Goal: Task Accomplishment & Management: Use online tool/utility

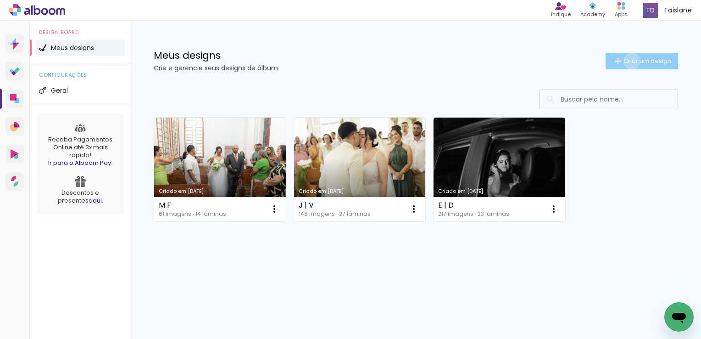
click at [630, 61] on span "Criar um design" at bounding box center [648, 61] width 48 height 6
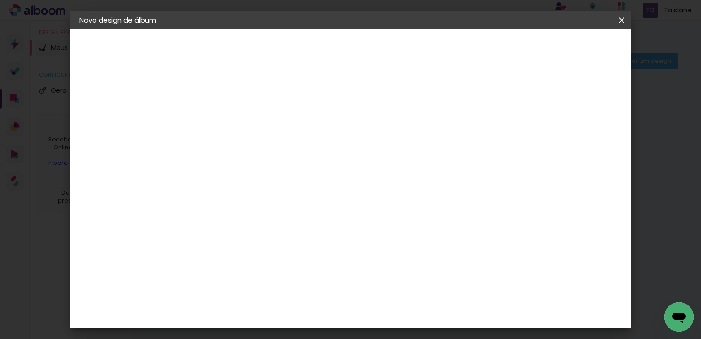
click at [229, 120] on input at bounding box center [229, 123] width 0 height 14
type input "XV KAMILLY"
type paper-input "XV KAMILLY"
click at [324, 56] on paper-button "Avançar" at bounding box center [301, 49] width 45 height 16
click at [290, 173] on input at bounding box center [253, 174] width 93 height 11
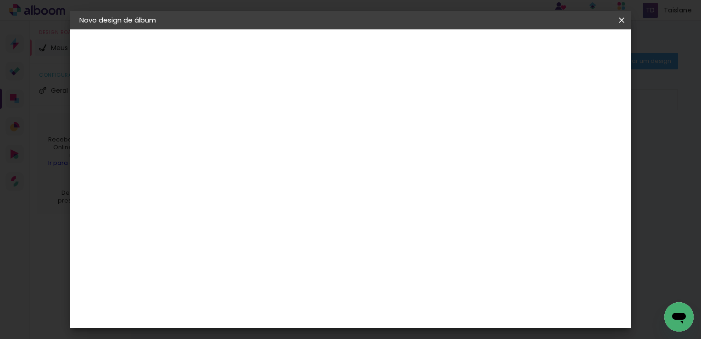
type input "mat"
type paper-input "mat"
click at [265, 194] on div "M" at bounding box center [243, 191] width 81 height 12
click at [263, 200] on paper-item "Matias Encadernações" at bounding box center [243, 209] width 81 height 24
click at [0, 0] on slot "Avançar" at bounding box center [0, 0] width 0 height 0
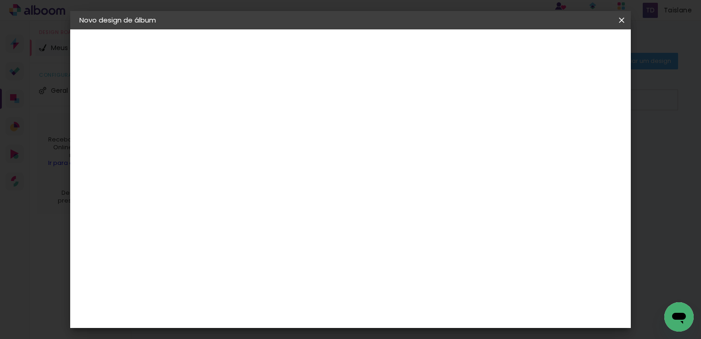
click at [265, 156] on input "text" at bounding box center [247, 160] width 36 height 14
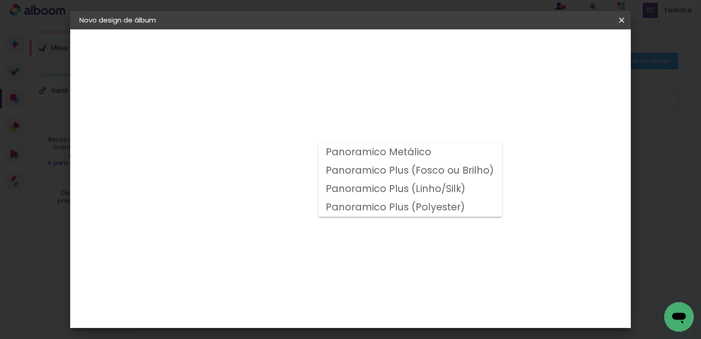
click at [0, 0] on slot "Panoramico Plus (Fosco ou Brilho)" at bounding box center [0, 0] width 0 height 0
type input "Panoramico Plus (Fosco ou Brilho)"
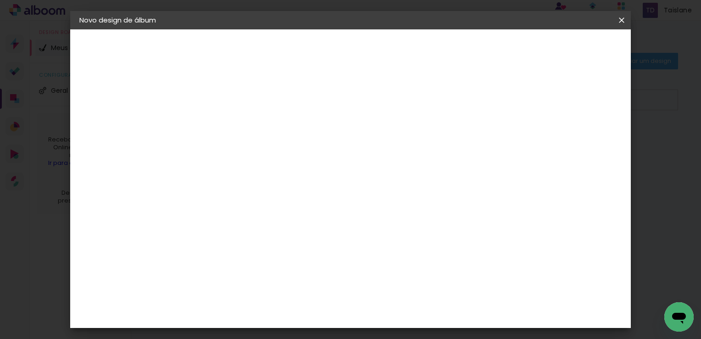
scroll to position [289, 0]
click at [0, 0] on slot "Avançar" at bounding box center [0, 0] width 0 height 0
type input "3"
type paper-input "3"
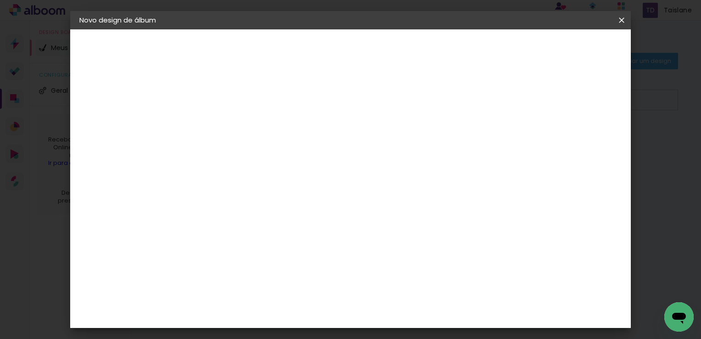
click at [234, 95] on input "3" at bounding box center [223, 98] width 32 height 11
type input "2"
type paper-input "2"
click at [234, 101] on input "2" at bounding box center [223, 98] width 32 height 11
type input "1"
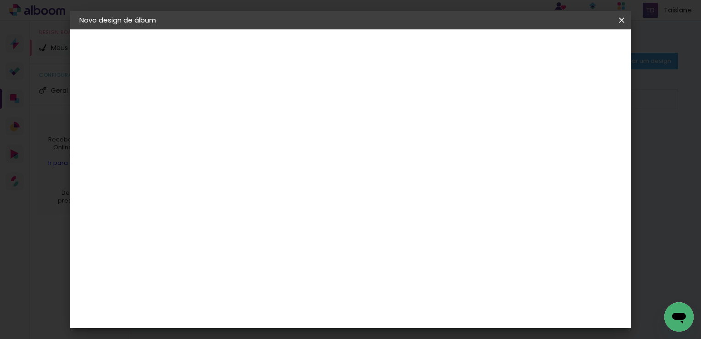
type paper-input "1"
click at [234, 101] on input "1" at bounding box center [223, 98] width 32 height 11
click at [497, 104] on div "mm Mostrar sangria" at bounding box center [350, 99] width 294 height 21
click at [497, 102] on div "Mostrar sangria" at bounding box center [466, 99] width 61 height 11
type paper-checkbox "on"
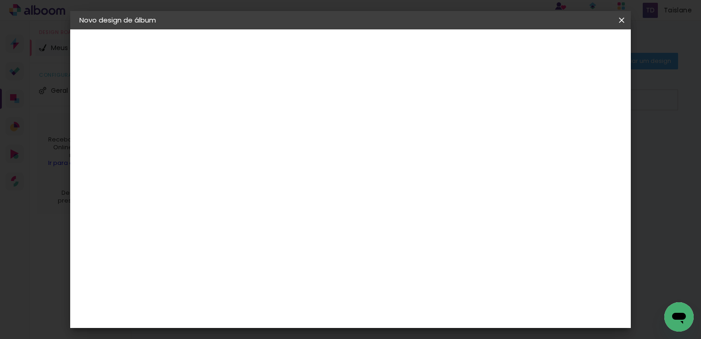
click at [497, 49] on paper-button "Iniciar design" at bounding box center [467, 49] width 60 height 16
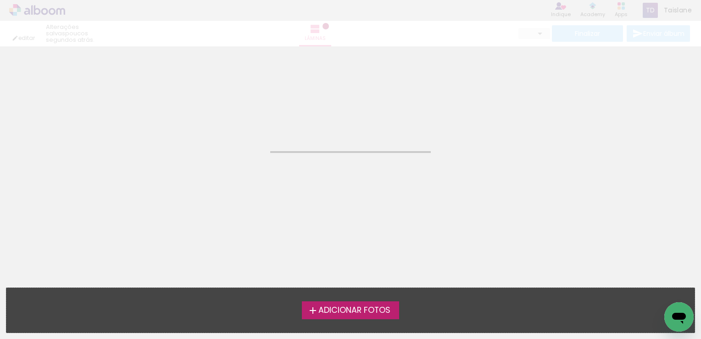
click at [373, 307] on span "Adicionar Fotos" at bounding box center [354, 310] width 72 height 8
click at [0, 0] on input "file" at bounding box center [0, 0] width 0 height 0
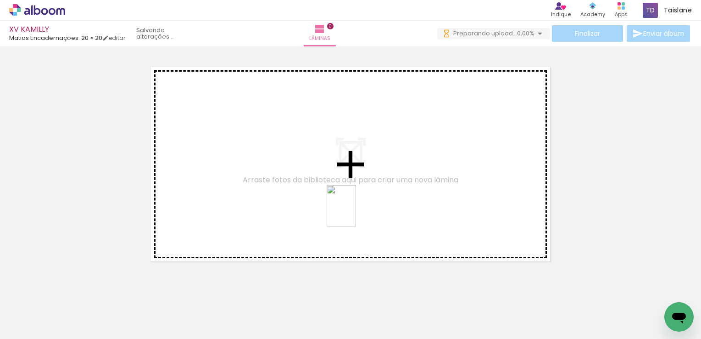
drag, startPoint x: 501, startPoint y: 311, endPoint x: 354, endPoint y: 212, distance: 176.9
click at [354, 212] on quentale-workspace at bounding box center [350, 169] width 701 height 339
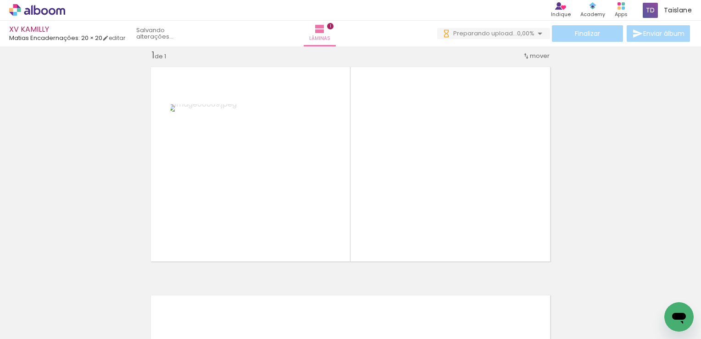
scroll to position [0, 943]
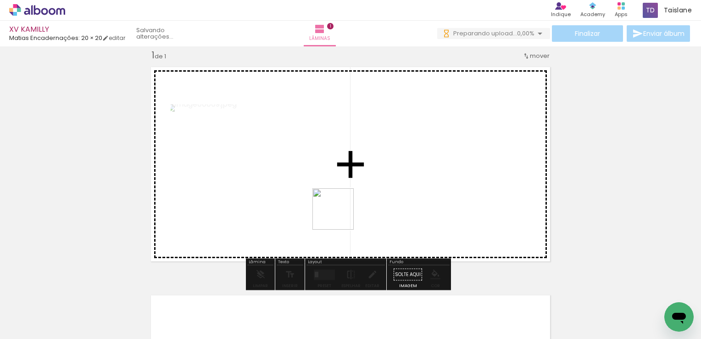
drag, startPoint x: 396, startPoint y: 318, endPoint x: 340, endPoint y: 215, distance: 117.3
click at [340, 215] on quentale-workspace at bounding box center [350, 169] width 701 height 339
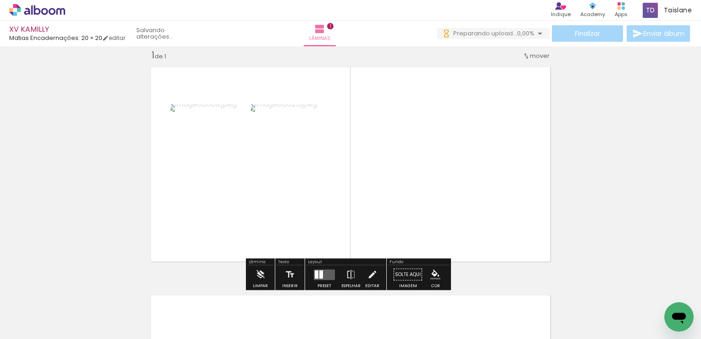
scroll to position [0, 1481]
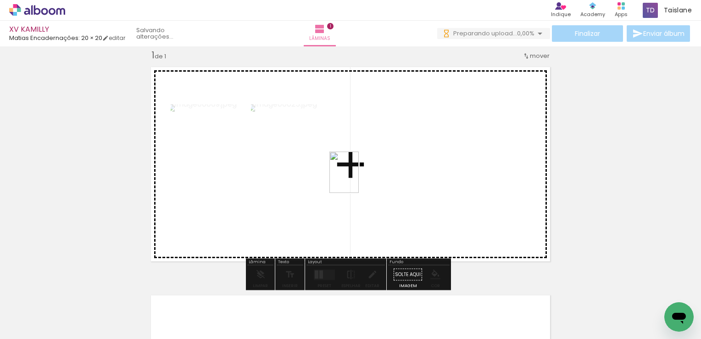
drag, startPoint x: 323, startPoint y: 311, endPoint x: 357, endPoint y: 179, distance: 136.1
click at [357, 179] on quentale-workspace at bounding box center [350, 169] width 701 height 339
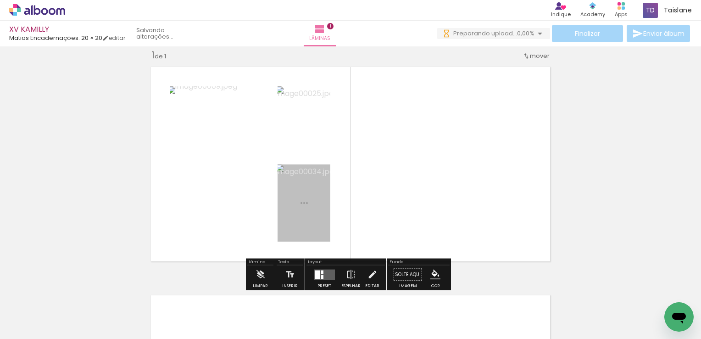
scroll to position [0, 0]
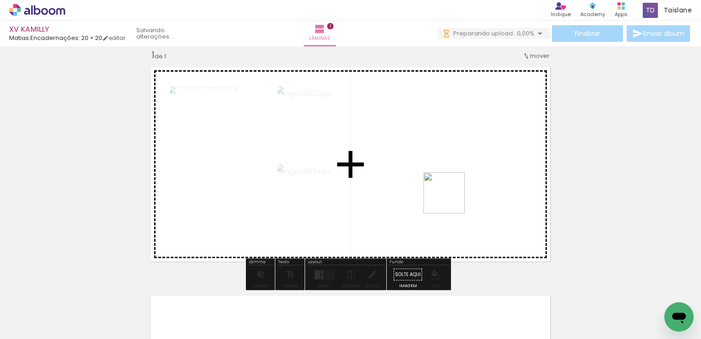
drag, startPoint x: 469, startPoint y: 313, endPoint x: 451, endPoint y: 198, distance: 116.1
click at [451, 199] on quentale-workspace at bounding box center [350, 169] width 701 height 339
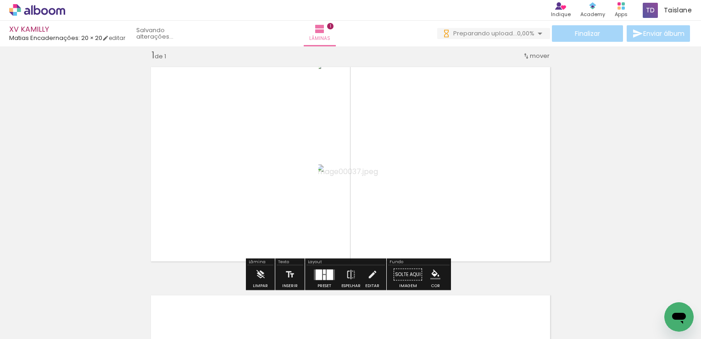
scroll to position [0, 1895]
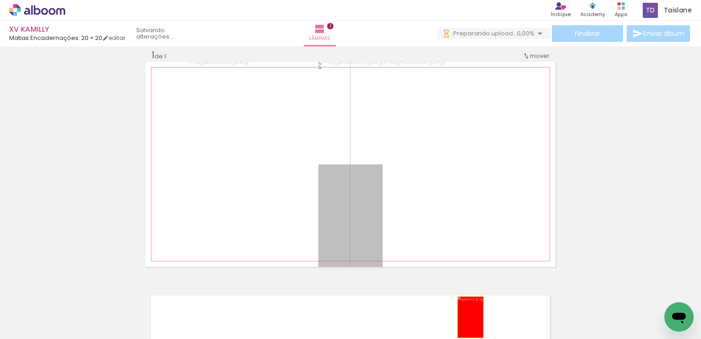
drag, startPoint x: 358, startPoint y: 216, endPoint x: 467, endPoint y: 320, distance: 150.9
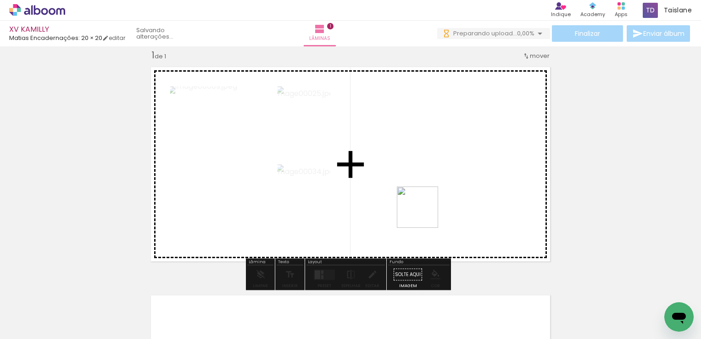
drag, startPoint x: 567, startPoint y: 315, endPoint x: 422, endPoint y: 212, distance: 177.7
click at [422, 212] on quentale-workspace at bounding box center [350, 169] width 701 height 339
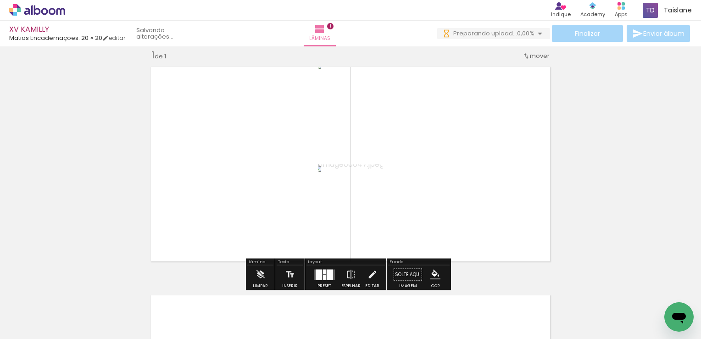
click at [323, 271] on div at bounding box center [324, 271] width 3 height 5
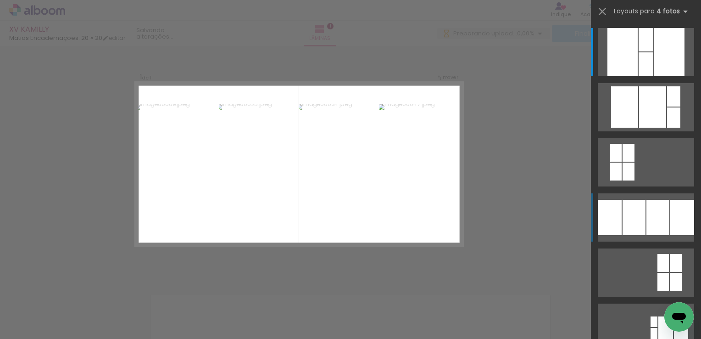
click at [639, 208] on div at bounding box center [634, 217] width 23 height 35
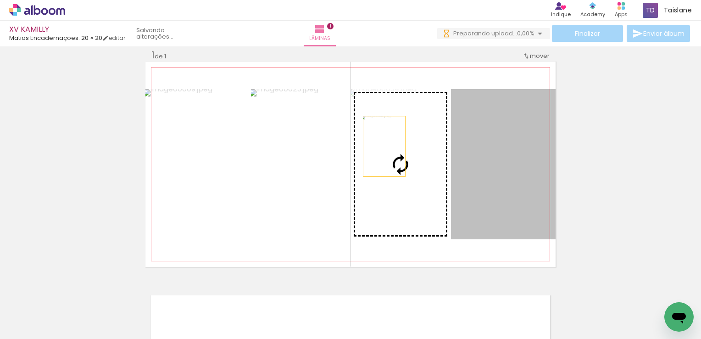
drag, startPoint x: 482, startPoint y: 157, endPoint x: 381, endPoint y: 146, distance: 102.0
click at [0, 0] on slot at bounding box center [0, 0] width 0 height 0
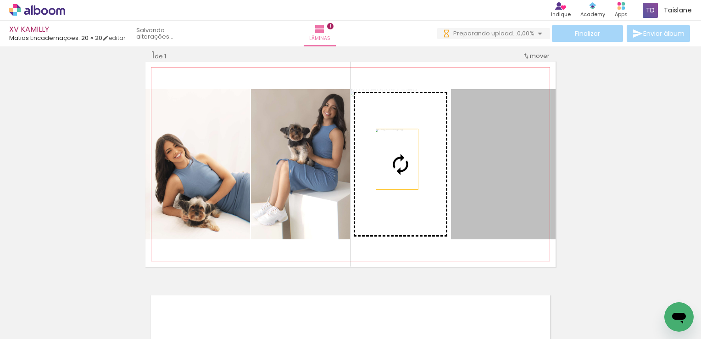
drag, startPoint x: 493, startPoint y: 177, endPoint x: 392, endPoint y: 159, distance: 102.5
click at [0, 0] on slot at bounding box center [0, 0] width 0 height 0
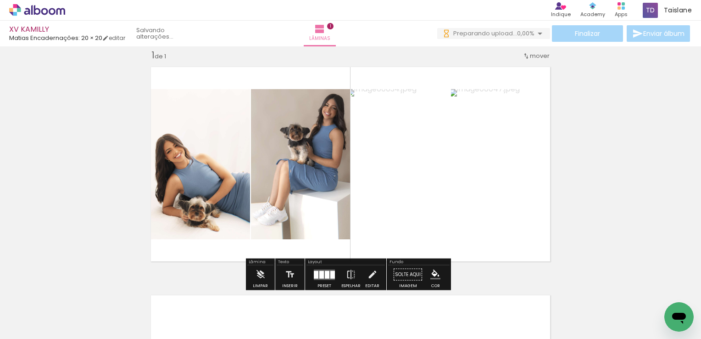
click at [604, 169] on div "Inserir lâmina 1 de 1" at bounding box center [350, 266] width 701 height 457
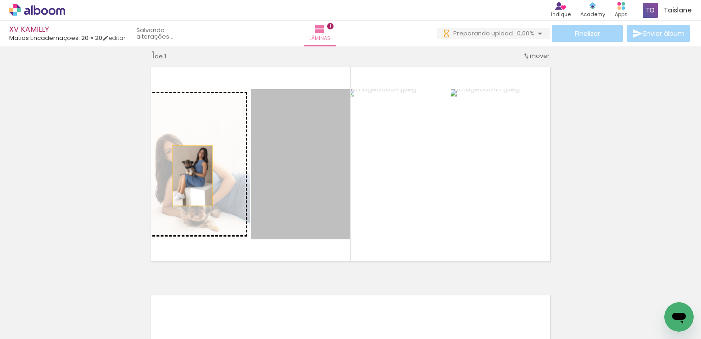
drag, startPoint x: 273, startPoint y: 174, endPoint x: 188, endPoint y: 176, distance: 84.9
click at [0, 0] on slot at bounding box center [0, 0] width 0 height 0
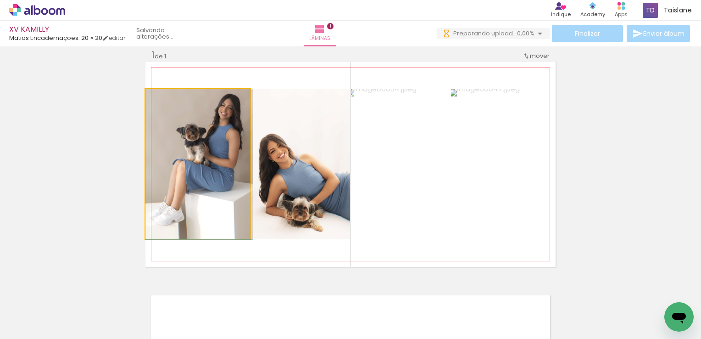
drag, startPoint x: 200, startPoint y: 172, endPoint x: 211, endPoint y: 173, distance: 10.6
drag, startPoint x: 192, startPoint y: 165, endPoint x: 204, endPoint y: 168, distance: 11.9
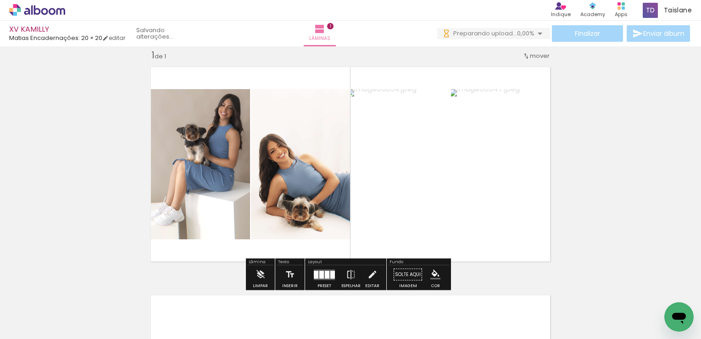
click at [191, 167] on quentale-photo at bounding box center [197, 164] width 105 height 150
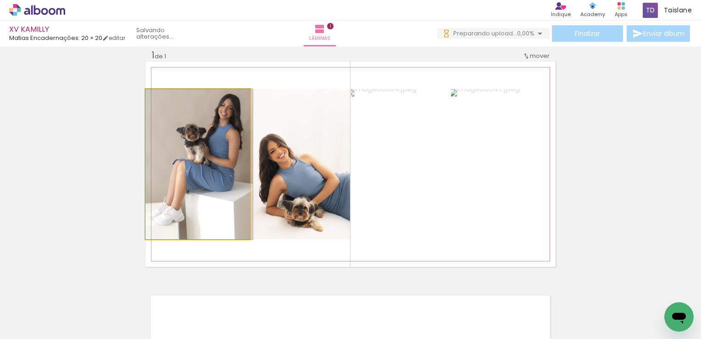
click at [191, 167] on quentale-photo at bounding box center [197, 164] width 105 height 150
click at [0, 0] on div at bounding box center [0, 0] width 0 height 0
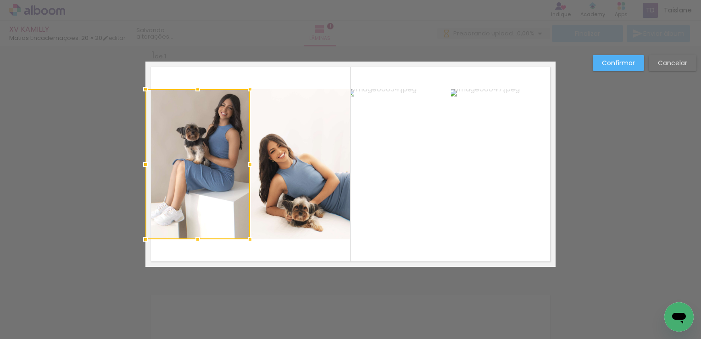
click at [689, 63] on paper-button "Cancelar" at bounding box center [673, 63] width 48 height 16
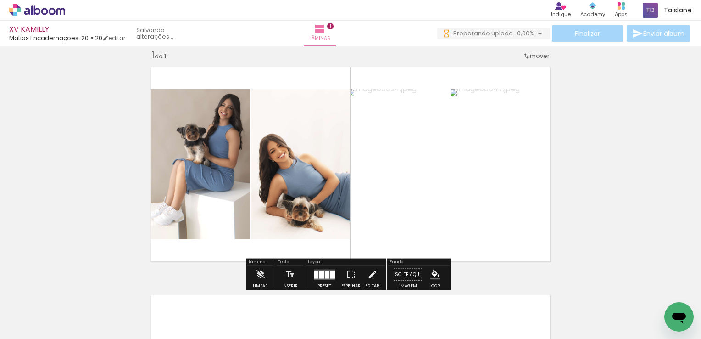
click at [335, 274] on paper-button "Preset" at bounding box center [324, 276] width 29 height 23
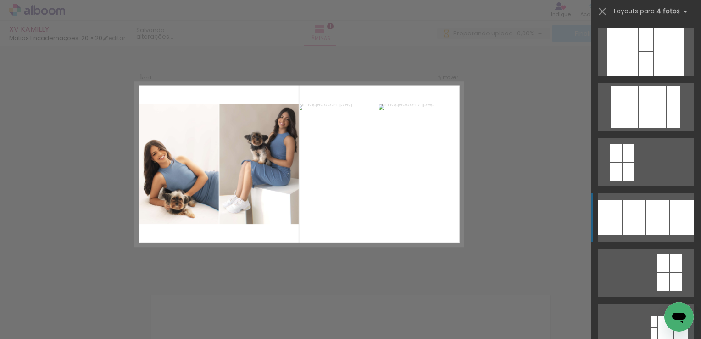
scroll to position [165, 0]
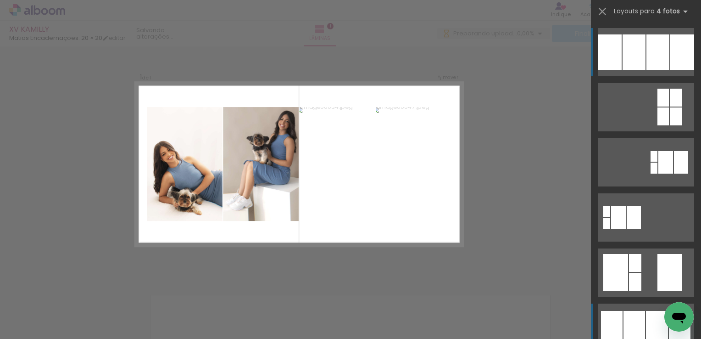
click at [624, 313] on div at bounding box center [635, 327] width 22 height 33
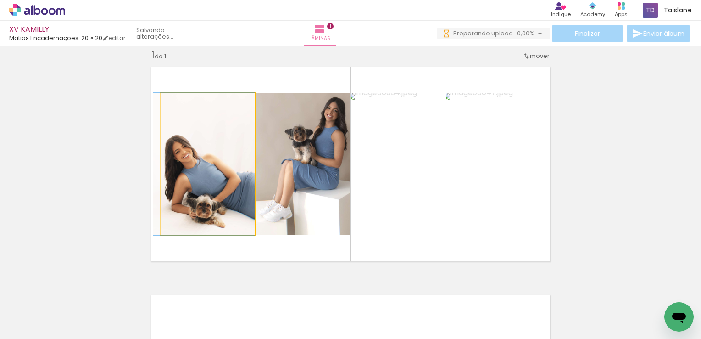
drag, startPoint x: 207, startPoint y: 191, endPoint x: 201, endPoint y: 193, distance: 6.7
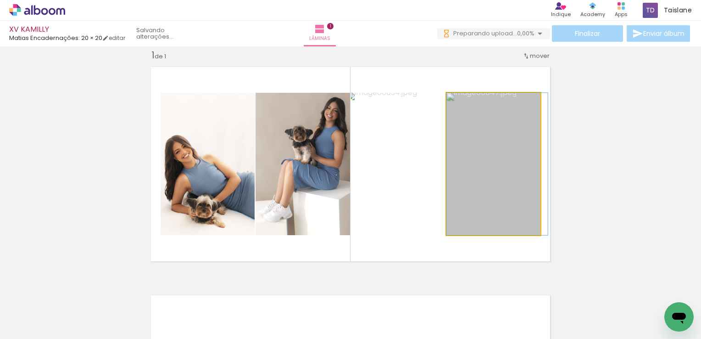
drag, startPoint x: 499, startPoint y: 195, endPoint x: 504, endPoint y: 196, distance: 4.7
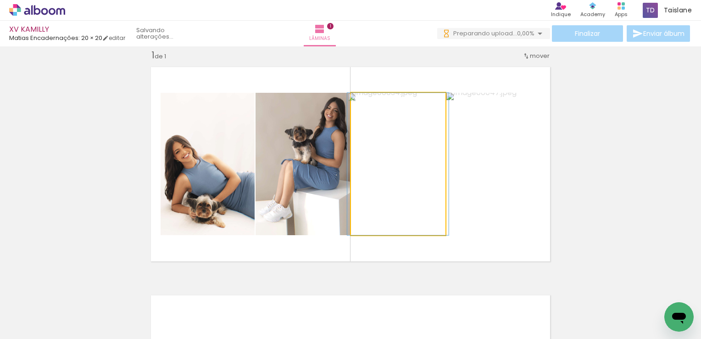
click at [420, 190] on quentale-photo at bounding box center [398, 164] width 95 height 142
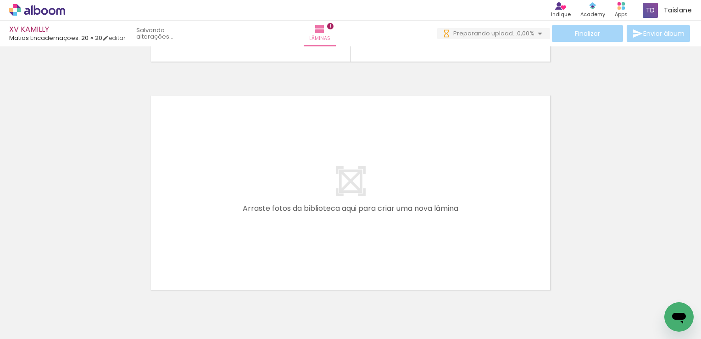
scroll to position [0, 1544]
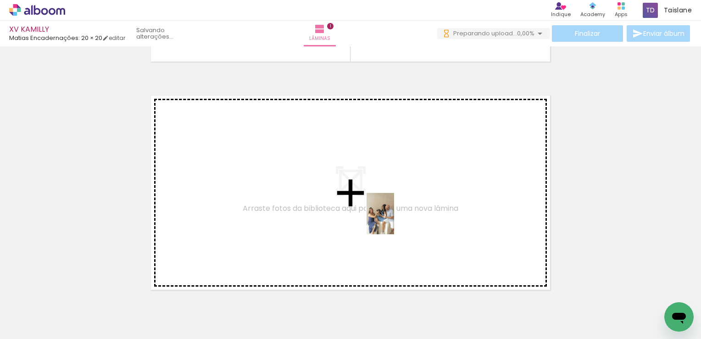
drag, startPoint x: 409, startPoint y: 316, endPoint x: 394, endPoint y: 220, distance: 97.1
click at [394, 220] on quentale-workspace at bounding box center [350, 169] width 701 height 339
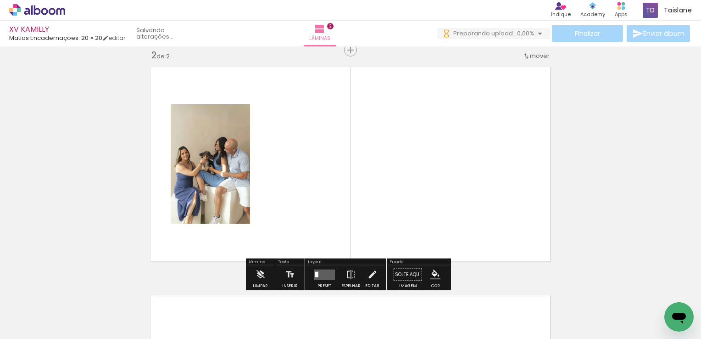
scroll to position [0, 1895]
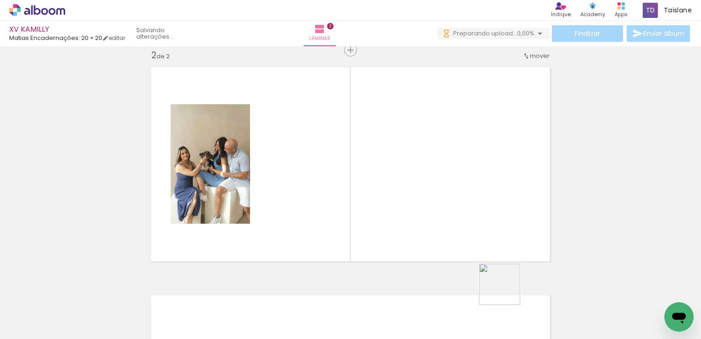
drag, startPoint x: 515, startPoint y: 302, endPoint x: 435, endPoint y: 194, distance: 135.2
click at [435, 194] on quentale-workspace at bounding box center [350, 169] width 701 height 339
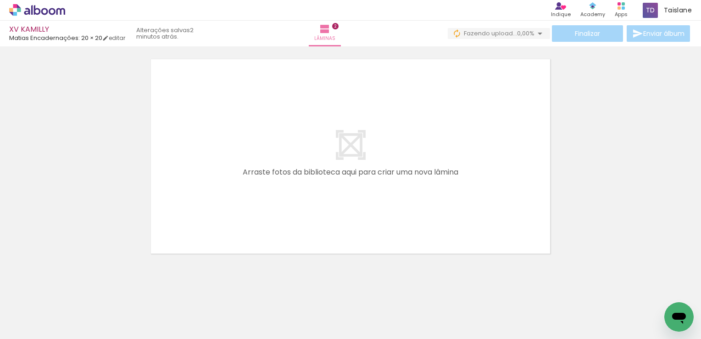
scroll to position [0, 821]
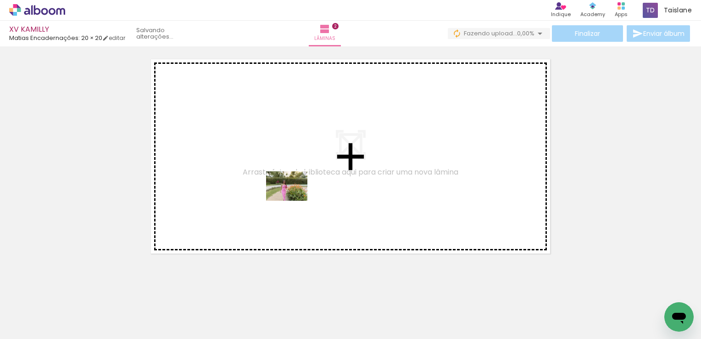
drag, startPoint x: 300, startPoint y: 230, endPoint x: 294, endPoint y: 199, distance: 31.9
click at [294, 199] on quentale-workspace at bounding box center [350, 169] width 701 height 339
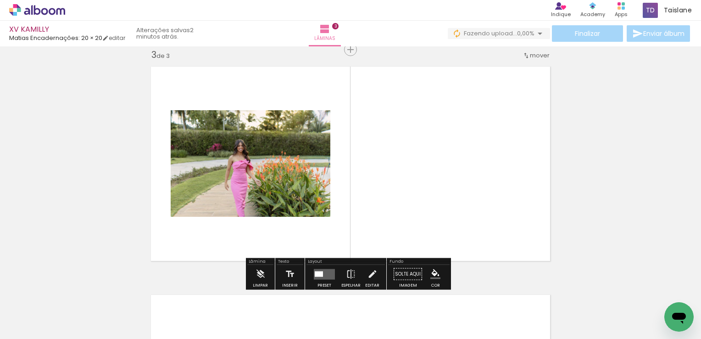
scroll to position [468, 0]
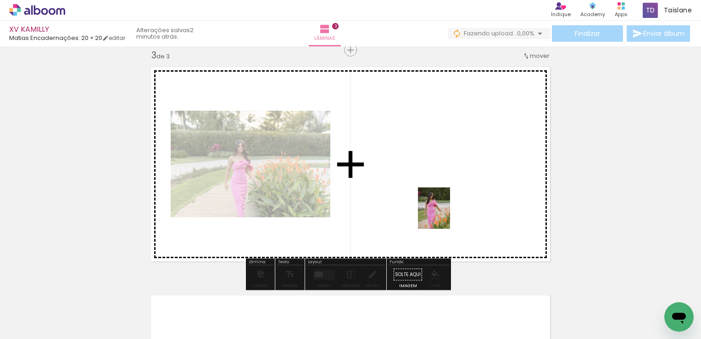
drag, startPoint x: 143, startPoint y: 312, endPoint x: 446, endPoint y: 215, distance: 318.0
click at [446, 215] on quentale-workspace at bounding box center [350, 169] width 701 height 339
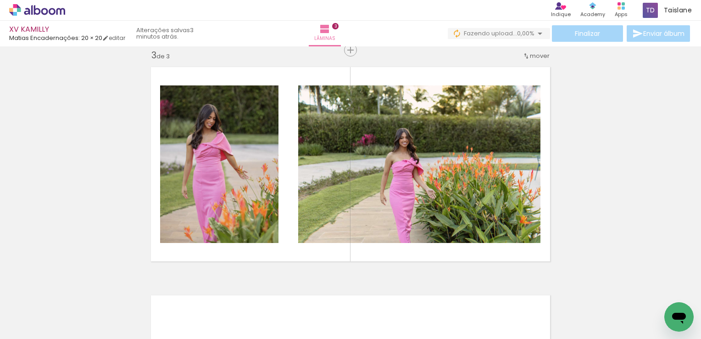
scroll to position [0, 1813]
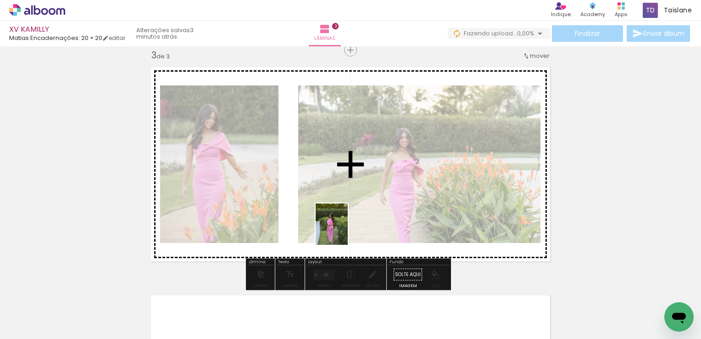
drag, startPoint x: 552, startPoint y: 317, endPoint x: 343, endPoint y: 231, distance: 225.5
click at [343, 231] on quentale-workspace at bounding box center [350, 169] width 701 height 339
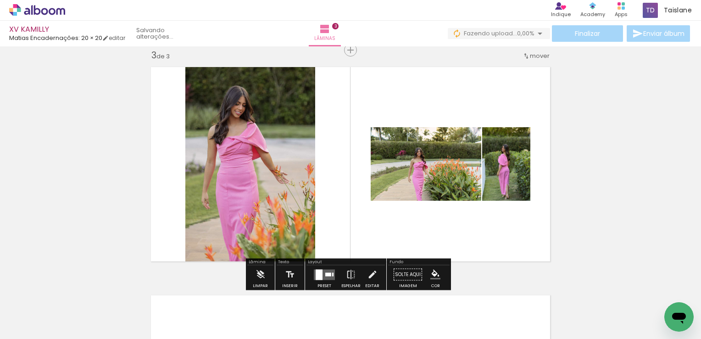
click at [318, 275] on div at bounding box center [319, 274] width 7 height 11
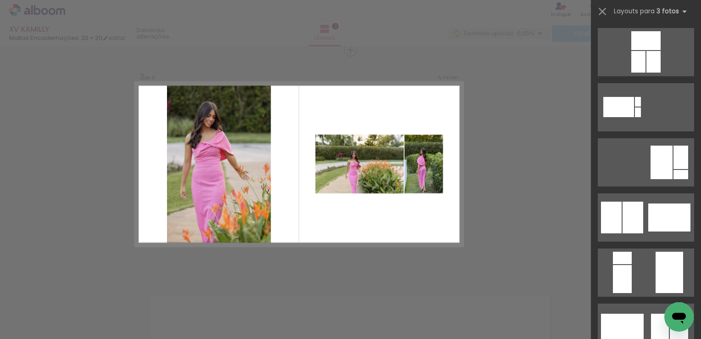
scroll to position [0, 0]
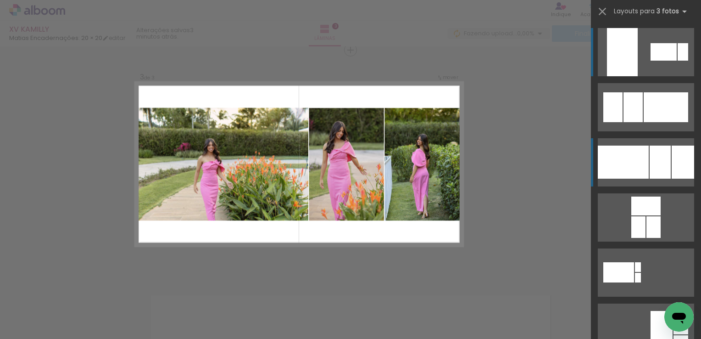
click at [660, 172] on div at bounding box center [660, 161] width 21 height 33
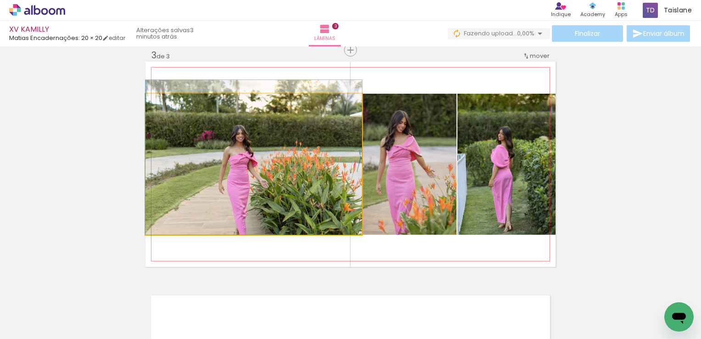
drag, startPoint x: 328, startPoint y: 183, endPoint x: 347, endPoint y: 167, distance: 25.4
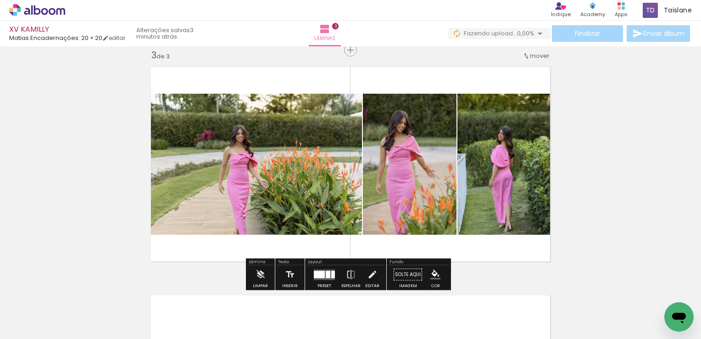
click at [279, 175] on quentale-photo at bounding box center [253, 164] width 217 height 141
click at [633, 167] on div "Inserir lâmina 1 de 3 Inserir lâmina 2 de 3 Inserir lâmina 3 de 3" at bounding box center [350, 38] width 701 height 913
click at [333, 271] on div at bounding box center [324, 274] width 25 height 18
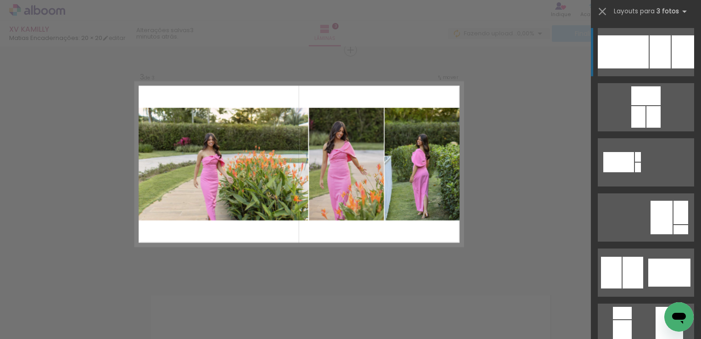
click at [660, 57] on div at bounding box center [660, 51] width 21 height 33
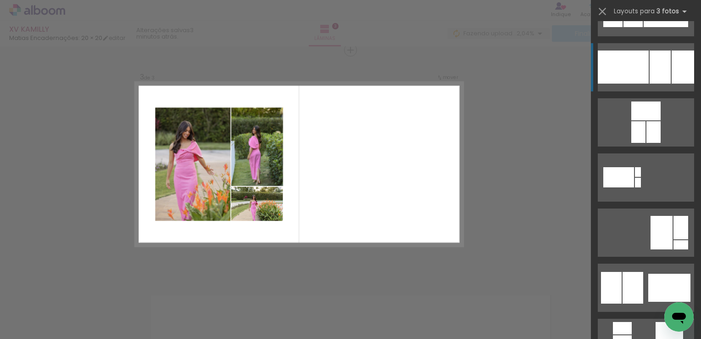
scroll to position [0, 0]
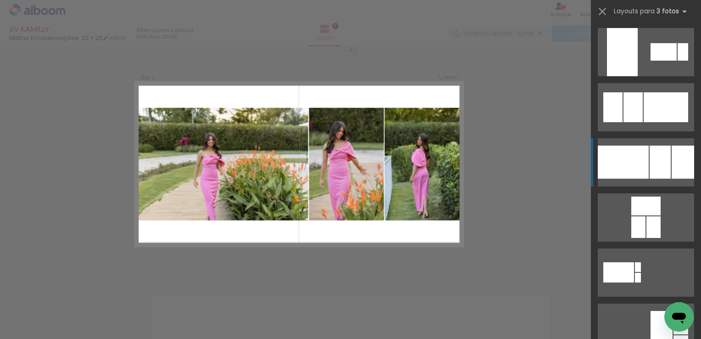
click at [637, 166] on div at bounding box center [623, 161] width 51 height 33
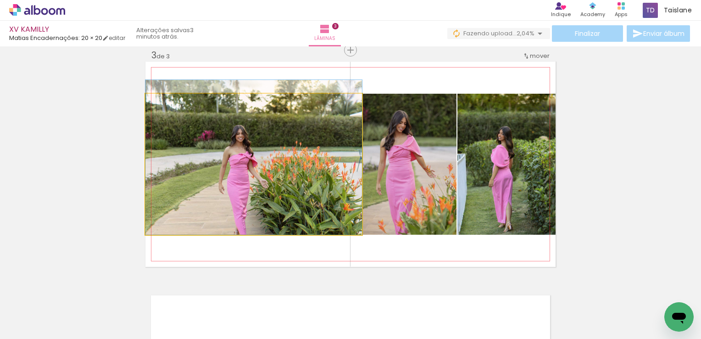
drag, startPoint x: 340, startPoint y: 180, endPoint x: 343, endPoint y: 162, distance: 18.6
click at [282, 167] on quentale-photo at bounding box center [253, 164] width 217 height 141
click at [0, 0] on div at bounding box center [0, 0] width 0 height 0
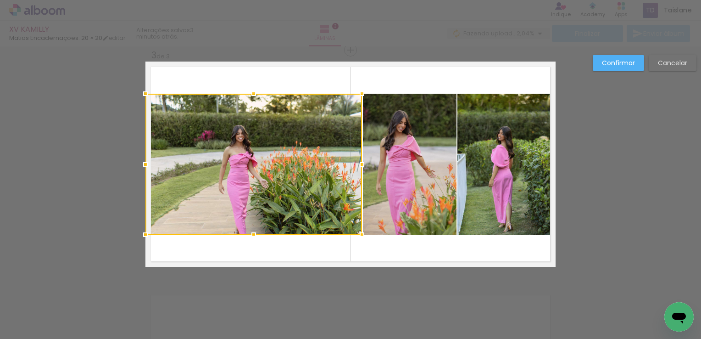
click at [282, 167] on div at bounding box center [253, 164] width 217 height 141
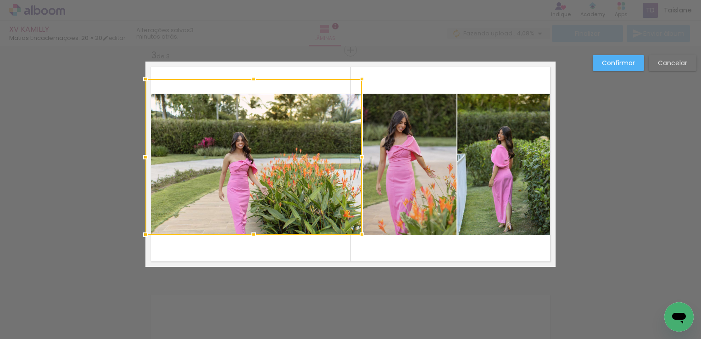
drag, startPoint x: 250, startPoint y: 89, endPoint x: 253, endPoint y: 79, distance: 10.5
click at [253, 79] on div at bounding box center [254, 79] width 18 height 18
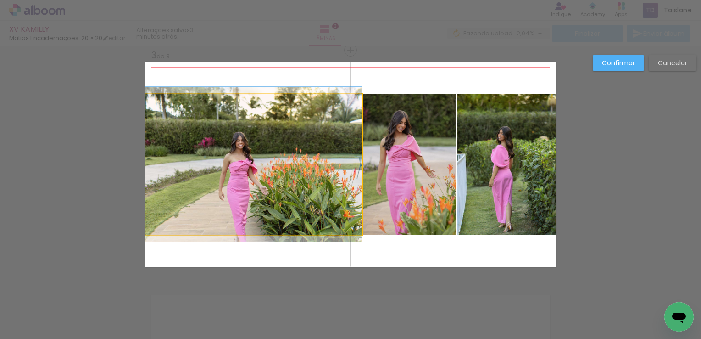
click at [259, 151] on quentale-photo at bounding box center [253, 164] width 217 height 141
click at [259, 151] on div at bounding box center [253, 157] width 217 height 156
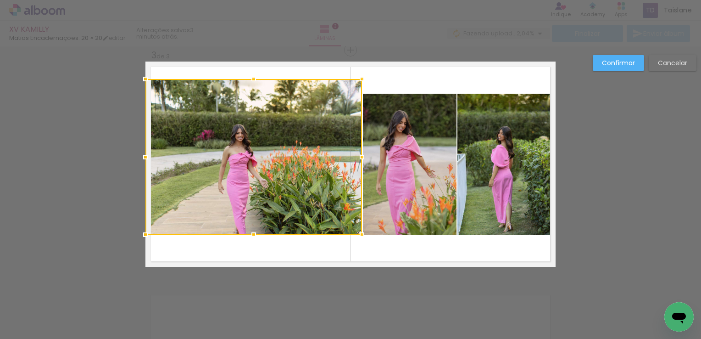
drag, startPoint x: 249, startPoint y: 93, endPoint x: 252, endPoint y: 78, distance: 15.0
click at [252, 78] on div at bounding box center [254, 79] width 18 height 18
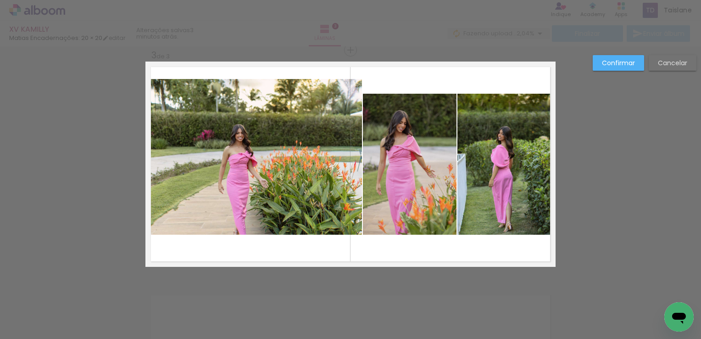
click at [613, 69] on paper-button "Confirmar" at bounding box center [618, 63] width 51 height 16
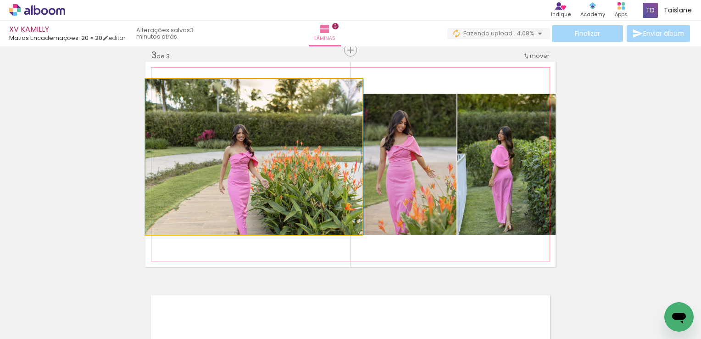
drag, startPoint x: 330, startPoint y: 155, endPoint x: 338, endPoint y: 136, distance: 20.8
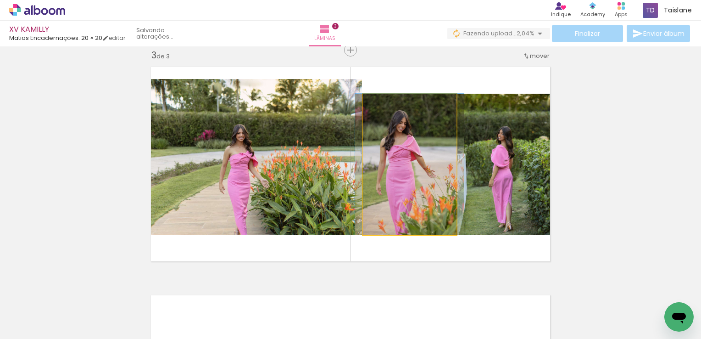
click at [408, 161] on quentale-photo at bounding box center [410, 164] width 94 height 141
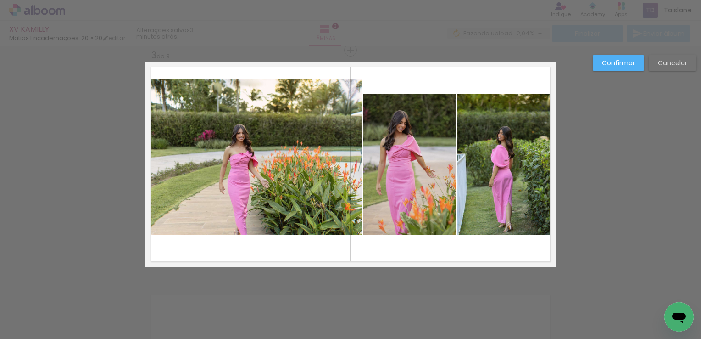
click at [408, 161] on quentale-photo at bounding box center [410, 164] width 94 height 141
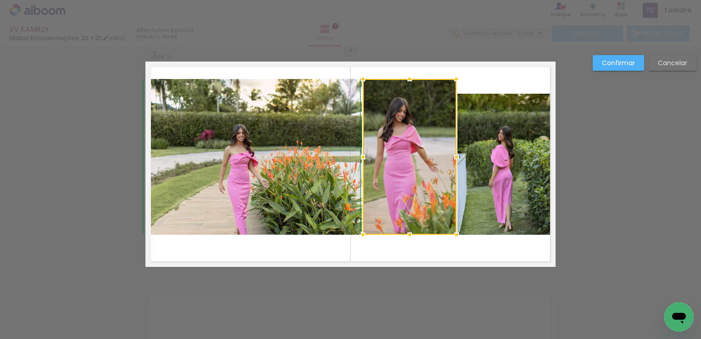
drag, startPoint x: 401, startPoint y: 96, endPoint x: 404, endPoint y: 84, distance: 11.8
click at [404, 84] on div at bounding box center [410, 79] width 18 height 18
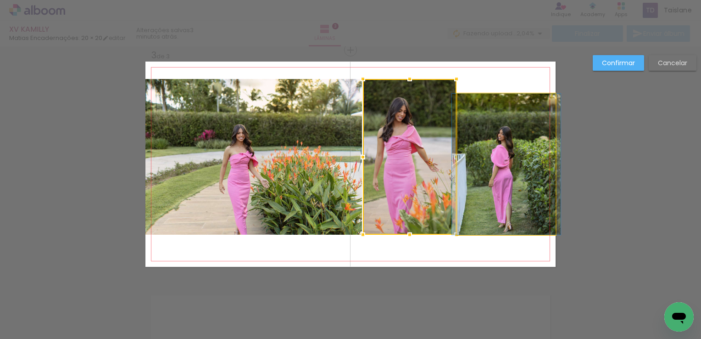
click at [509, 169] on quentale-photo at bounding box center [507, 164] width 98 height 141
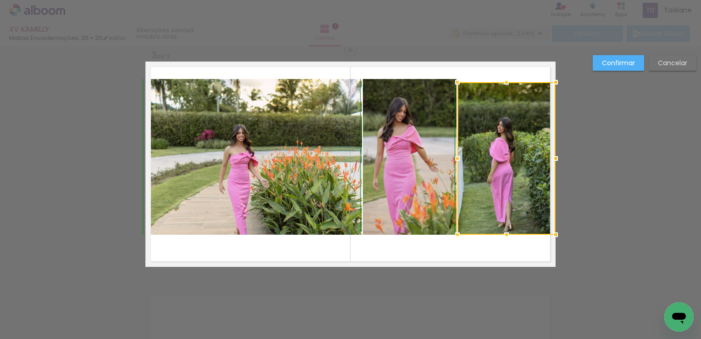
drag, startPoint x: 501, startPoint y: 92, endPoint x: 505, endPoint y: 82, distance: 11.3
click at [502, 78] on div at bounding box center [506, 82] width 18 height 18
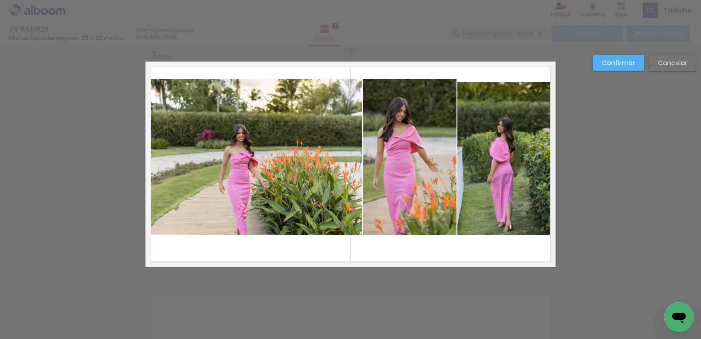
click at [504, 87] on quentale-photo at bounding box center [507, 158] width 98 height 152
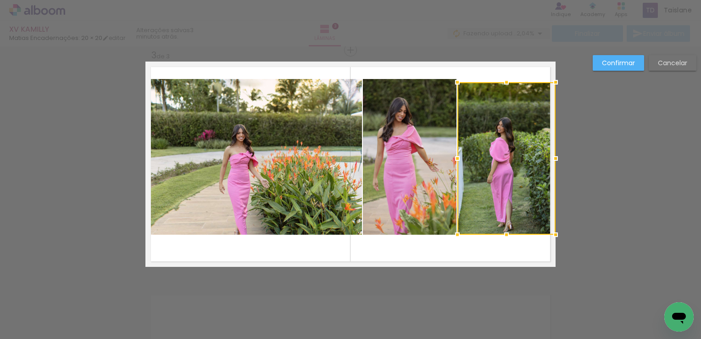
click at [504, 87] on div at bounding box center [506, 82] width 18 height 18
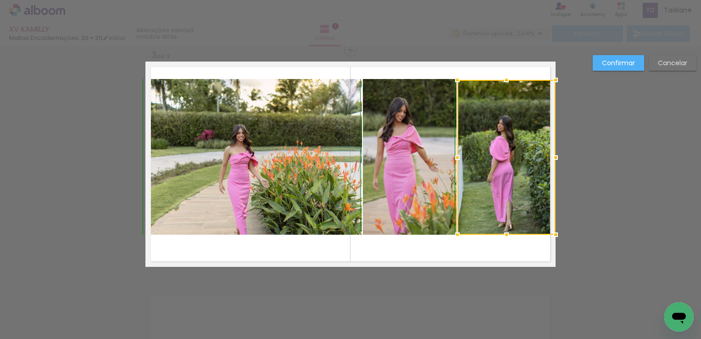
click at [504, 80] on div at bounding box center [506, 80] width 18 height 18
click at [600, 62] on paper-button "Confirmar" at bounding box center [618, 63] width 51 height 16
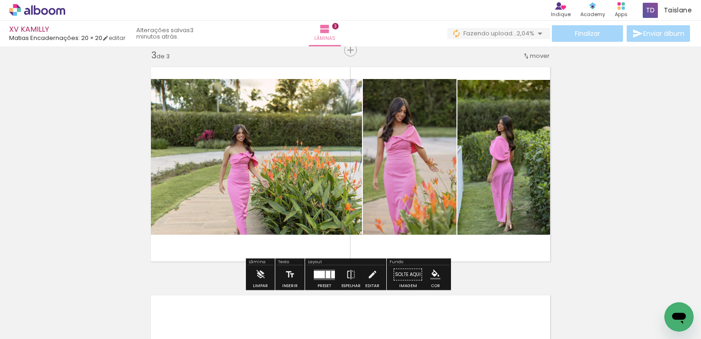
click at [446, 137] on quentale-photo at bounding box center [410, 157] width 94 height 156
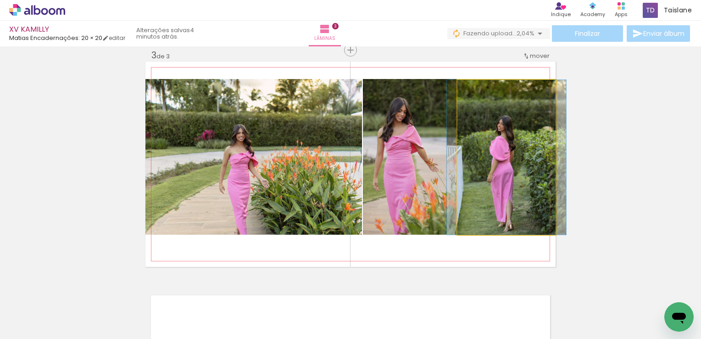
click at [487, 135] on quentale-photo at bounding box center [507, 157] width 98 height 155
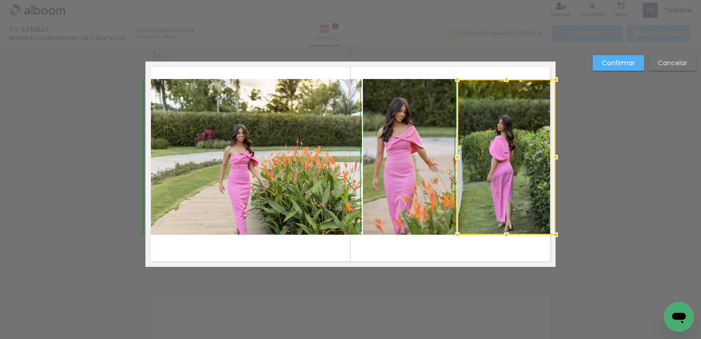
click at [501, 79] on div at bounding box center [506, 79] width 18 height 18
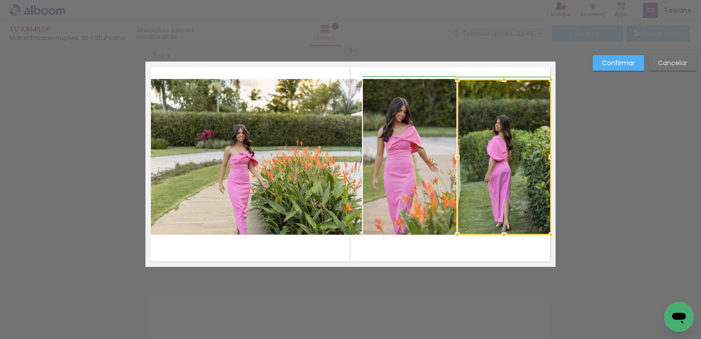
drag, startPoint x: 552, startPoint y: 157, endPoint x: 547, endPoint y: 156, distance: 4.6
click at [547, 156] on div at bounding box center [551, 157] width 18 height 18
click at [132, 151] on div "Confirmar Cancelar" at bounding box center [350, 46] width 701 height 934
click at [158, 157] on quentale-photo at bounding box center [253, 157] width 217 height 156
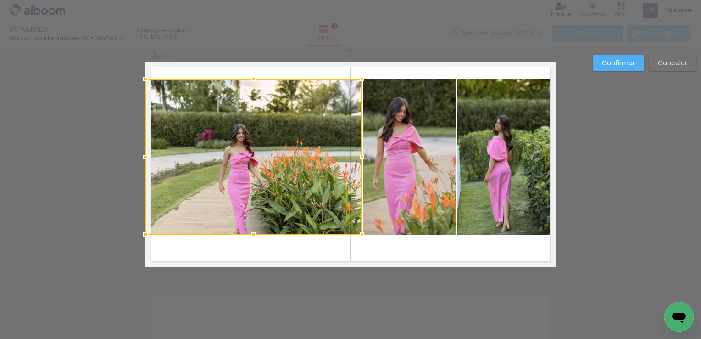
click at [158, 157] on div at bounding box center [253, 157] width 217 height 156
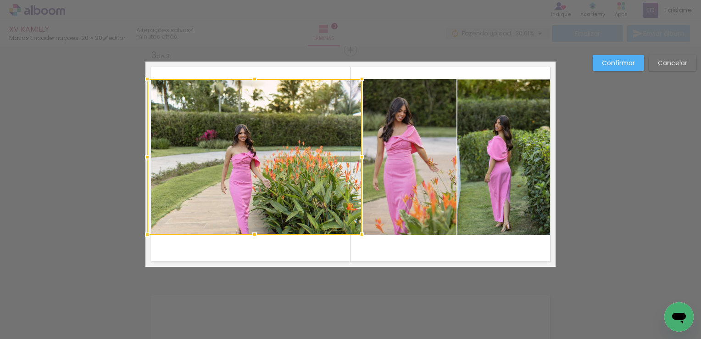
click at [143, 159] on div at bounding box center [147, 157] width 18 height 18
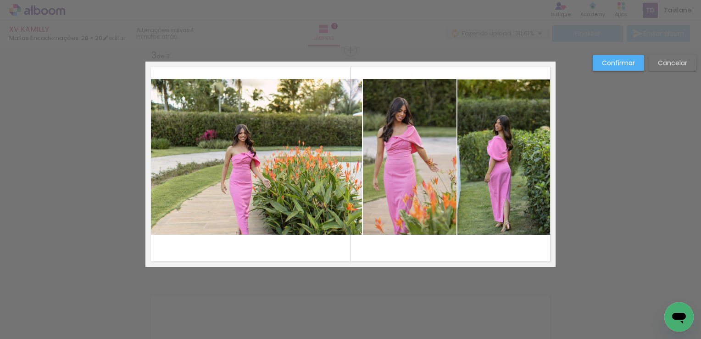
click at [148, 158] on quentale-photo at bounding box center [254, 157] width 215 height 156
click at [148, 79] on div at bounding box center [254, 79] width 215 height 0
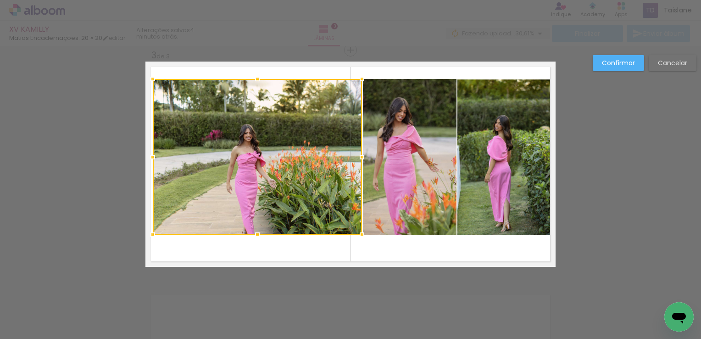
click at [148, 159] on div at bounding box center [153, 157] width 18 height 18
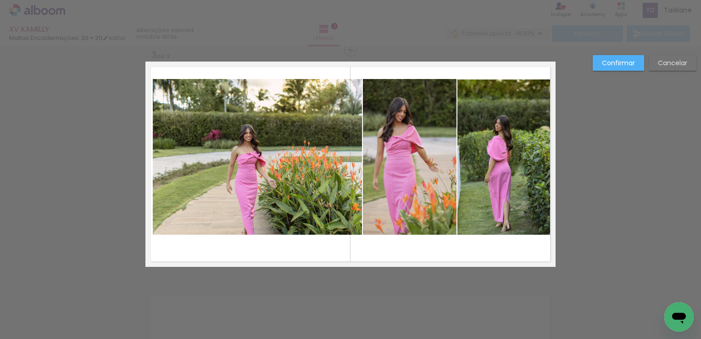
click at [154, 156] on quentale-photo at bounding box center [257, 157] width 209 height 156
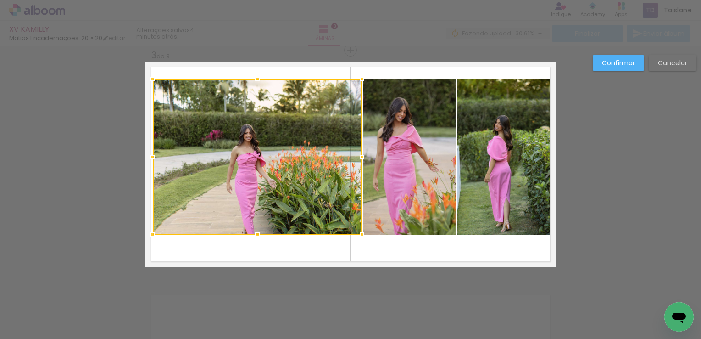
click at [154, 156] on div at bounding box center [153, 157] width 18 height 18
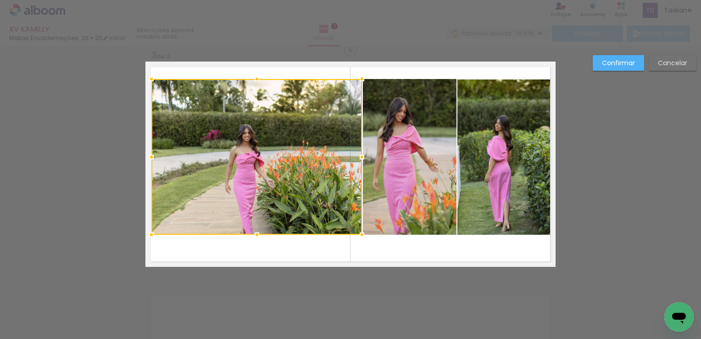
click at [149, 156] on div at bounding box center [151, 157] width 18 height 18
click at [0, 0] on slot "Confirmar" at bounding box center [0, 0] width 0 height 0
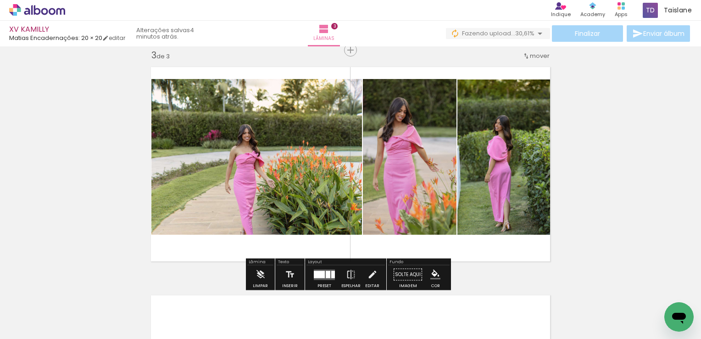
click at [133, 38] on quentale-status "4 minutos atrás." at bounding box center [166, 33] width 73 height 20
click at [122, 39] on link "editar" at bounding box center [113, 38] width 23 height 8
type input "1"
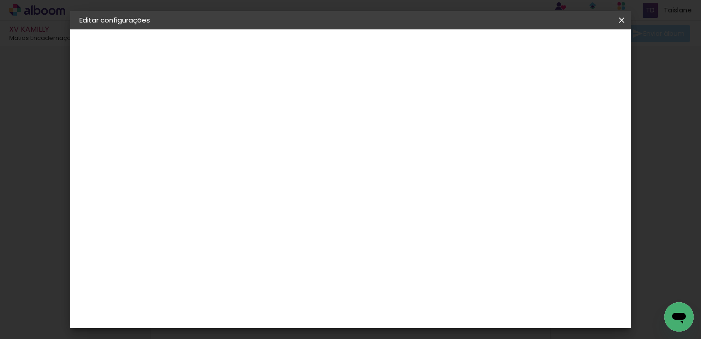
click at [497, 96] on div "Mostrar sangria" at bounding box center [466, 99] width 61 height 11
type paper-checkbox "on"
click at [488, 47] on span "Salvar configurações" at bounding box center [454, 48] width 68 height 6
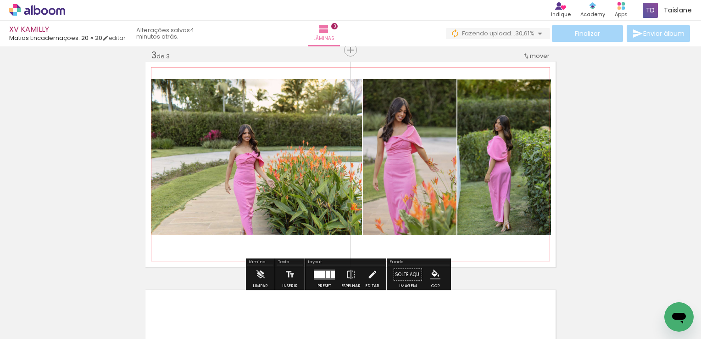
click at [533, 185] on quentale-photo at bounding box center [505, 156] width 94 height 155
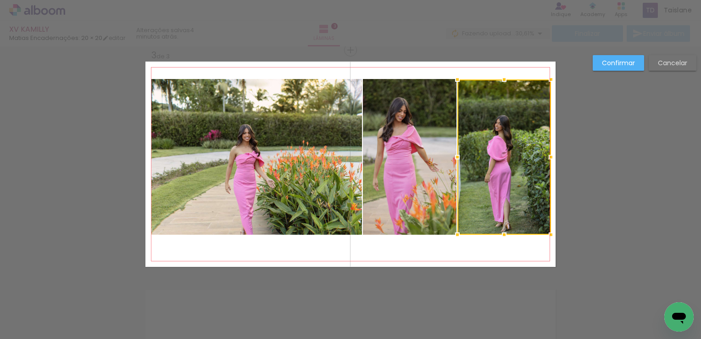
click at [533, 185] on div at bounding box center [505, 156] width 94 height 155
click at [548, 157] on div at bounding box center [551, 157] width 18 height 18
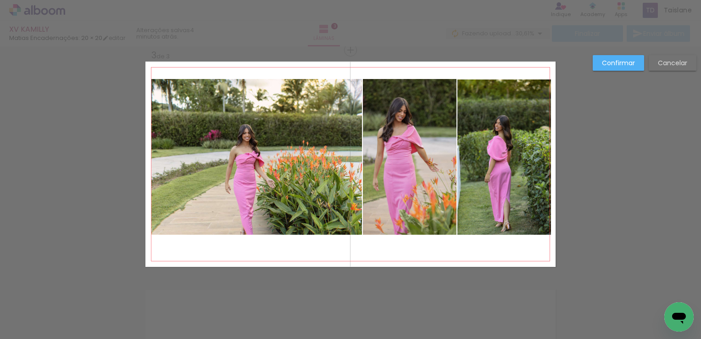
click at [548, 159] on quentale-layouter at bounding box center [350, 163] width 410 height 205
click at [534, 159] on quentale-photo at bounding box center [505, 156] width 94 height 155
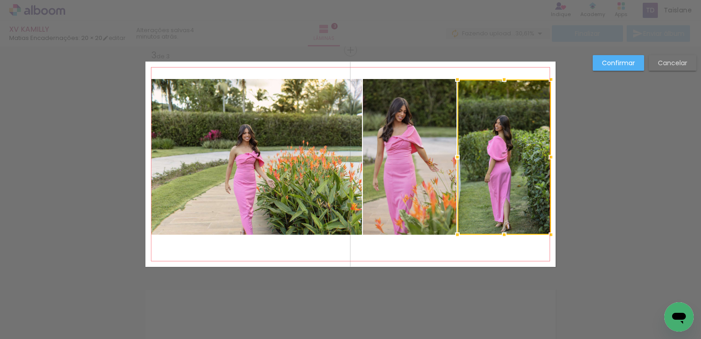
click at [534, 159] on div at bounding box center [505, 156] width 94 height 155
click at [547, 158] on div at bounding box center [550, 157] width 18 height 18
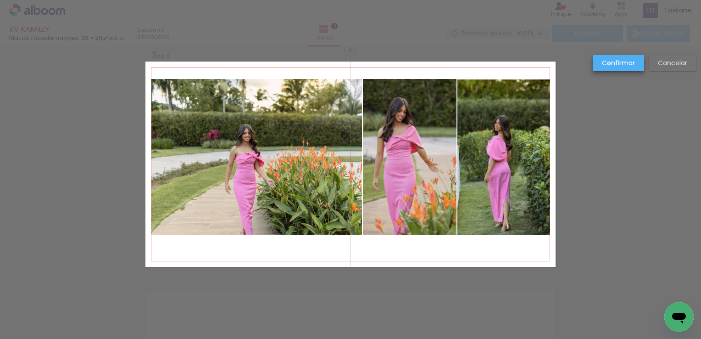
click at [0, 0] on slot "Confirmar" at bounding box center [0, 0] width 0 height 0
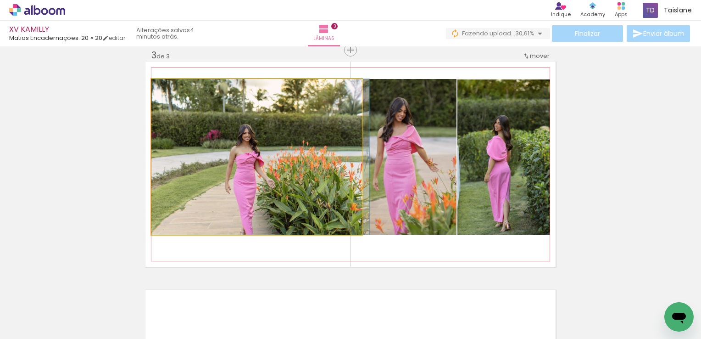
click at [275, 173] on quentale-photo at bounding box center [256, 157] width 211 height 156
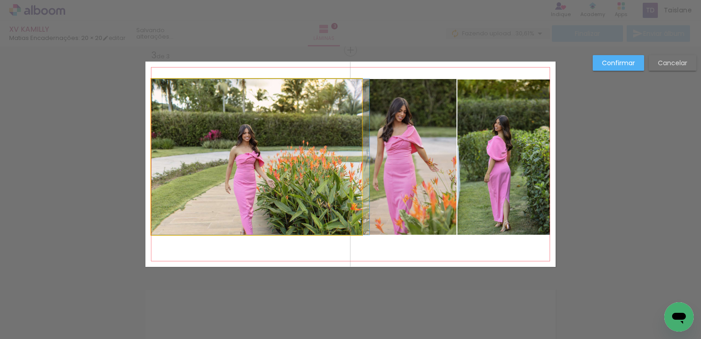
click at [275, 173] on quentale-photo at bounding box center [256, 157] width 211 height 156
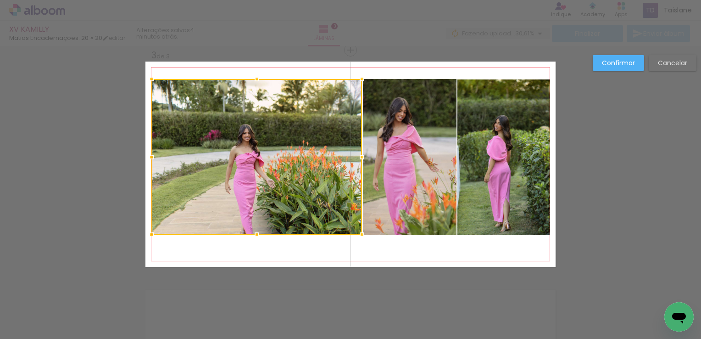
click at [275, 173] on div at bounding box center [256, 157] width 211 height 156
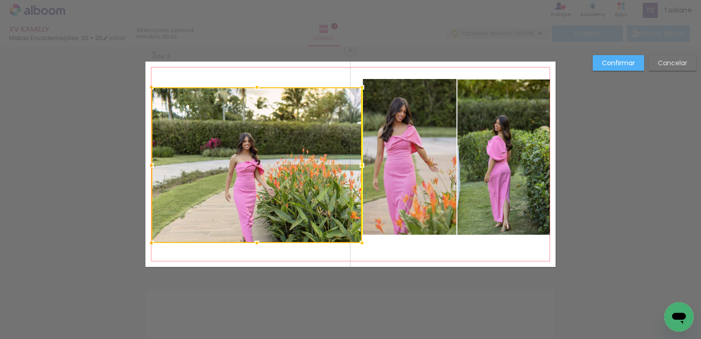
drag, startPoint x: 275, startPoint y: 176, endPoint x: 274, endPoint y: 183, distance: 6.9
click at [274, 183] on div at bounding box center [256, 165] width 211 height 156
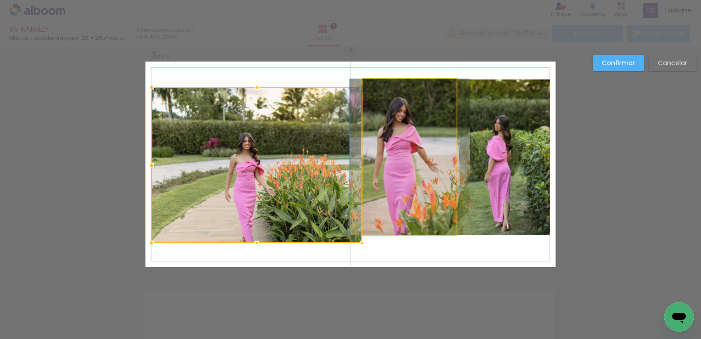
click at [408, 177] on quentale-photo at bounding box center [410, 157] width 94 height 156
click at [362, 177] on div at bounding box center [256, 165] width 211 height 156
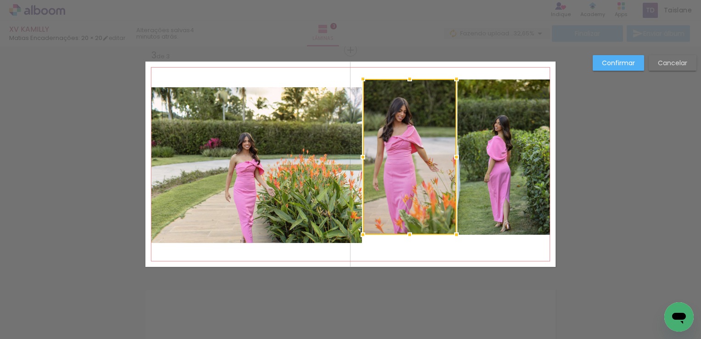
click at [408, 177] on div at bounding box center [410, 157] width 94 height 156
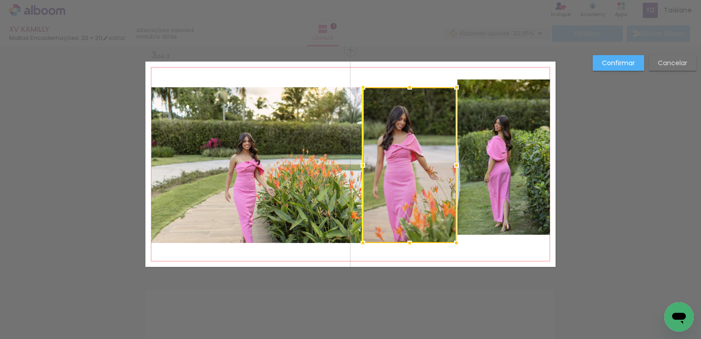
drag, startPoint x: 408, startPoint y: 177, endPoint x: 408, endPoint y: 185, distance: 7.8
click at [408, 185] on div at bounding box center [410, 165] width 94 height 156
click at [498, 199] on quentale-photo at bounding box center [504, 156] width 93 height 155
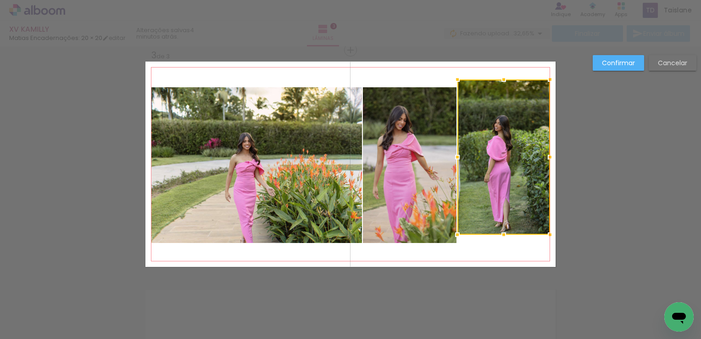
click at [498, 199] on div at bounding box center [504, 156] width 93 height 155
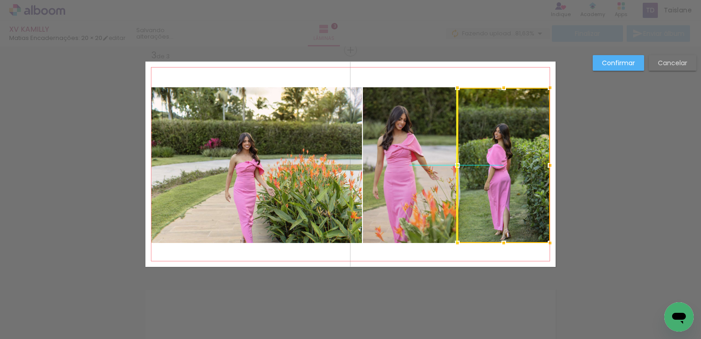
drag, startPoint x: 498, startPoint y: 199, endPoint x: 499, endPoint y: 207, distance: 8.3
click at [499, 207] on div at bounding box center [504, 165] width 93 height 155
click at [0, 0] on slot "Confirmar" at bounding box center [0, 0] width 0 height 0
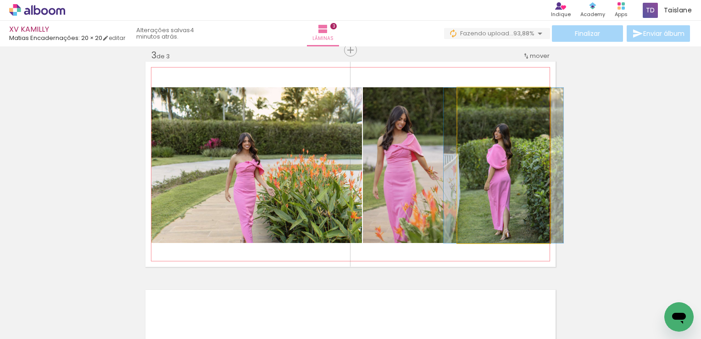
click at [516, 207] on quentale-photo at bounding box center [504, 165] width 93 height 155
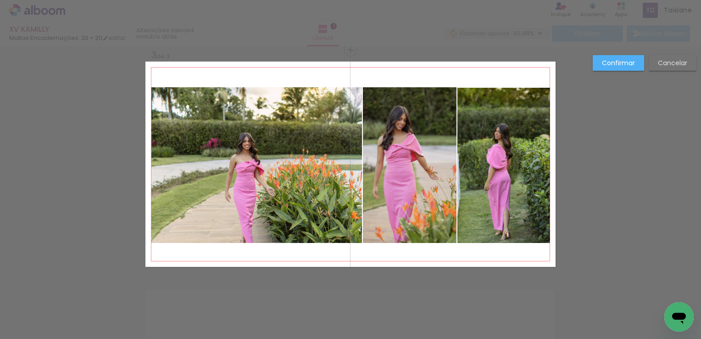
click at [516, 207] on quentale-photo at bounding box center [504, 165] width 93 height 155
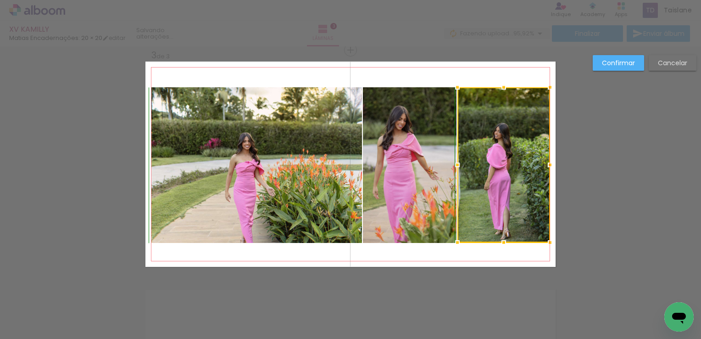
click at [501, 88] on div at bounding box center [504, 87] width 18 height 18
click at [619, 56] on paper-button "Confirmar" at bounding box center [618, 63] width 51 height 16
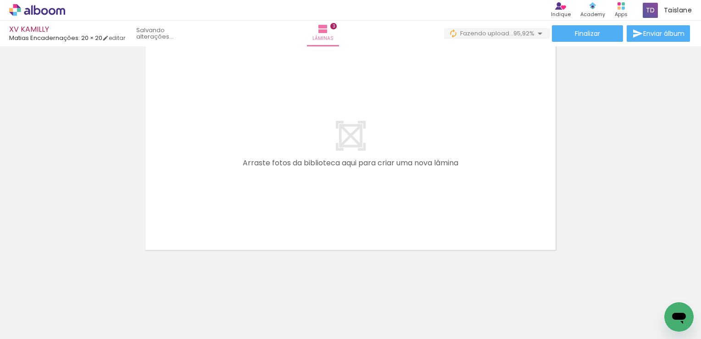
scroll to position [0, 317]
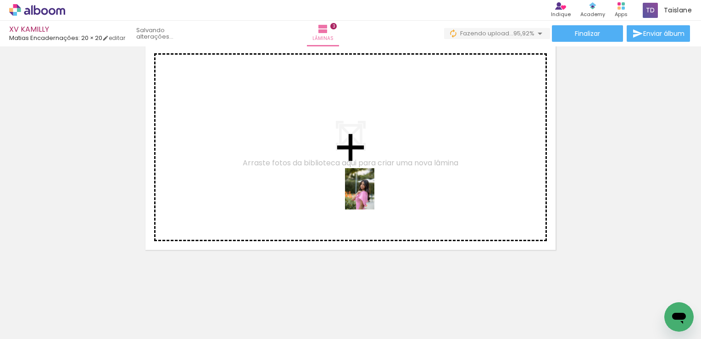
drag, startPoint x: 391, startPoint y: 314, endPoint x: 373, endPoint y: 195, distance: 120.3
click at [373, 195] on quentale-workspace at bounding box center [350, 169] width 701 height 339
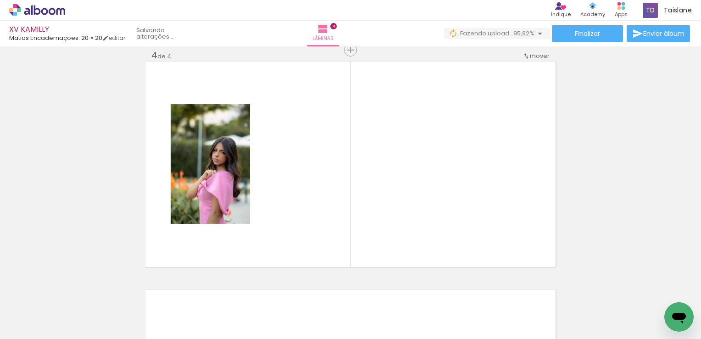
scroll to position [696, 0]
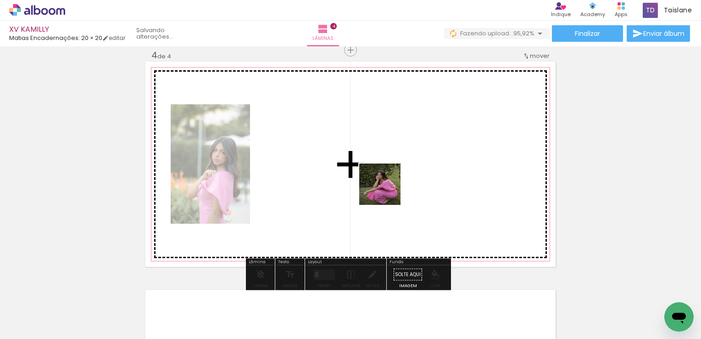
drag, startPoint x: 499, startPoint y: 307, endPoint x: 383, endPoint y: 186, distance: 167.5
click at [383, 186] on quentale-workspace at bounding box center [350, 169] width 701 height 339
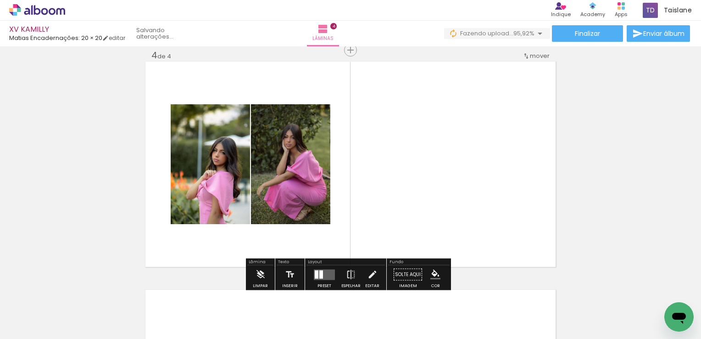
scroll to position [0, 0]
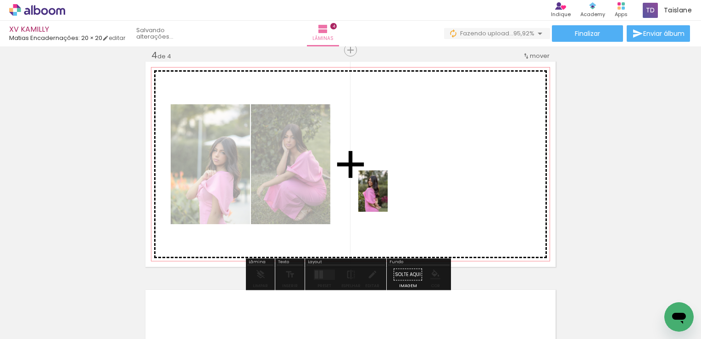
drag, startPoint x: 189, startPoint y: 314, endPoint x: 386, endPoint y: 198, distance: 229.2
click at [386, 198] on quentale-workspace at bounding box center [350, 169] width 701 height 339
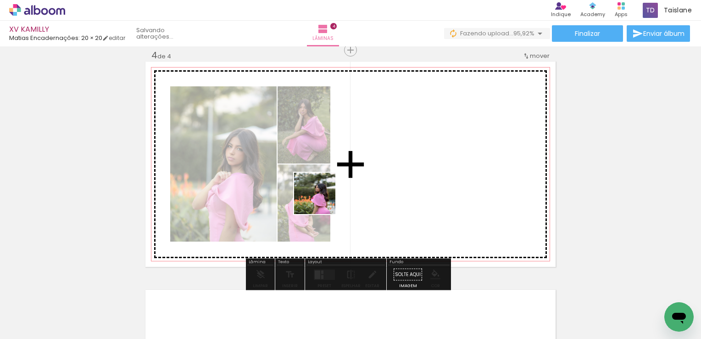
drag, startPoint x: 156, startPoint y: 320, endPoint x: 363, endPoint y: 186, distance: 246.9
click at [363, 186] on quentale-workspace at bounding box center [350, 169] width 701 height 339
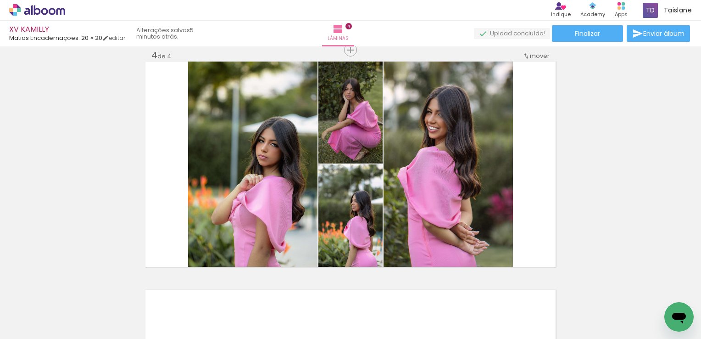
scroll to position [0, 1709]
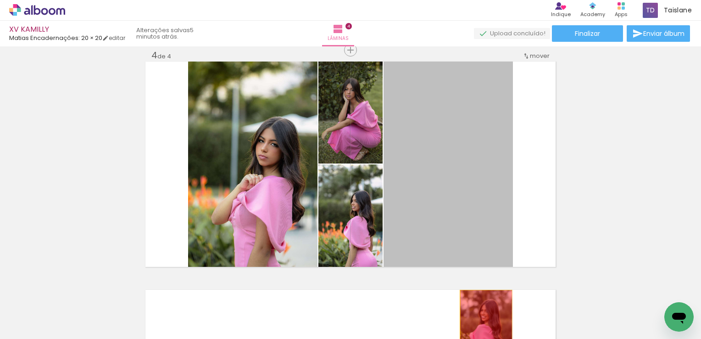
drag, startPoint x: 442, startPoint y: 192, endPoint x: 483, endPoint y: 331, distance: 144.8
click at [483, 331] on quentale-workspace at bounding box center [350, 169] width 701 height 339
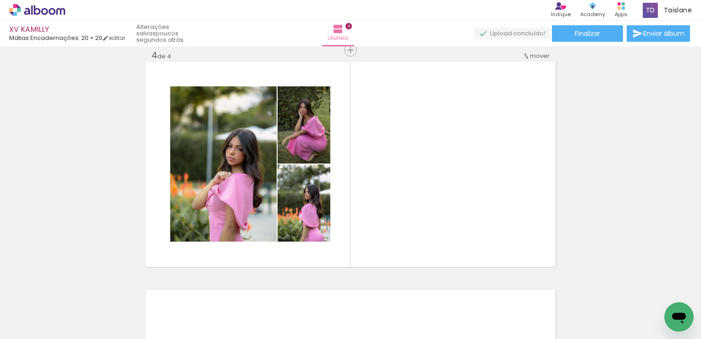
scroll to position [0, 1895]
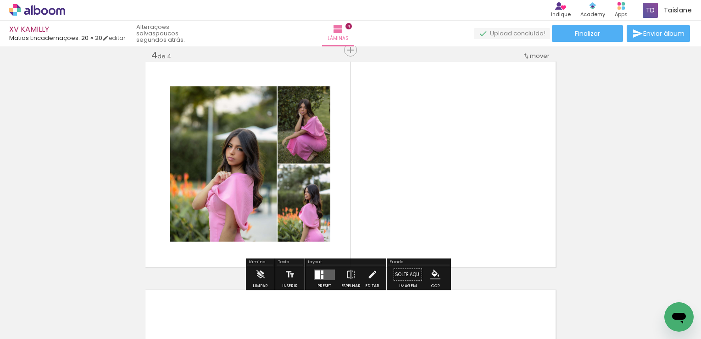
click at [322, 272] on quentale-layouter at bounding box center [324, 274] width 21 height 11
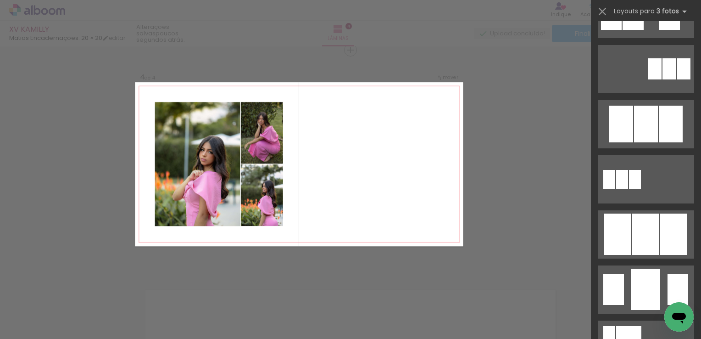
scroll to position [453, 0]
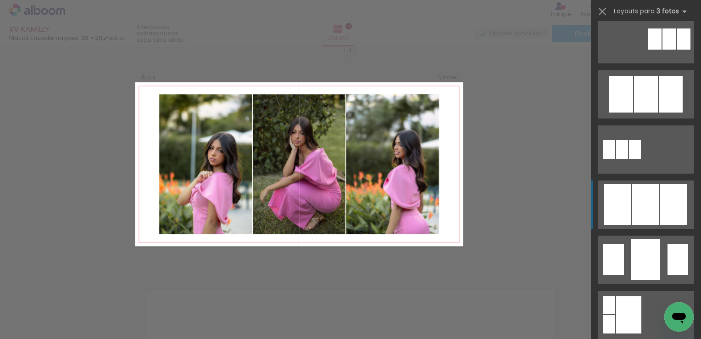
click at [676, 208] on div at bounding box center [673, 204] width 27 height 41
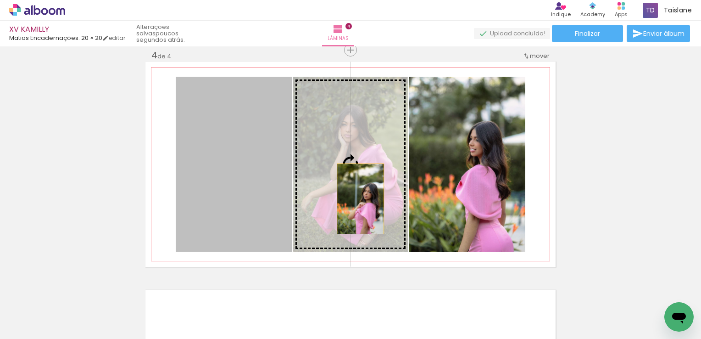
drag, startPoint x: 257, startPoint y: 202, endPoint x: 358, endPoint y: 198, distance: 101.0
click at [0, 0] on slot at bounding box center [0, 0] width 0 height 0
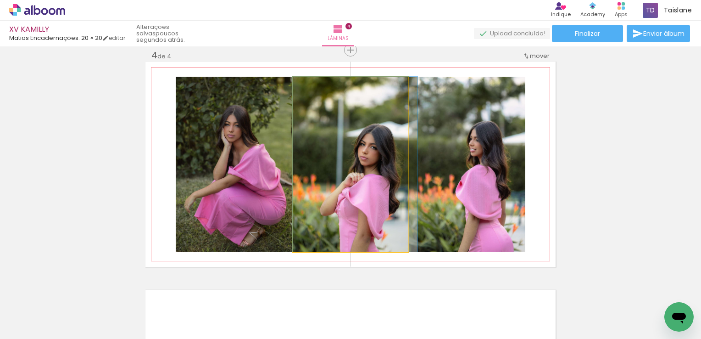
drag, startPoint x: 360, startPoint y: 197, endPoint x: 381, endPoint y: 197, distance: 21.6
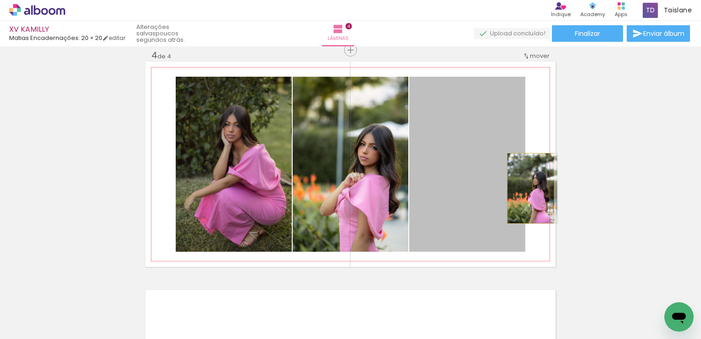
drag, startPoint x: 488, startPoint y: 182, endPoint x: 527, endPoint y: 188, distance: 40.0
click at [527, 188] on quentale-layouter at bounding box center [350, 163] width 410 height 205
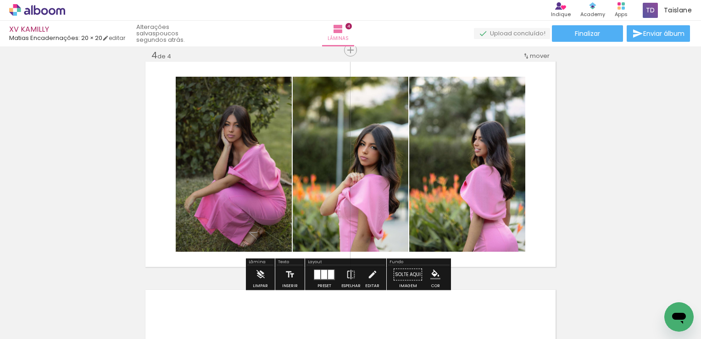
click at [328, 271] on div at bounding box center [331, 273] width 6 height 9
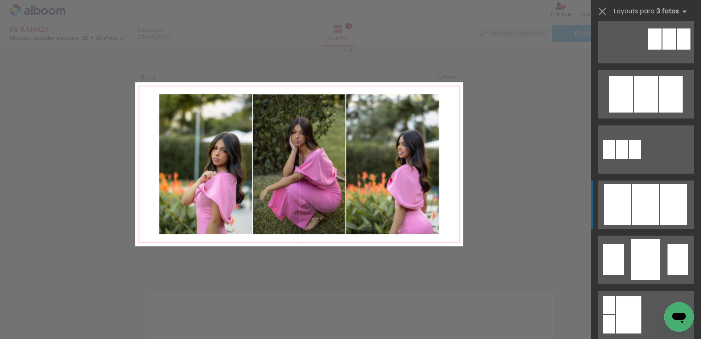
scroll to position [606, 0]
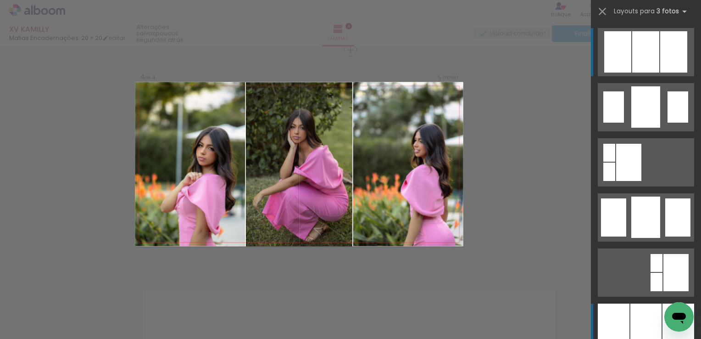
click at [644, 318] on div at bounding box center [646, 327] width 31 height 48
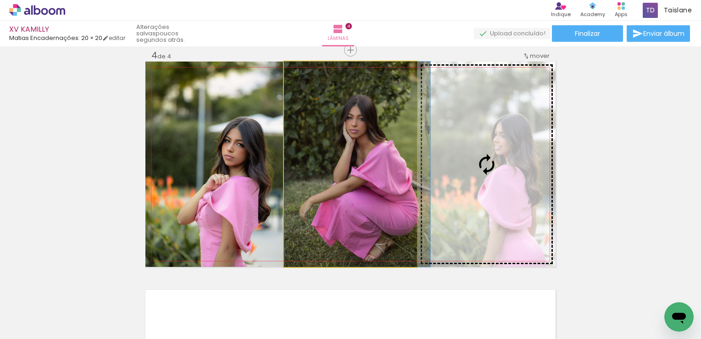
drag, startPoint x: 400, startPoint y: 221, endPoint x: 415, endPoint y: 218, distance: 14.9
click at [0, 0] on slot at bounding box center [0, 0] width 0 height 0
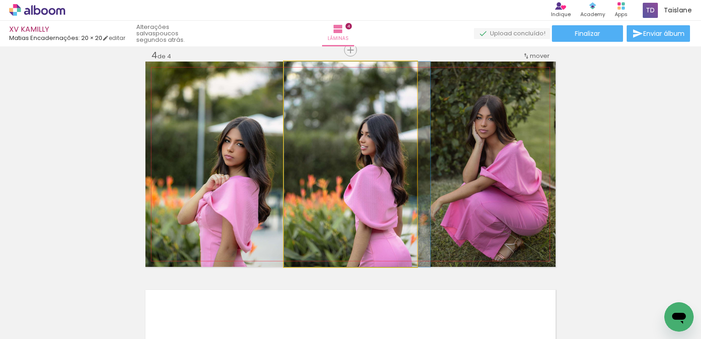
drag, startPoint x: 393, startPoint y: 212, endPoint x: 402, endPoint y: 211, distance: 9.2
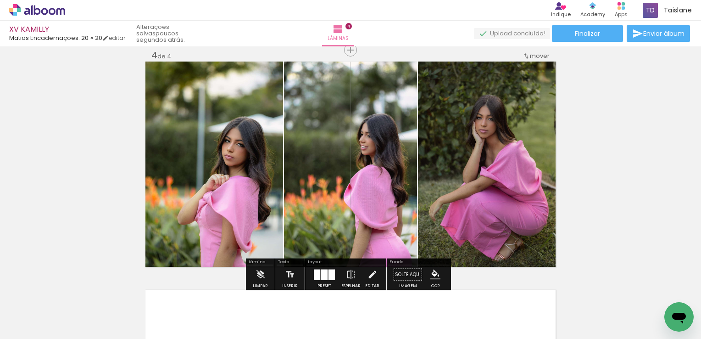
click at [317, 270] on div at bounding box center [317, 274] width 6 height 11
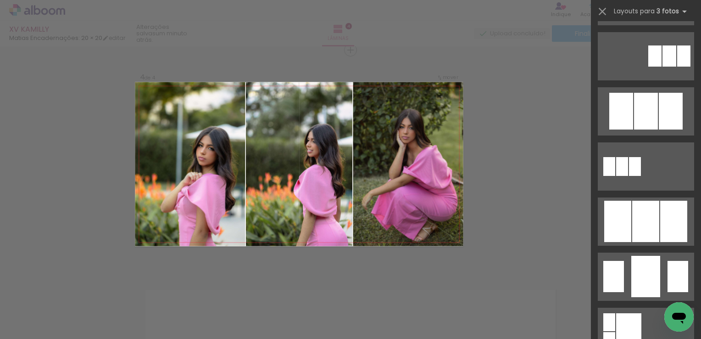
scroll to position [525, 0]
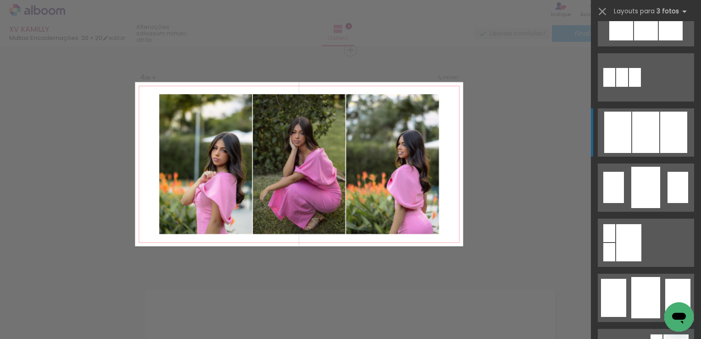
click at [648, 136] on div at bounding box center [645, 132] width 27 height 41
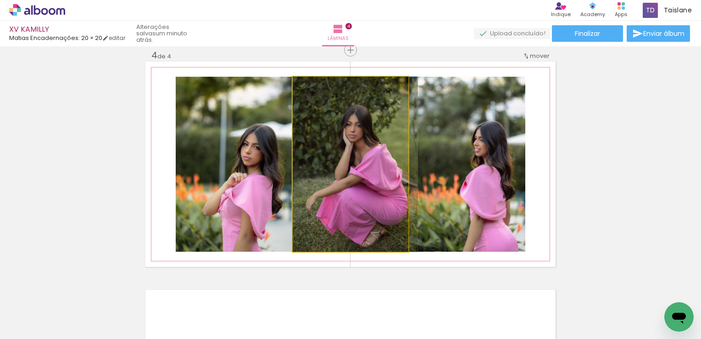
drag, startPoint x: 357, startPoint y: 157, endPoint x: 389, endPoint y: 160, distance: 32.7
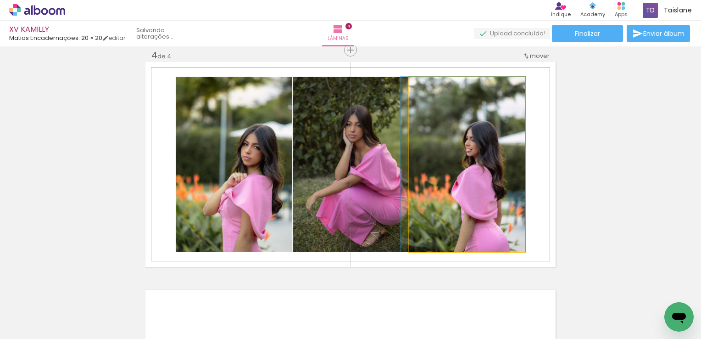
drag, startPoint x: 442, startPoint y: 164, endPoint x: 364, endPoint y: 151, distance: 79.5
click at [0, 0] on slot at bounding box center [0, 0] width 0 height 0
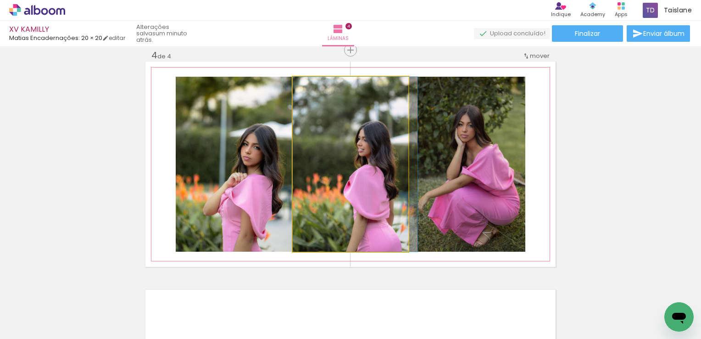
drag, startPoint x: 374, startPoint y: 147, endPoint x: 394, endPoint y: 150, distance: 19.4
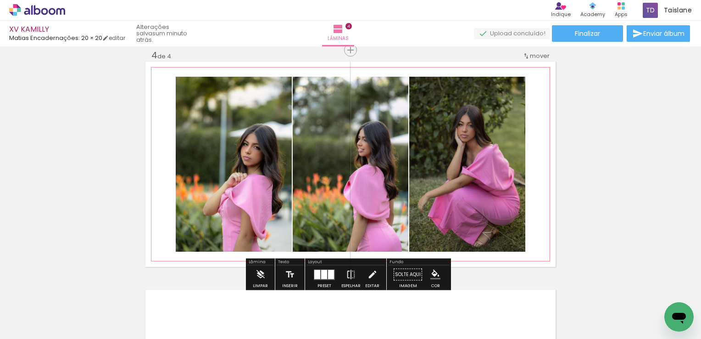
click at [455, 165] on quentale-photo at bounding box center [467, 164] width 116 height 175
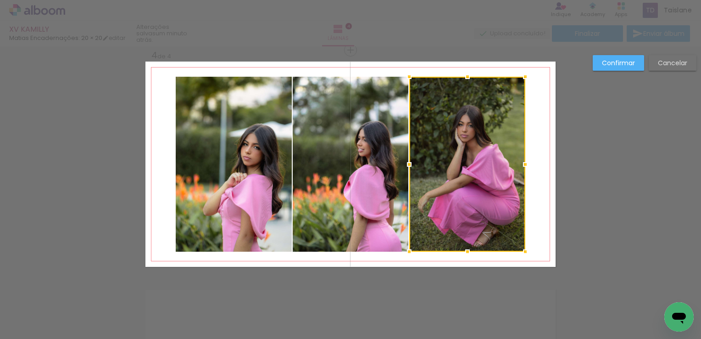
click at [457, 164] on div at bounding box center [467, 164] width 116 height 175
click at [0, 0] on slot "Confirmar" at bounding box center [0, 0] width 0 height 0
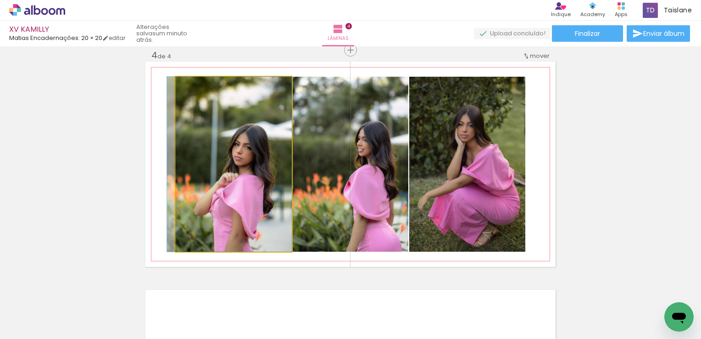
drag, startPoint x: 233, startPoint y: 151, endPoint x: 211, endPoint y: 146, distance: 22.5
click at [208, 146] on quentale-photo at bounding box center [234, 164] width 116 height 175
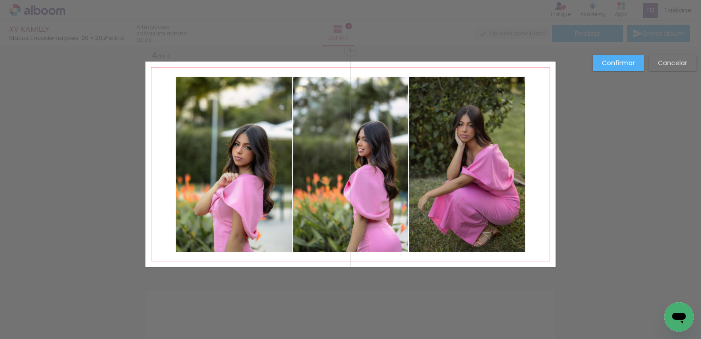
click at [208, 146] on quentale-photo at bounding box center [234, 164] width 116 height 175
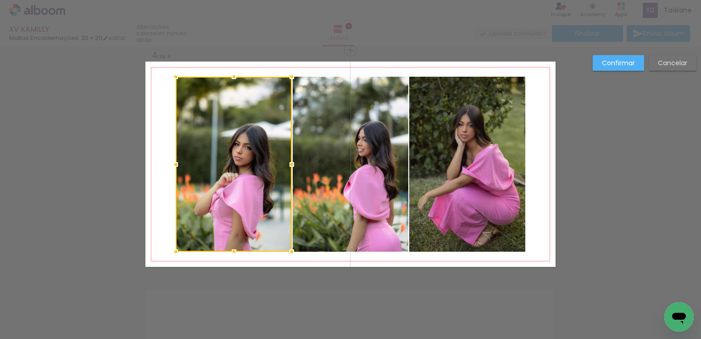
click at [208, 146] on div at bounding box center [234, 164] width 116 height 175
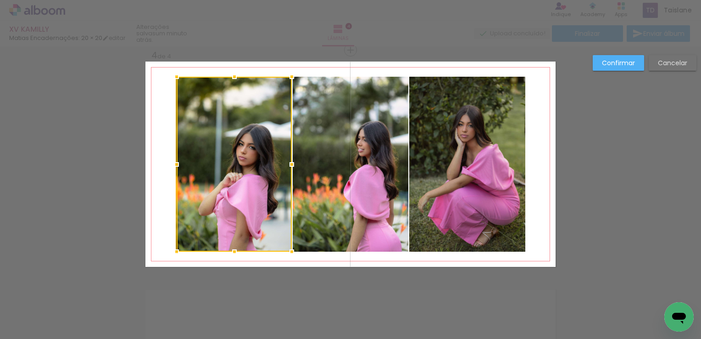
drag, startPoint x: 169, startPoint y: 166, endPoint x: 156, endPoint y: 165, distance: 13.3
click at [156, 165] on album-spread "4 de 4" at bounding box center [350, 163] width 410 height 205
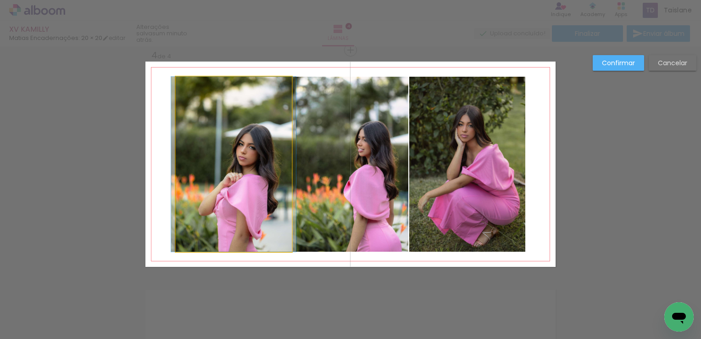
click at [207, 166] on quentale-photo at bounding box center [234, 164] width 116 height 175
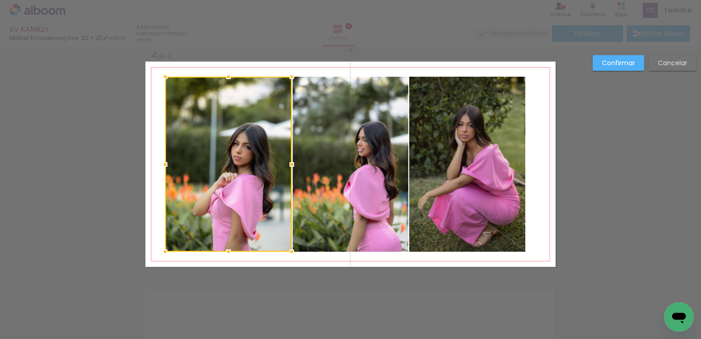
drag, startPoint x: 166, startPoint y: 168, endPoint x: 159, endPoint y: 169, distance: 6.9
click at [159, 169] on div at bounding box center [165, 164] width 18 height 18
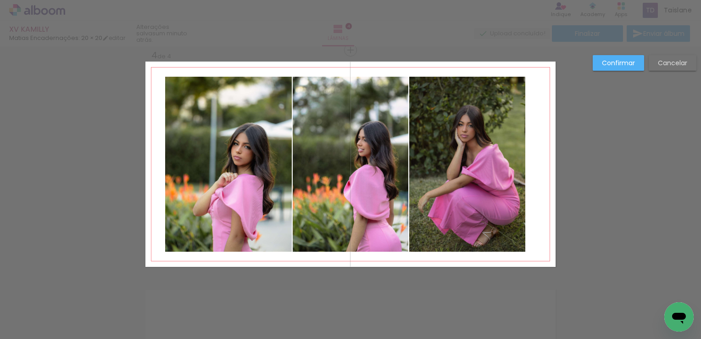
click at [483, 176] on quentale-photo at bounding box center [467, 164] width 116 height 175
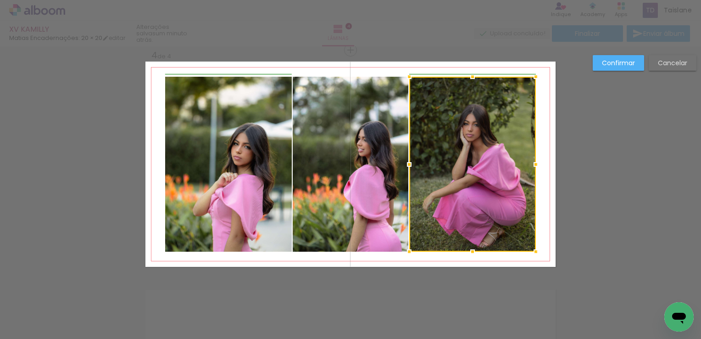
drag, startPoint x: 522, startPoint y: 166, endPoint x: 536, endPoint y: 166, distance: 13.8
click at [536, 166] on div at bounding box center [536, 164] width 18 height 18
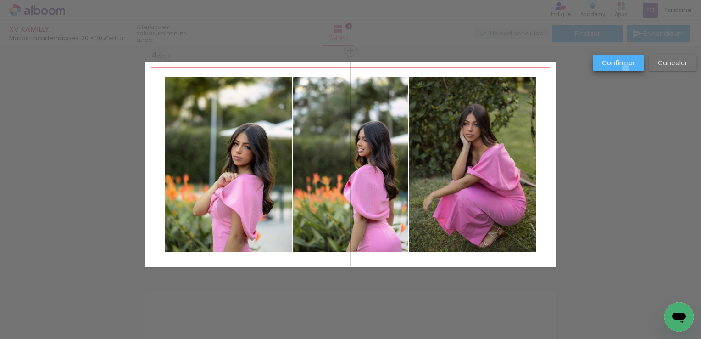
click at [626, 68] on paper-button "Confirmar" at bounding box center [618, 63] width 51 height 16
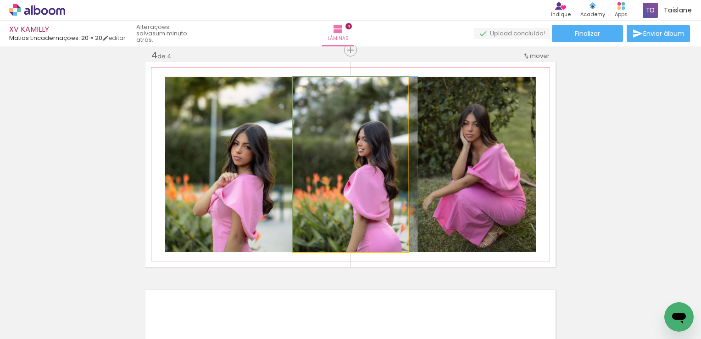
drag, startPoint x: 369, startPoint y: 221, endPoint x: 374, endPoint y: 220, distance: 5.5
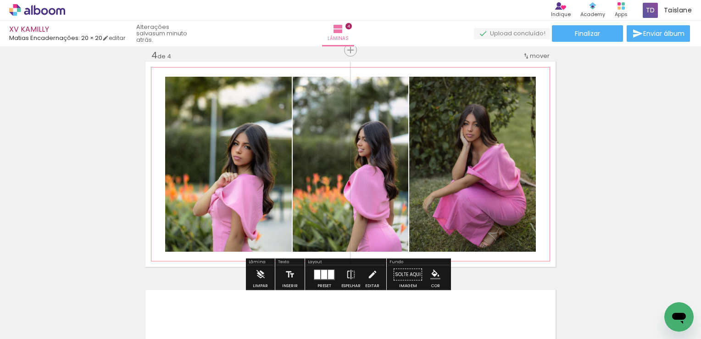
click at [532, 189] on quentale-layouter at bounding box center [350, 163] width 410 height 205
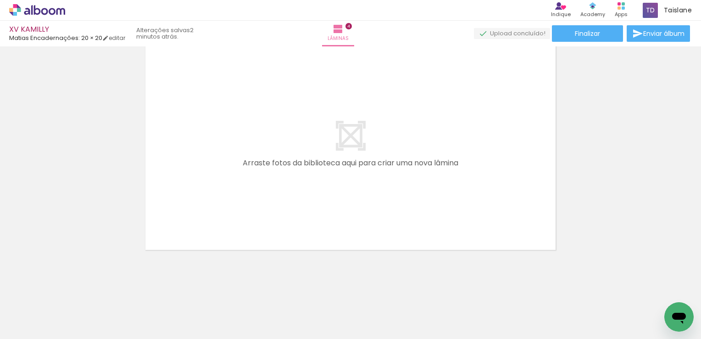
scroll to position [0, 1459]
drag, startPoint x: 188, startPoint y: 310, endPoint x: 223, endPoint y: 218, distance: 98.8
click at [223, 218] on quentale-workspace at bounding box center [350, 169] width 701 height 339
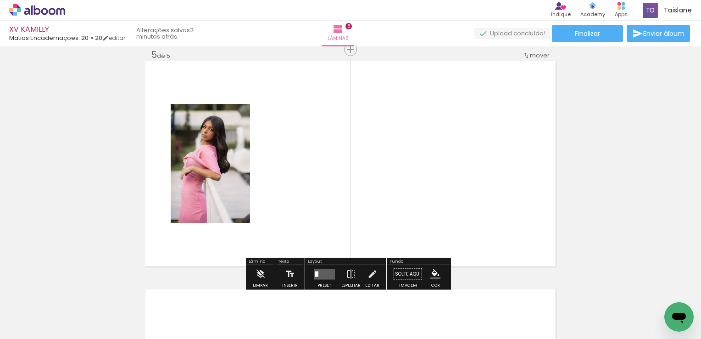
scroll to position [924, 0]
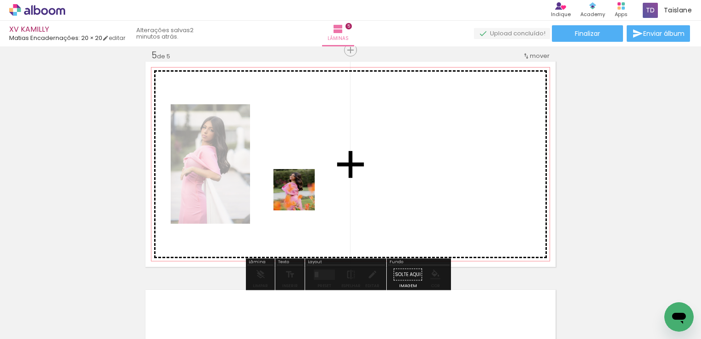
drag, startPoint x: 240, startPoint y: 301, endPoint x: 301, endPoint y: 196, distance: 121.0
click at [301, 196] on quentale-workspace at bounding box center [350, 169] width 701 height 339
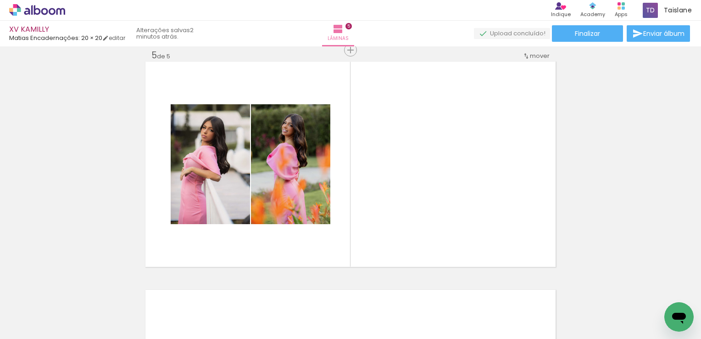
scroll to position [0, 978]
drag, startPoint x: 508, startPoint y: 324, endPoint x: 436, endPoint y: 217, distance: 129.1
click at [436, 217] on quentale-workspace at bounding box center [350, 169] width 701 height 339
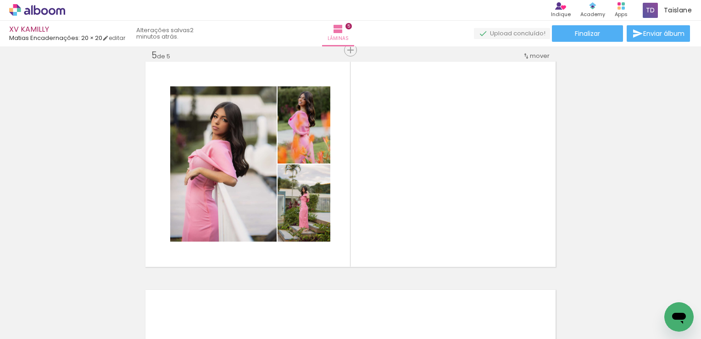
scroll to position [0, 64]
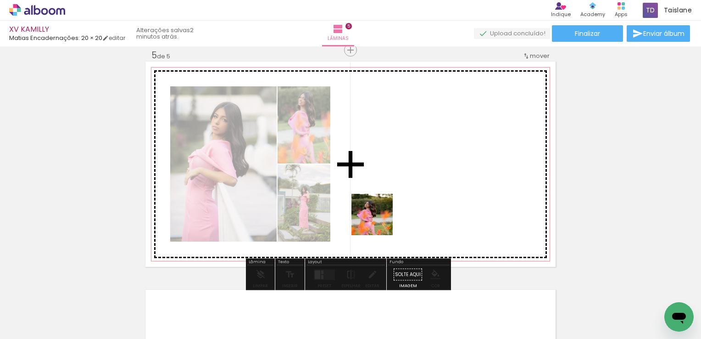
drag, startPoint x: 295, startPoint y: 311, endPoint x: 380, endPoint y: 221, distance: 123.7
click at [380, 221] on quentale-workspace at bounding box center [350, 169] width 701 height 339
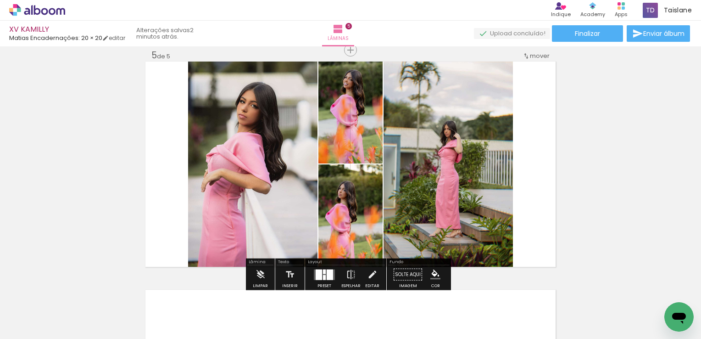
scroll to position [0, 0]
click at [329, 273] on div at bounding box center [330, 274] width 6 height 11
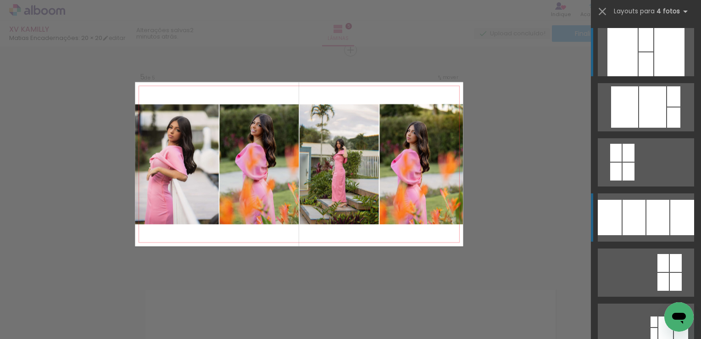
click at [673, 229] on div at bounding box center [682, 217] width 24 height 35
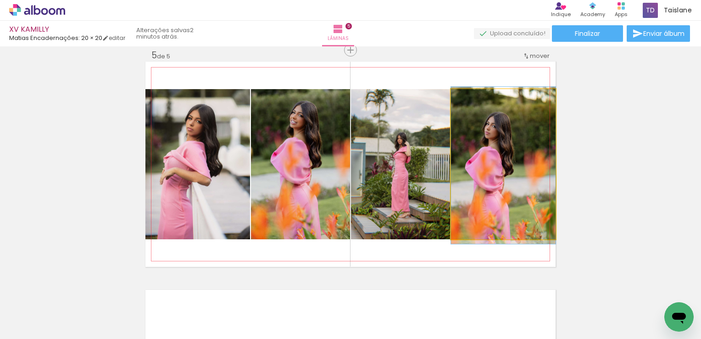
drag, startPoint x: 485, startPoint y: 162, endPoint x: 495, endPoint y: 164, distance: 10.2
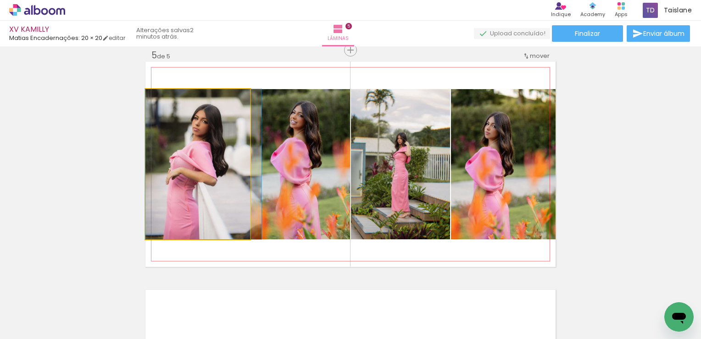
drag, startPoint x: 216, startPoint y: 163, endPoint x: 240, endPoint y: 166, distance: 24.5
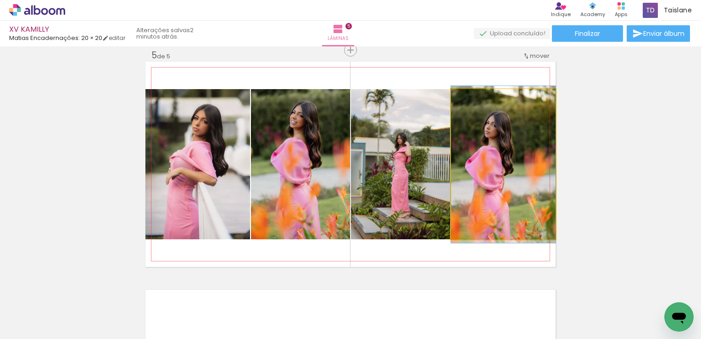
drag, startPoint x: 503, startPoint y: 196, endPoint x: 490, endPoint y: 195, distance: 12.9
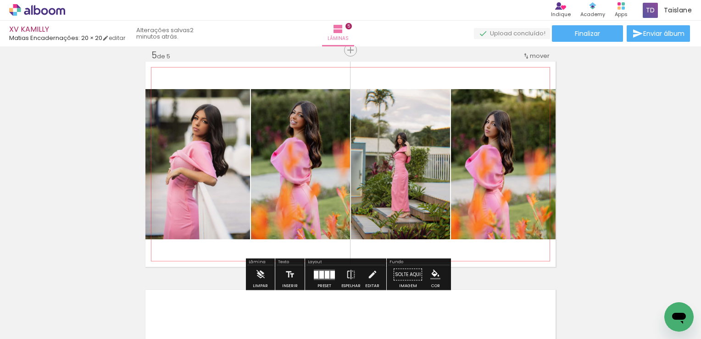
click at [545, 177] on quentale-photo at bounding box center [503, 164] width 105 height 150
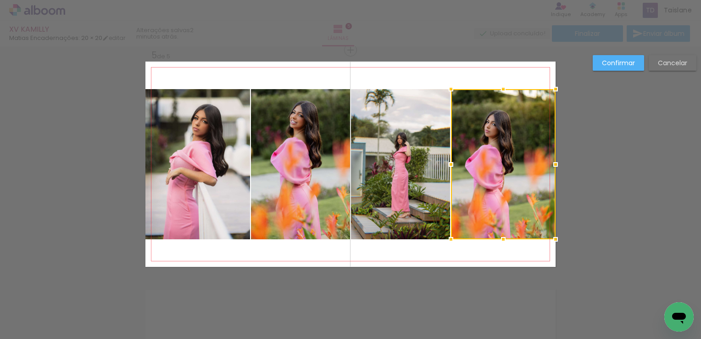
click at [545, 177] on div at bounding box center [503, 164] width 105 height 150
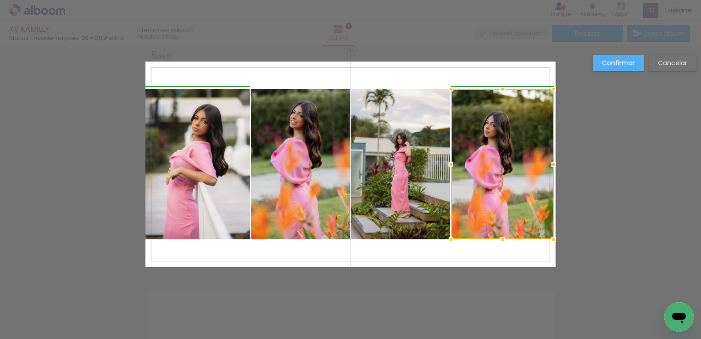
click at [555, 166] on div at bounding box center [554, 164] width 18 height 18
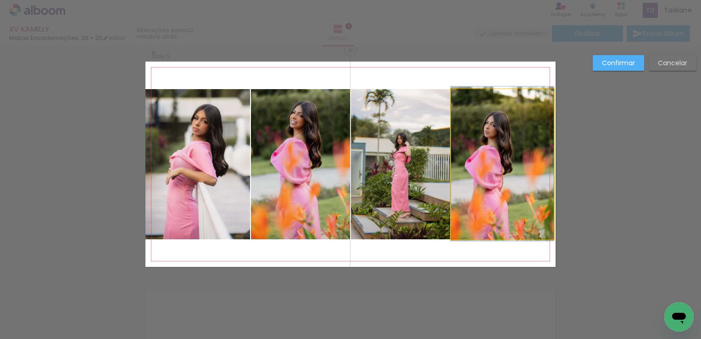
click at [547, 163] on quentale-photo at bounding box center [502, 164] width 103 height 150
click at [547, 89] on div at bounding box center [502, 89] width 103 height 0
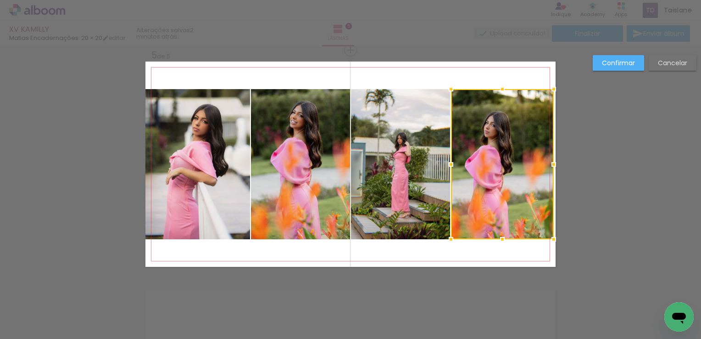
click at [547, 163] on div at bounding box center [554, 164] width 18 height 18
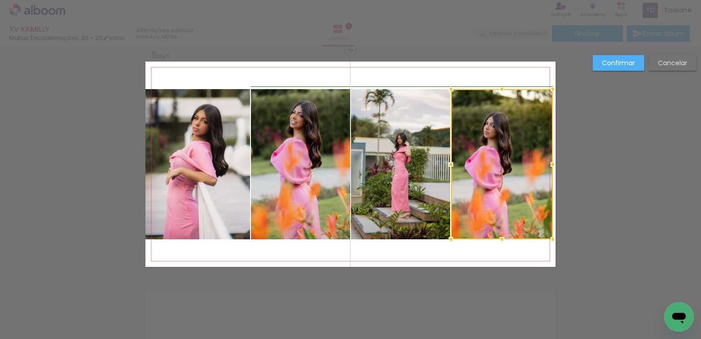
click at [547, 165] on div at bounding box center [553, 164] width 18 height 18
click at [547, 165] on div at bounding box center [552, 164] width 18 height 18
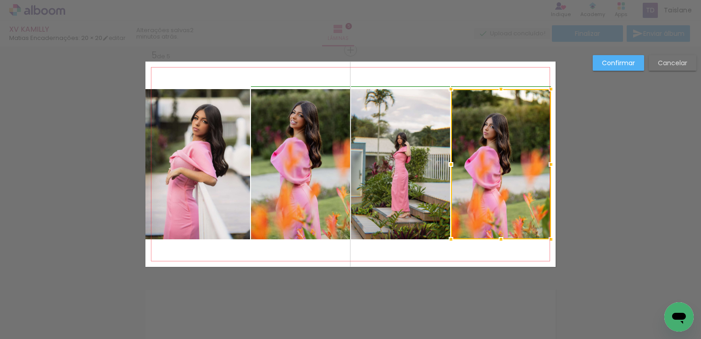
click at [547, 164] on div at bounding box center [551, 164] width 18 height 18
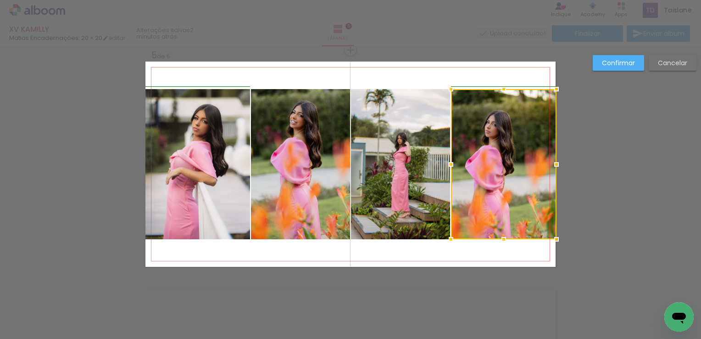
click at [547, 163] on div at bounding box center [556, 164] width 18 height 18
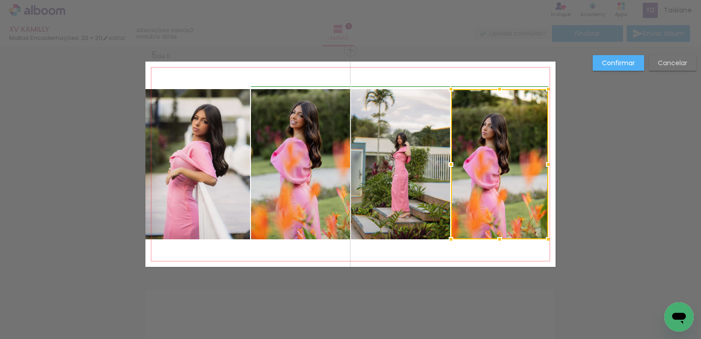
click at [547, 163] on div at bounding box center [548, 164] width 18 height 18
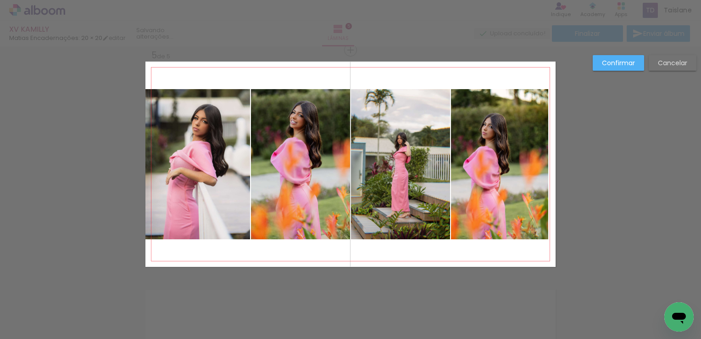
click at [538, 162] on quentale-photo at bounding box center [499, 164] width 97 height 150
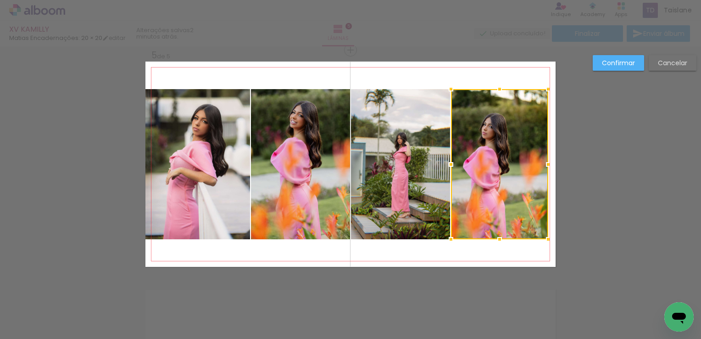
click at [539, 162] on div at bounding box center [548, 164] width 18 height 18
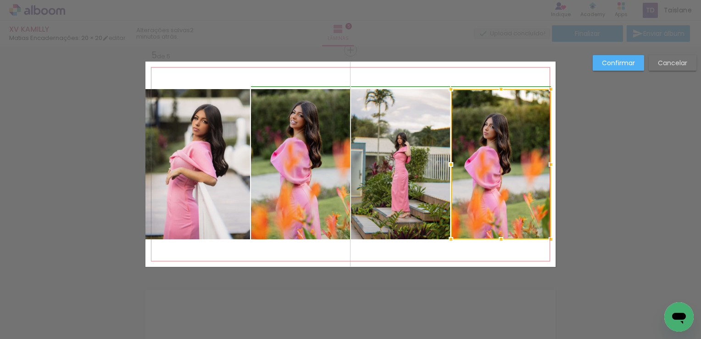
click at [545, 163] on div at bounding box center [551, 164] width 18 height 18
click at [544, 163] on div at bounding box center [551, 164] width 18 height 18
click at [547, 166] on div at bounding box center [550, 164] width 18 height 18
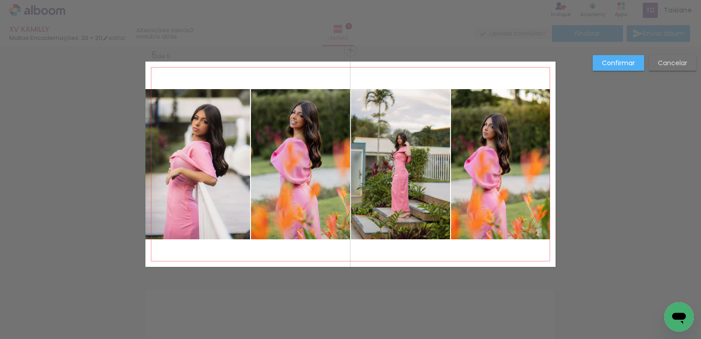
click at [219, 151] on quentale-photo at bounding box center [197, 164] width 105 height 150
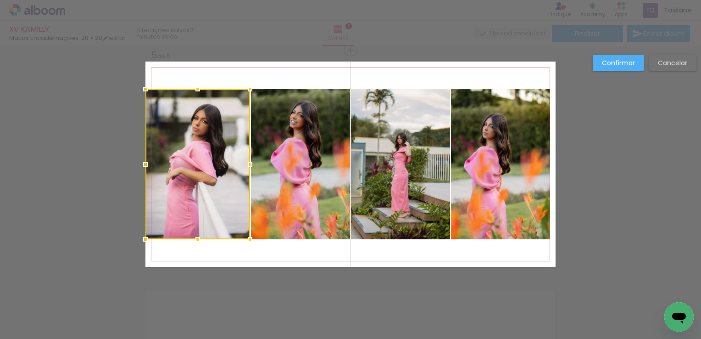
click at [219, 151] on div at bounding box center [197, 164] width 105 height 150
click at [0, 0] on slot "Confirmar" at bounding box center [0, 0] width 0 height 0
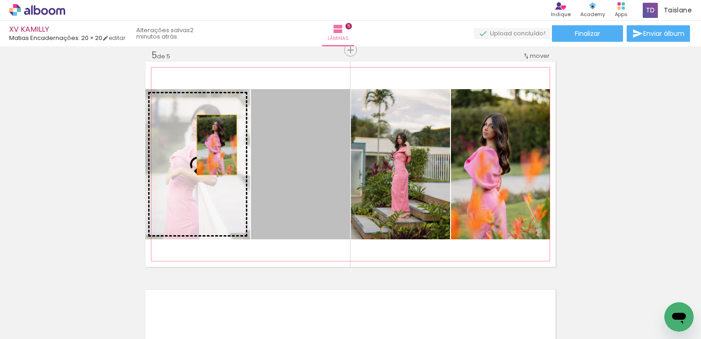
drag, startPoint x: 323, startPoint y: 147, endPoint x: 213, endPoint y: 145, distance: 109.7
click at [0, 0] on slot at bounding box center [0, 0] width 0 height 0
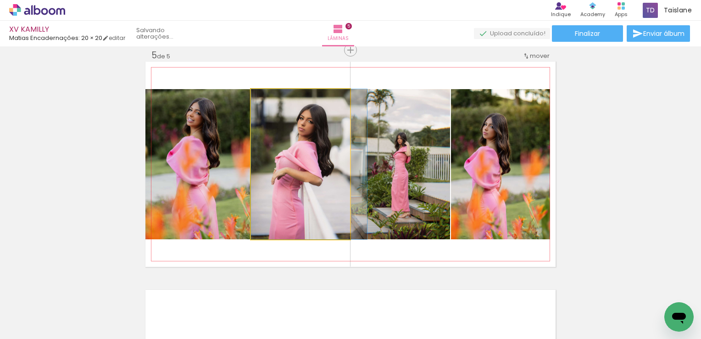
drag, startPoint x: 292, startPoint y: 167, endPoint x: 304, endPoint y: 167, distance: 12.0
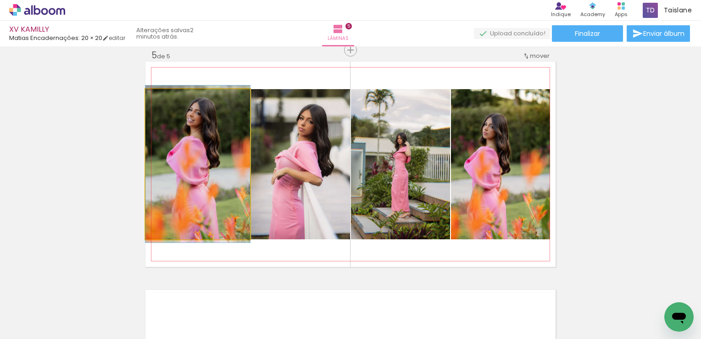
click at [173, 159] on quentale-photo at bounding box center [197, 164] width 105 height 150
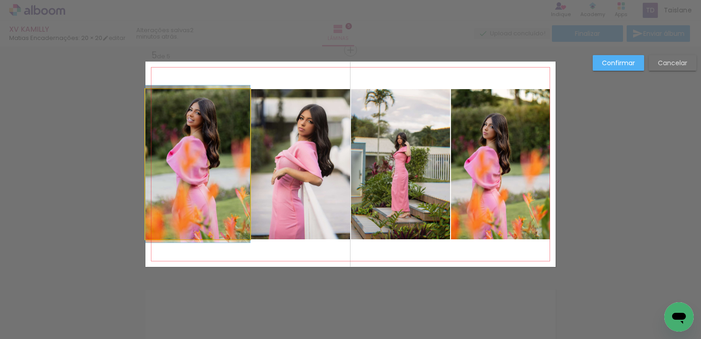
click at [173, 159] on quentale-photo at bounding box center [197, 164] width 105 height 150
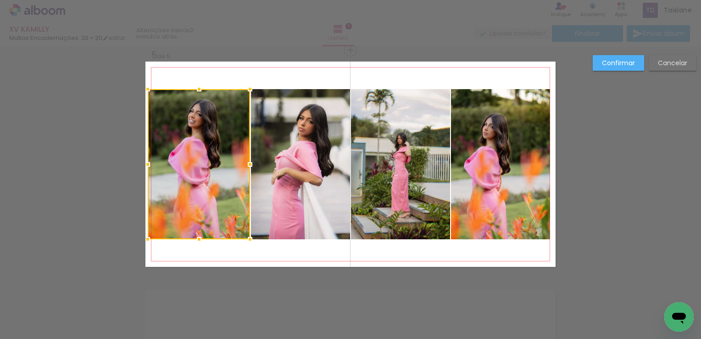
click at [143, 162] on div at bounding box center [148, 164] width 18 height 18
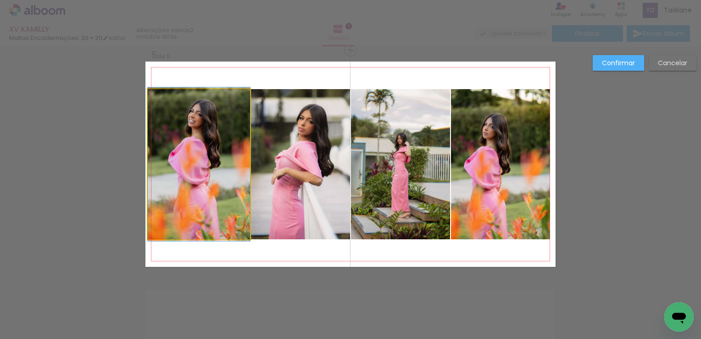
click at [148, 167] on quentale-photo at bounding box center [199, 164] width 102 height 150
click at [148, 89] on div at bounding box center [199, 89] width 102 height 0
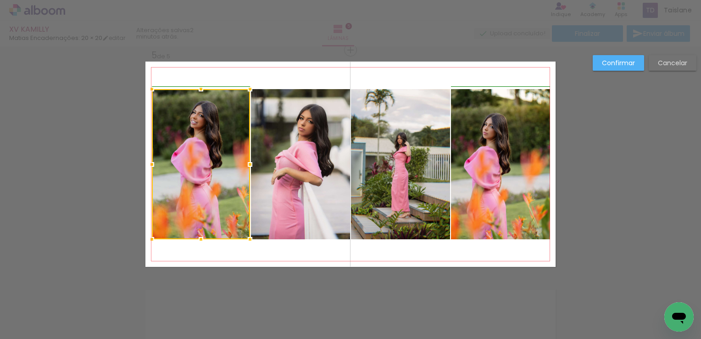
click at [145, 166] on div at bounding box center [152, 164] width 18 height 18
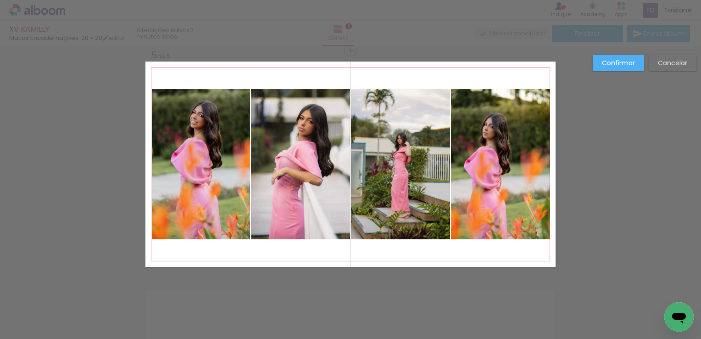
click at [153, 166] on quentale-photo at bounding box center [201, 164] width 98 height 150
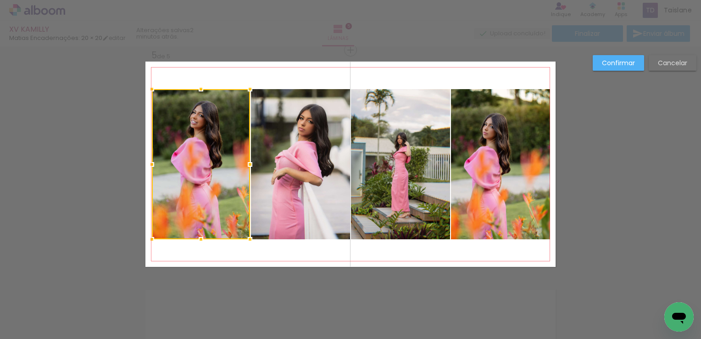
click at [153, 166] on div at bounding box center [152, 164] width 18 height 18
click at [147, 165] on div at bounding box center [151, 164] width 18 height 18
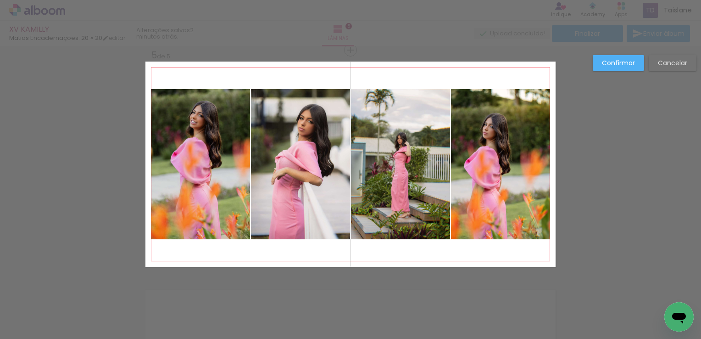
click at [0, 0] on slot "Confirmar" at bounding box center [0, 0] width 0 height 0
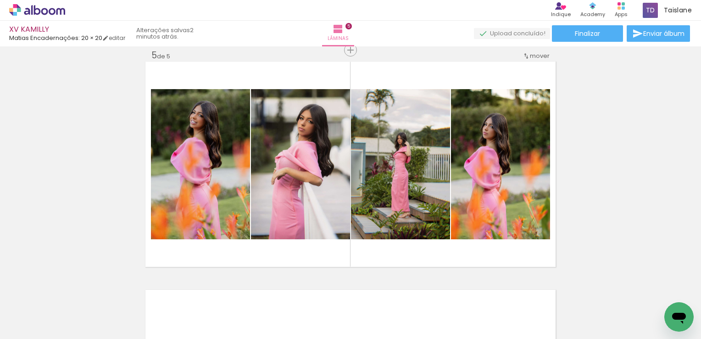
scroll to position [0, 720]
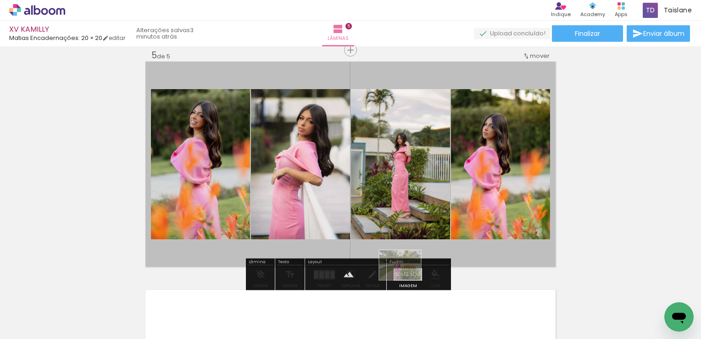
drag, startPoint x: 399, startPoint y: 319, endPoint x: 408, endPoint y: 278, distance: 42.2
click at [408, 278] on quentale-workspace at bounding box center [350, 169] width 701 height 339
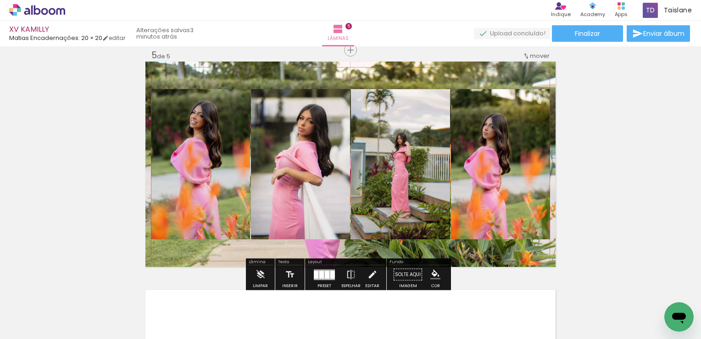
click at [442, 81] on quentale-layouter at bounding box center [350, 163] width 410 height 205
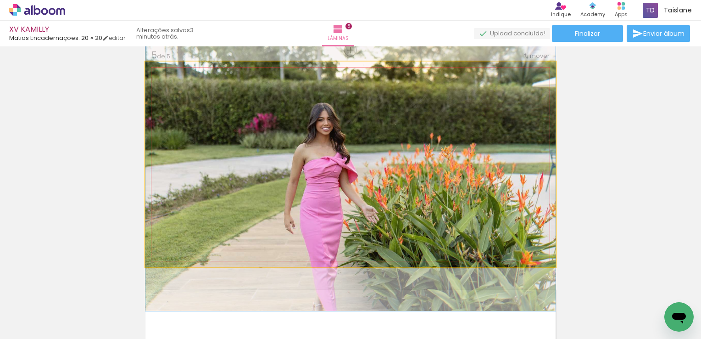
click at [442, 81] on quentale-photo at bounding box center [350, 163] width 410 height 205
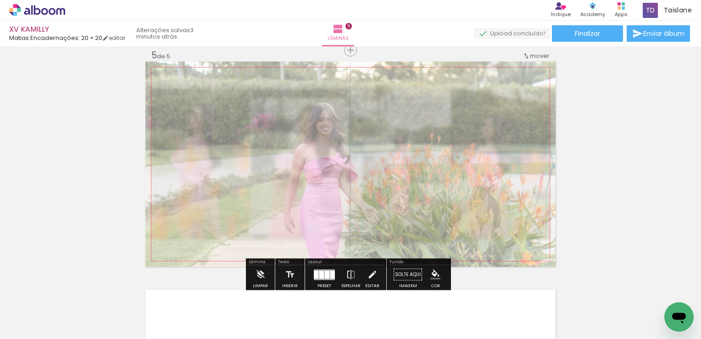
drag, startPoint x: 262, startPoint y: 85, endPoint x: 250, endPoint y: 89, distance: 12.9
type paper-slider "40"
click at [252, 89] on div at bounding box center [259, 85] width 15 height 15
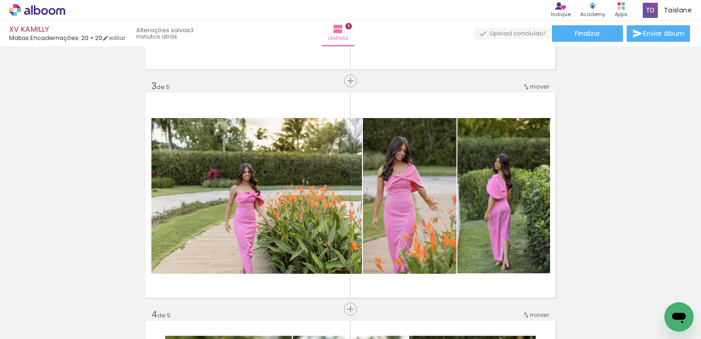
scroll to position [468, 0]
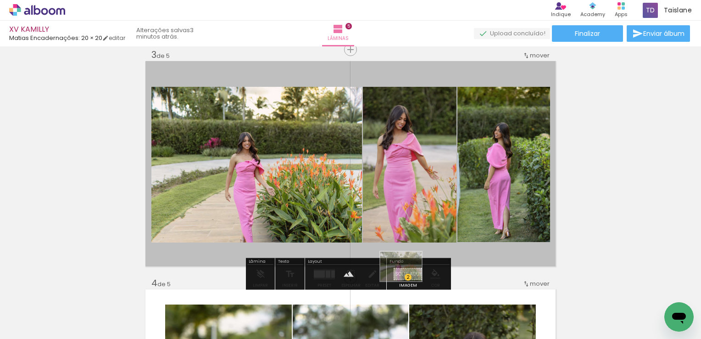
drag, startPoint x: 413, startPoint y: 313, endPoint x: 408, endPoint y: 279, distance: 34.4
click at [408, 279] on quentale-workspace at bounding box center [350, 169] width 701 height 339
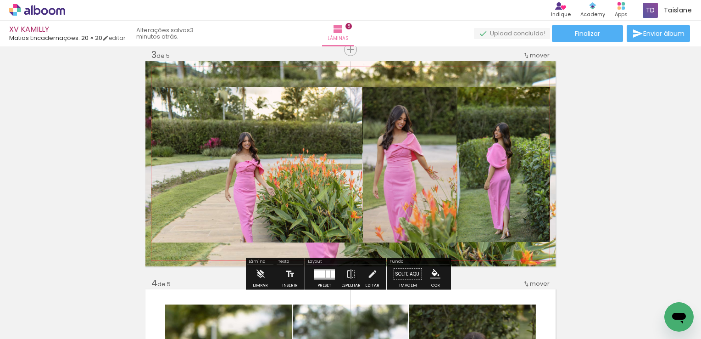
click at [385, 84] on quentale-layouter at bounding box center [350, 163] width 410 height 205
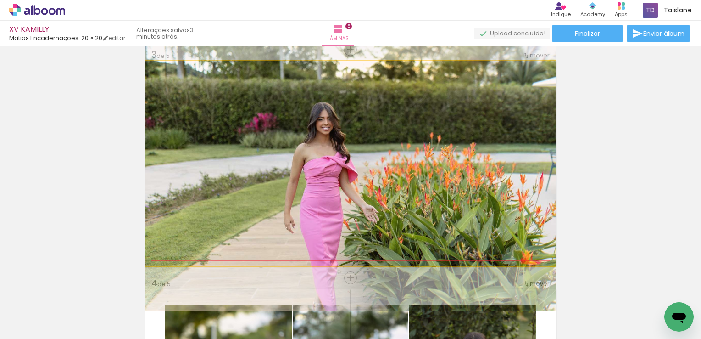
click at [385, 84] on quentale-photo at bounding box center [350, 163] width 410 height 205
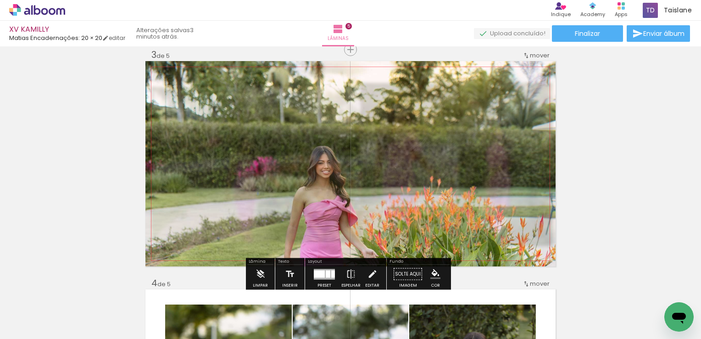
scroll to position [0, 720]
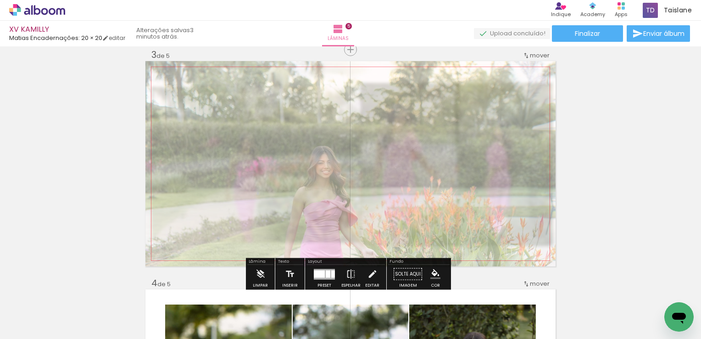
drag, startPoint x: 251, startPoint y: 85, endPoint x: 256, endPoint y: 86, distance: 5.6
type paper-slider "40"
click at [256, 86] on div at bounding box center [263, 84] width 36 height 15
click at [642, 160] on div "Inserir lâmina 1 de 5 Inserir lâmina 2 de 5 Inserir lâmina 3 de 5 Inserir lâmin…" at bounding box center [350, 265] width 701 height 1369
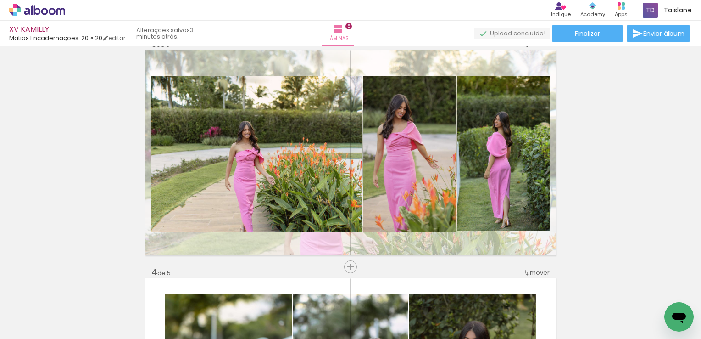
scroll to position [474, 0]
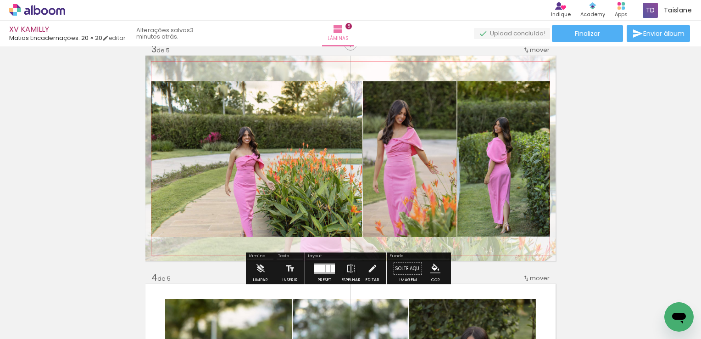
drag, startPoint x: 470, startPoint y: 73, endPoint x: 470, endPoint y: 67, distance: 6.9
click at [470, 66] on quentale-layouter at bounding box center [350, 158] width 410 height 205
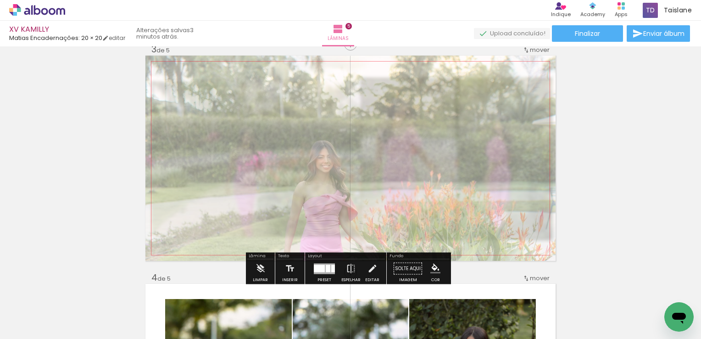
click at [470, 67] on quentale-photo at bounding box center [350, 158] width 410 height 205
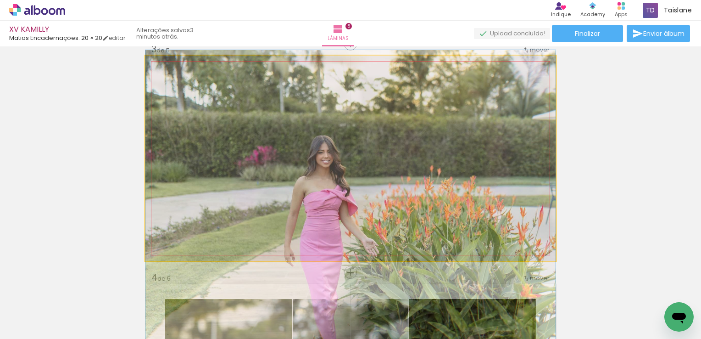
drag, startPoint x: 463, startPoint y: 115, endPoint x: 465, endPoint y: 109, distance: 6.2
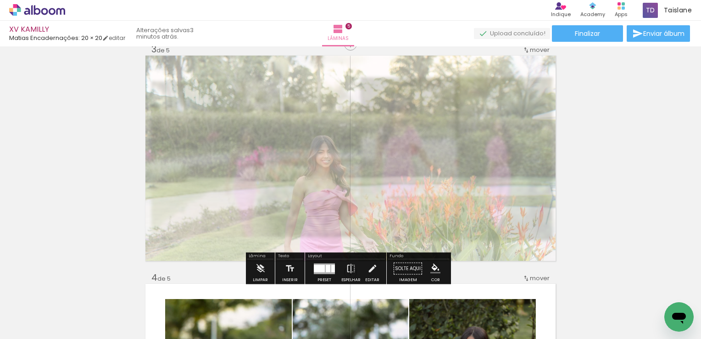
click at [568, 140] on div "Inserir lâmina 1 de 5 Inserir lâmina 2 de 5 Inserir lâmina 3 de 5 Inserir lâmin…" at bounding box center [350, 260] width 701 height 1369
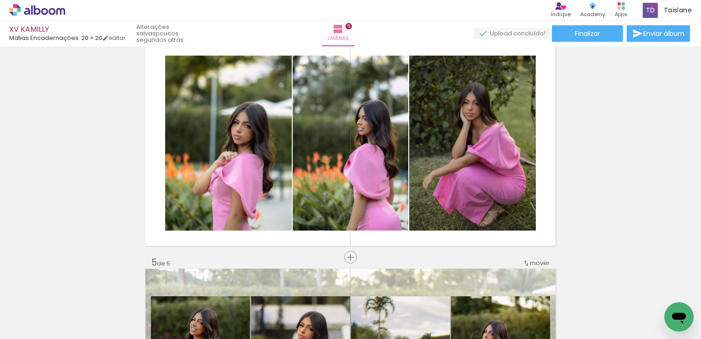
scroll to position [713, 0]
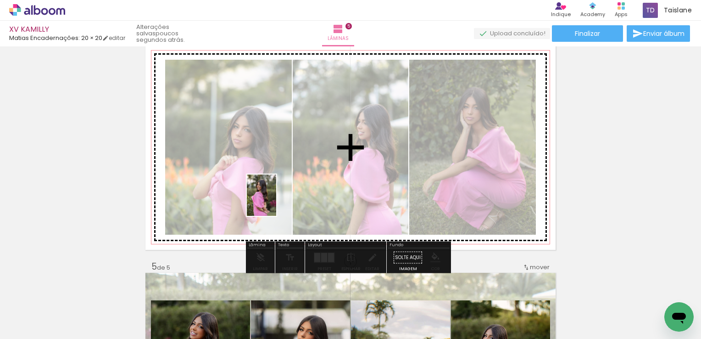
drag, startPoint x: 206, startPoint y: 313, endPoint x: 274, endPoint y: 202, distance: 130.7
click at [274, 202] on quentale-workspace at bounding box center [350, 169] width 701 height 339
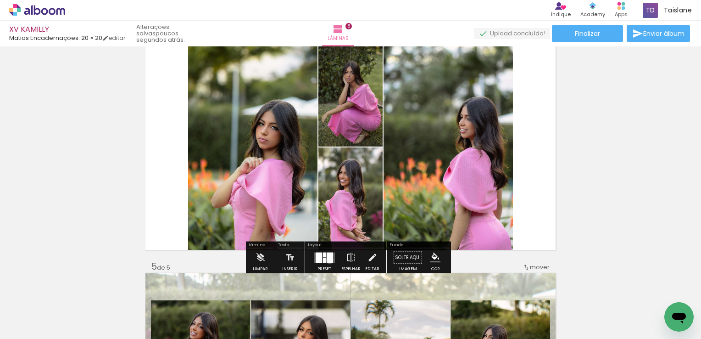
click at [328, 260] on div at bounding box center [330, 257] width 6 height 11
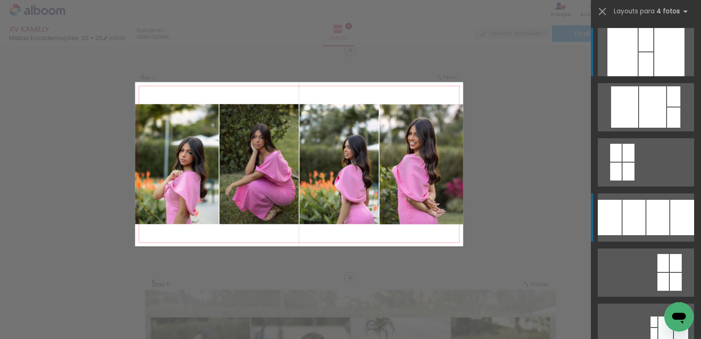
scroll to position [696, 0]
click at [663, 208] on div at bounding box center [658, 217] width 23 height 35
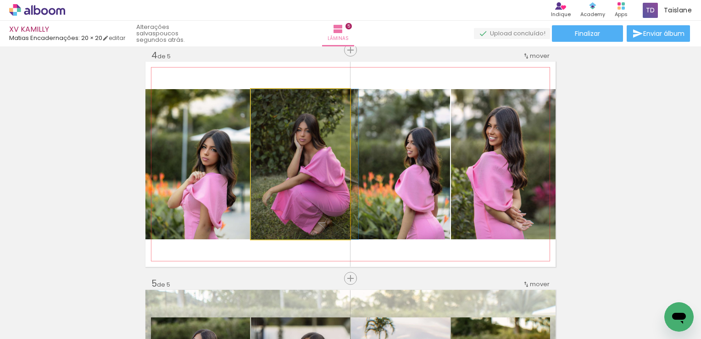
drag, startPoint x: 311, startPoint y: 168, endPoint x: 319, endPoint y: 168, distance: 7.8
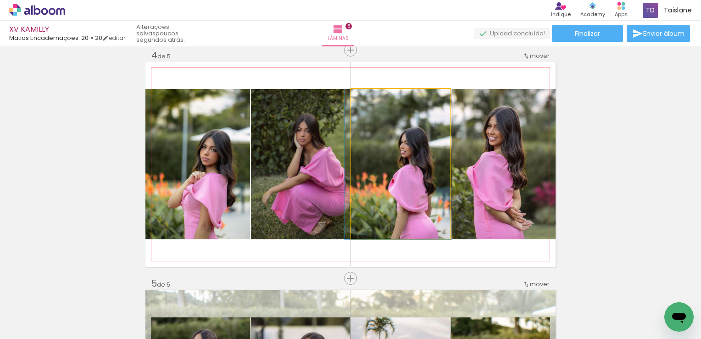
drag, startPoint x: 387, startPoint y: 171, endPoint x: 381, endPoint y: 172, distance: 6.4
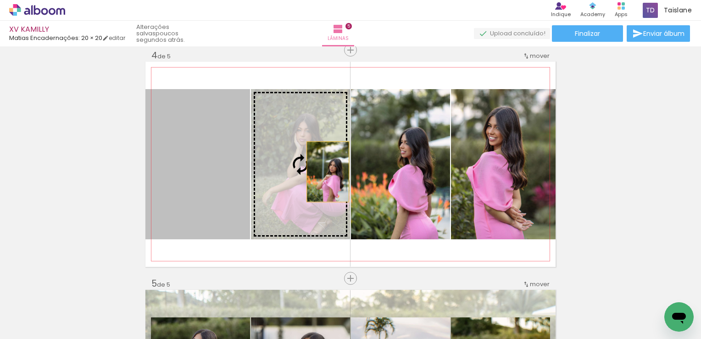
drag, startPoint x: 215, startPoint y: 172, endPoint x: 328, endPoint y: 172, distance: 112.4
click at [0, 0] on slot at bounding box center [0, 0] width 0 height 0
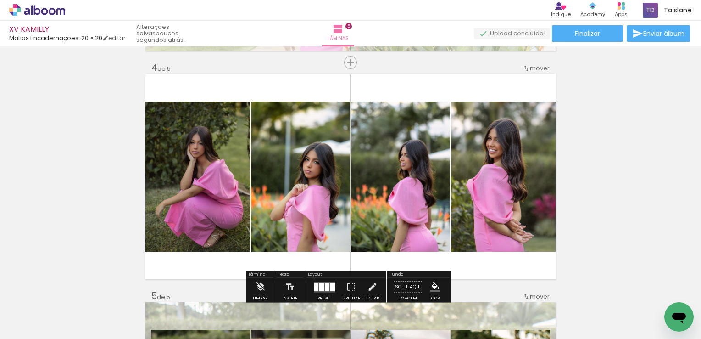
scroll to position [702, 0]
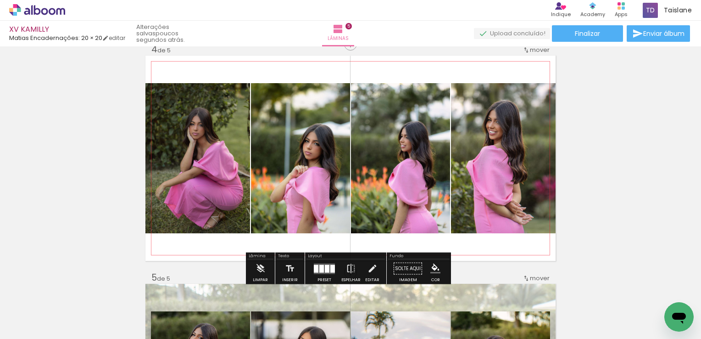
drag, startPoint x: 248, startPoint y: 165, endPoint x: 257, endPoint y: 167, distance: 9.8
click at [257, 167] on quentale-layouter at bounding box center [350, 158] width 410 height 205
click at [211, 177] on quentale-photo at bounding box center [197, 158] width 105 height 150
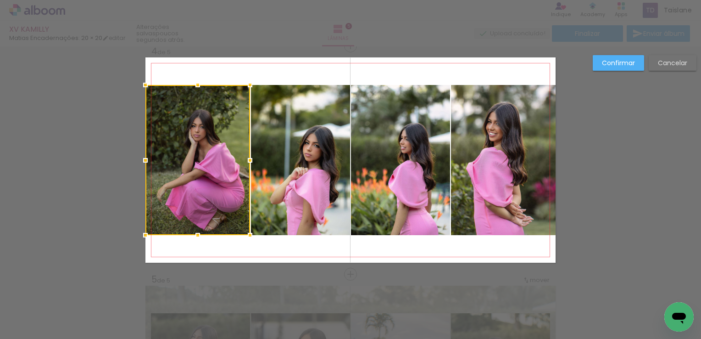
click at [211, 177] on div at bounding box center [197, 160] width 105 height 150
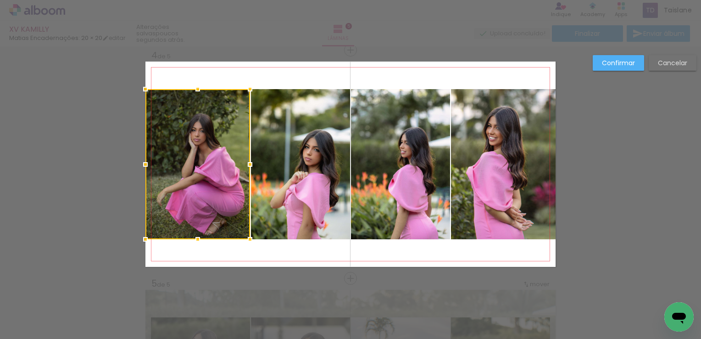
scroll to position [696, 0]
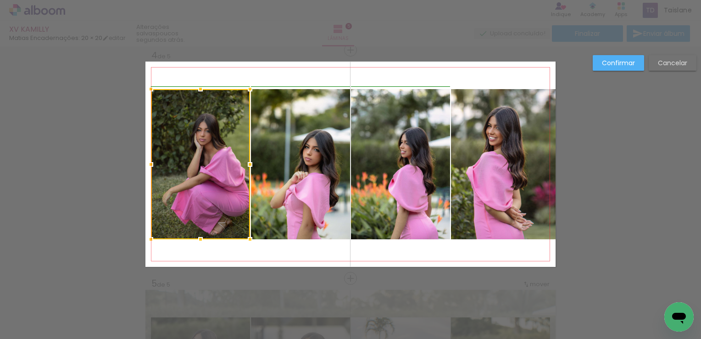
click at [146, 166] on div at bounding box center [151, 164] width 18 height 18
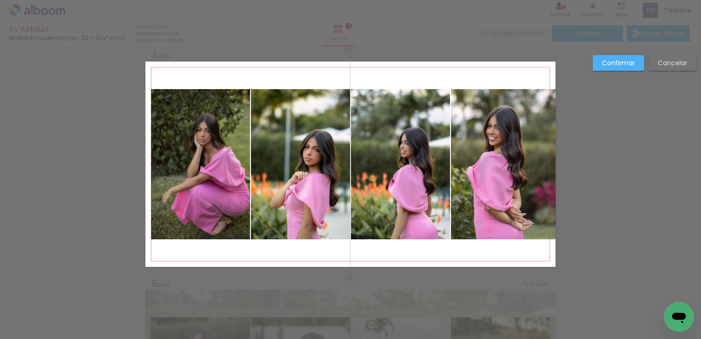
click at [655, 62] on paper-button "Cancelar" at bounding box center [673, 63] width 48 height 16
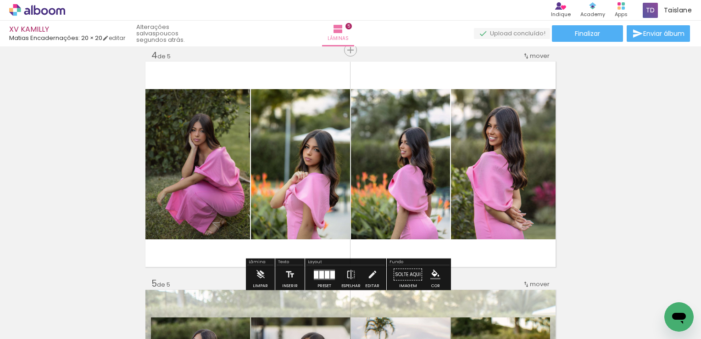
click at [321, 277] on div at bounding box center [321, 274] width 5 height 8
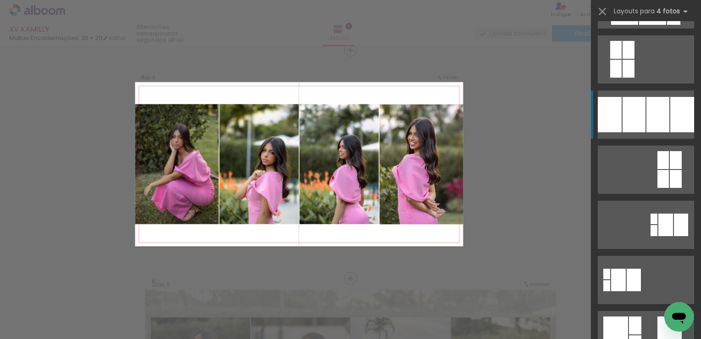
scroll to position [0, 0]
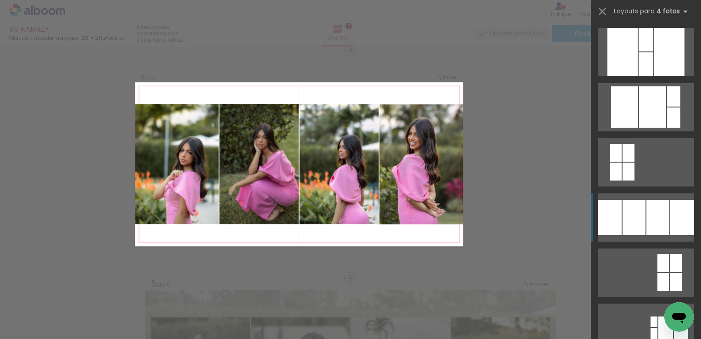
click at [634, 223] on div at bounding box center [634, 217] width 23 height 35
click at [636, 218] on div at bounding box center [634, 217] width 23 height 35
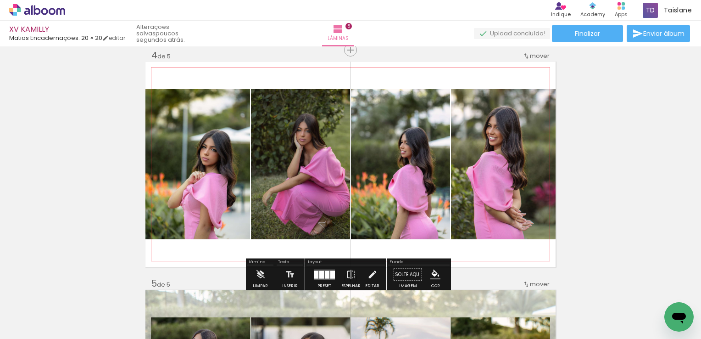
click at [517, 193] on quentale-photo at bounding box center [503, 164] width 105 height 150
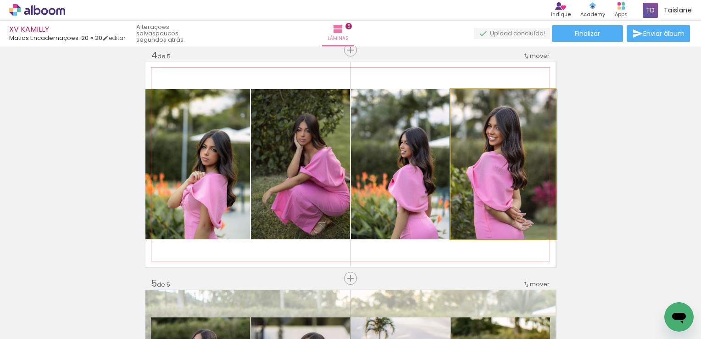
click at [517, 193] on quentale-photo at bounding box center [503, 164] width 105 height 150
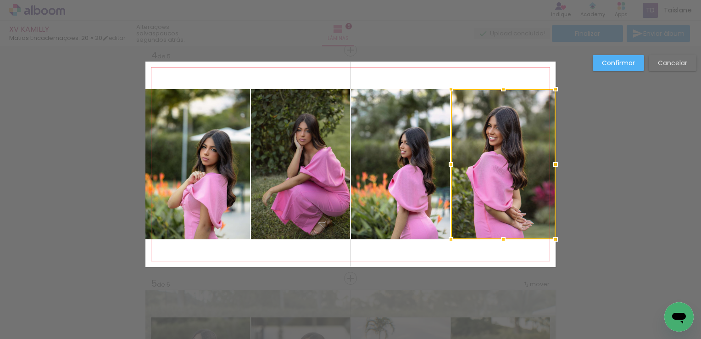
click at [517, 193] on div at bounding box center [503, 164] width 105 height 150
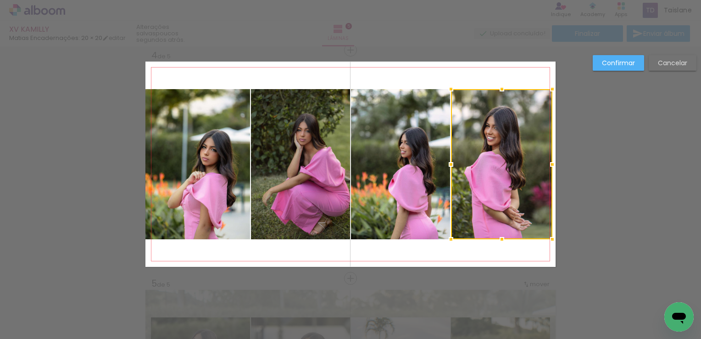
click at [551, 166] on div at bounding box center [552, 164] width 18 height 18
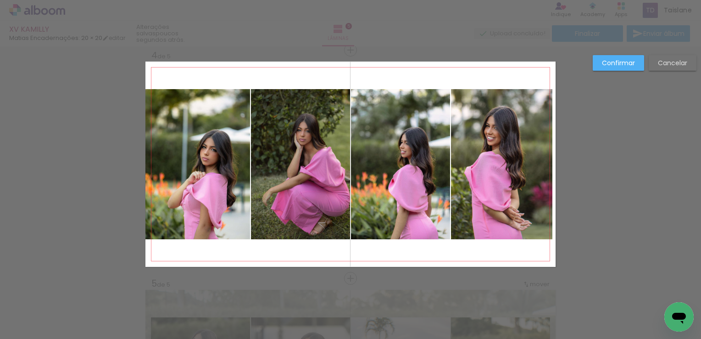
click at [548, 165] on quentale-photo at bounding box center [501, 164] width 101 height 150
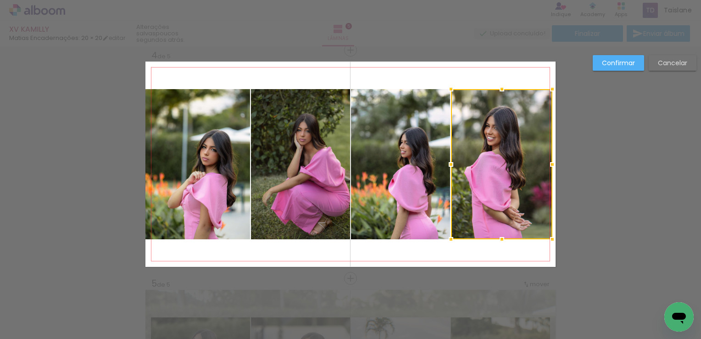
click at [548, 165] on div at bounding box center [552, 164] width 18 height 18
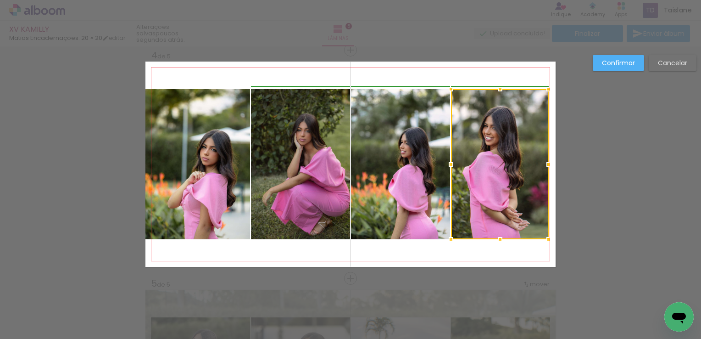
click at [547, 165] on div at bounding box center [549, 164] width 18 height 18
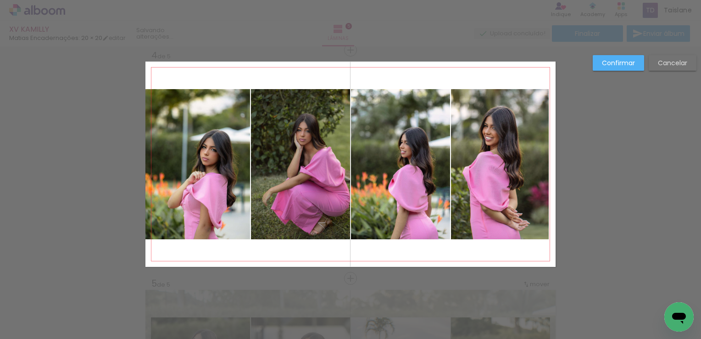
click at [532, 163] on quentale-photo at bounding box center [500, 164] width 98 height 150
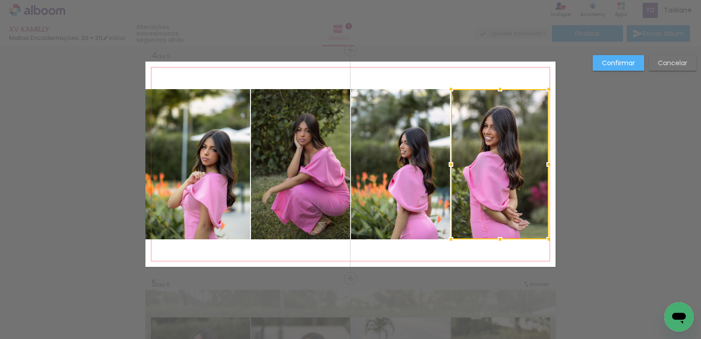
click at [532, 163] on div at bounding box center [500, 164] width 98 height 150
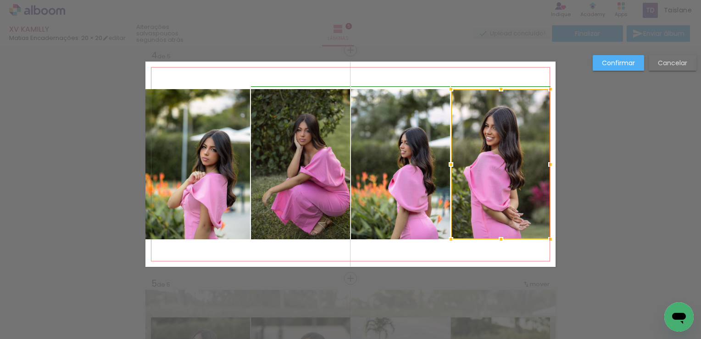
click at [546, 165] on div at bounding box center [550, 164] width 18 height 18
click at [177, 155] on quentale-photo at bounding box center [197, 164] width 105 height 150
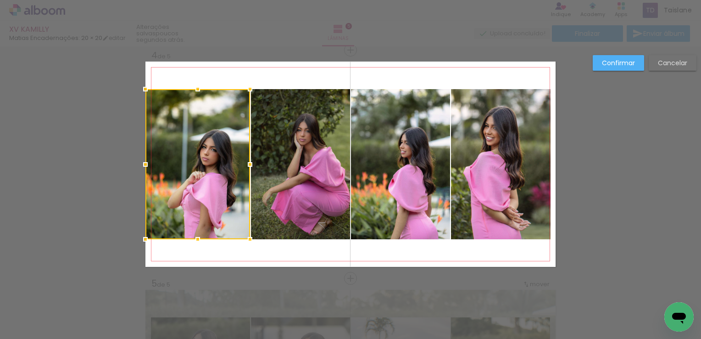
click at [177, 155] on div at bounding box center [197, 164] width 105 height 150
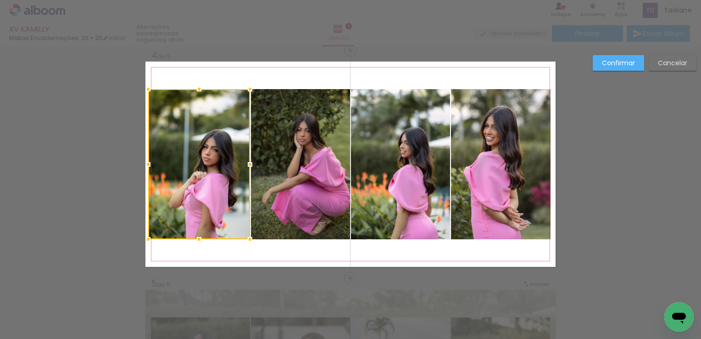
click at [141, 162] on div at bounding box center [148, 164] width 18 height 18
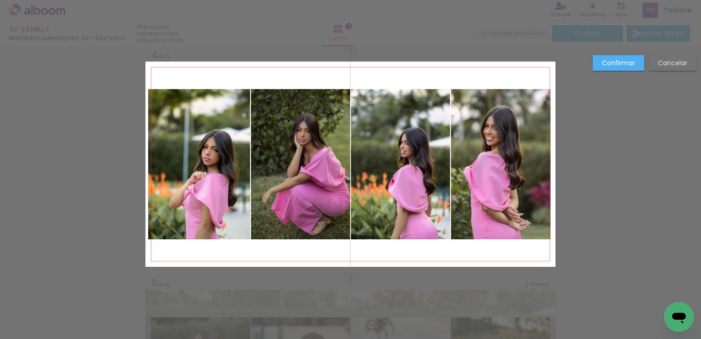
click at [148, 166] on quentale-photo at bounding box center [199, 164] width 102 height 150
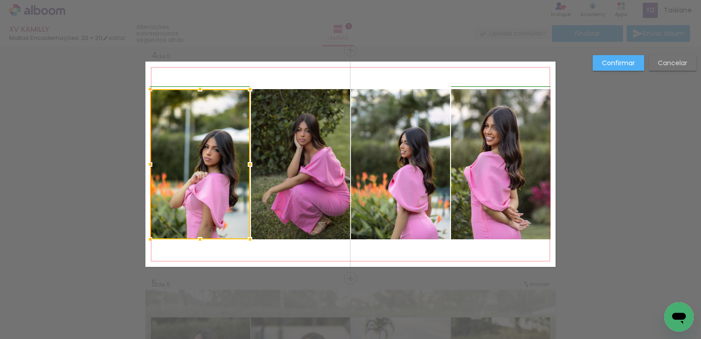
click at [146, 164] on div at bounding box center [150, 164] width 18 height 18
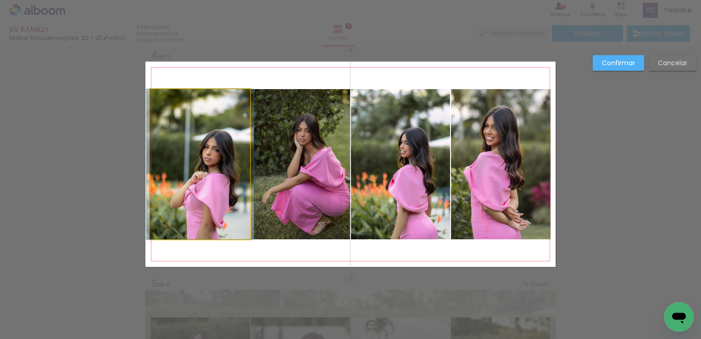
click at [174, 166] on quentale-photo at bounding box center [200, 164] width 100 height 150
click at [174, 166] on div at bounding box center [200, 164] width 100 height 150
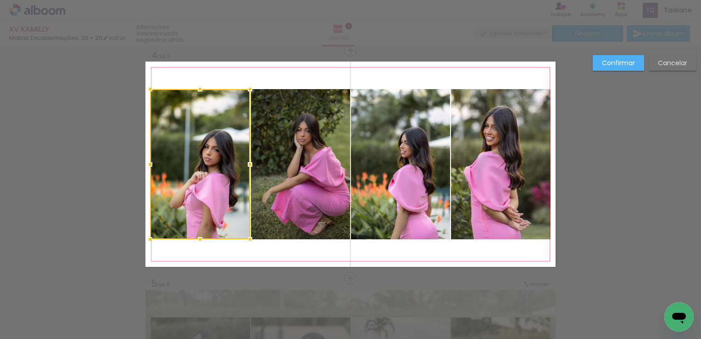
click at [174, 166] on div at bounding box center [200, 164] width 100 height 150
click at [148, 166] on div at bounding box center [149, 164] width 18 height 18
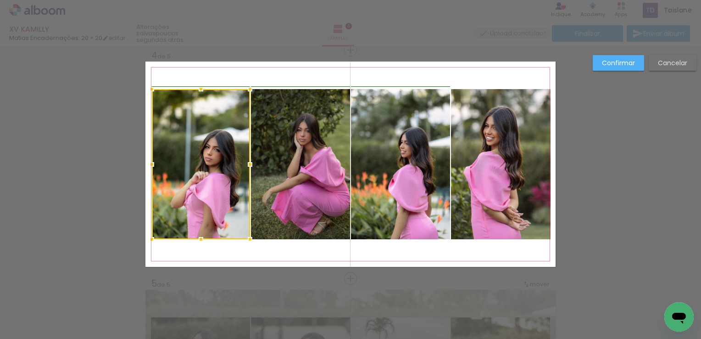
click at [148, 165] on div at bounding box center [152, 164] width 18 height 18
click at [162, 165] on div at bounding box center [201, 164] width 98 height 150
click at [149, 165] on div at bounding box center [151, 164] width 18 height 18
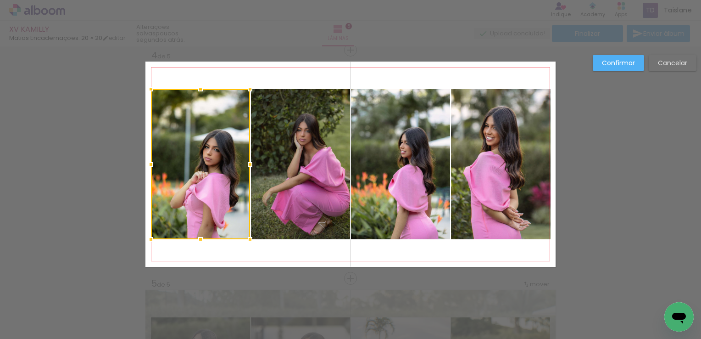
click at [0, 0] on slot "Confirmar" at bounding box center [0, 0] width 0 height 0
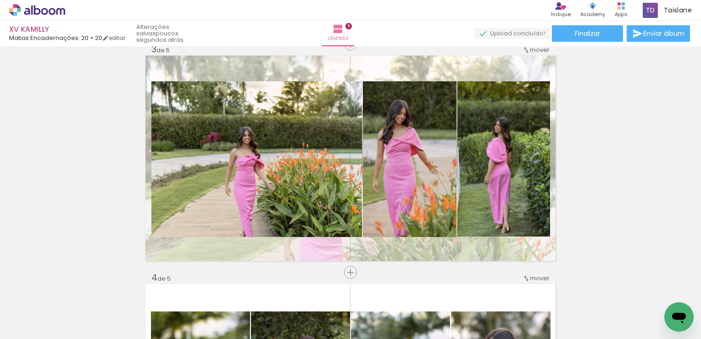
click at [692, 183] on div "Inserir lâmina 1 de 5 Inserir lâmina 2 de 5 Inserir lâmina 3 de 5 Inserir lâmin…" at bounding box center [350, 260] width 701 height 1369
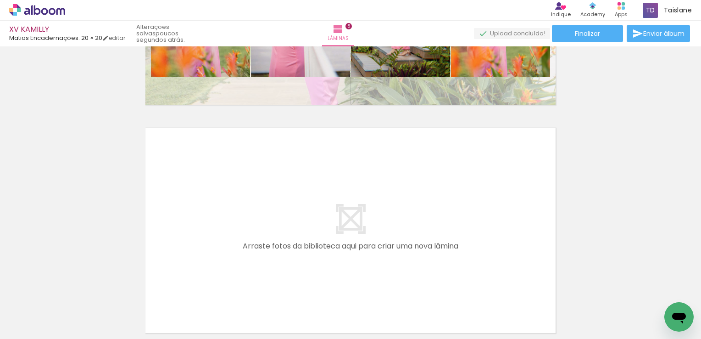
scroll to position [1169, 0]
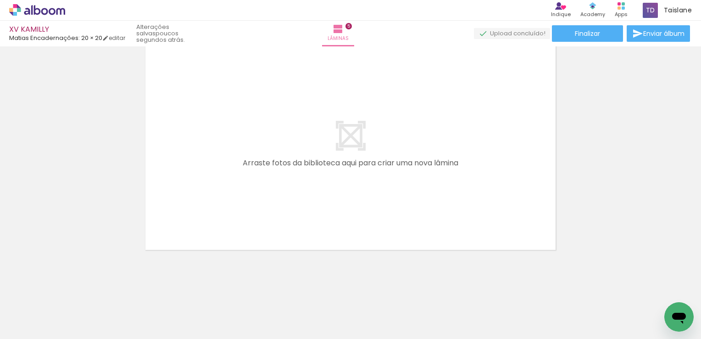
drag, startPoint x: 699, startPoint y: 179, endPoint x: 1, endPoint y: 18, distance: 716.2
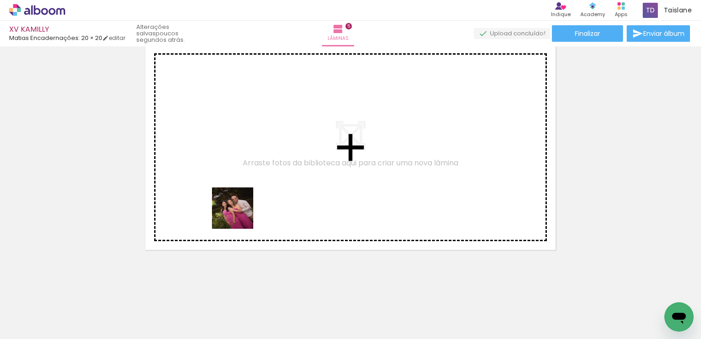
drag, startPoint x: 95, startPoint y: 311, endPoint x: 247, endPoint y: 209, distance: 183.0
click at [247, 209] on quentale-workspace at bounding box center [350, 169] width 701 height 339
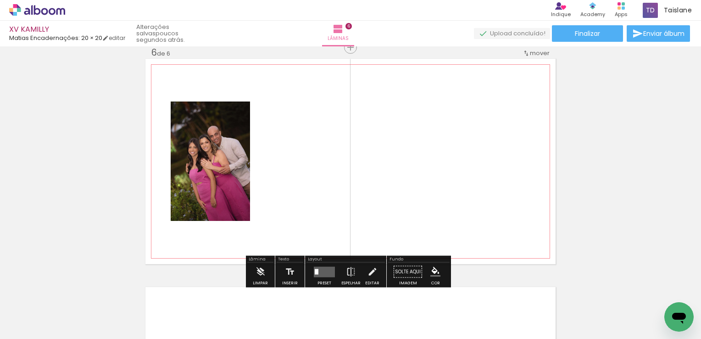
scroll to position [1152, 0]
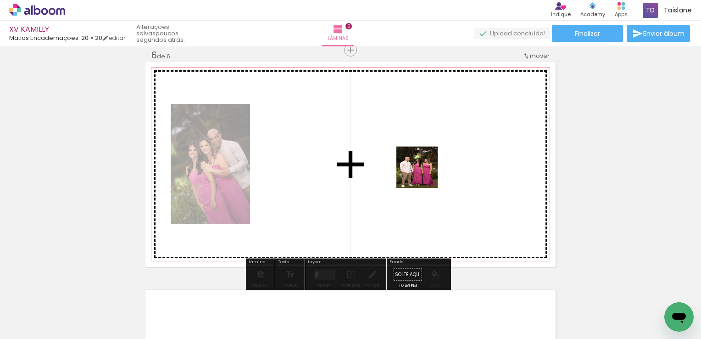
drag, startPoint x: 652, startPoint y: 309, endPoint x: 424, endPoint y: 174, distance: 264.8
click at [424, 174] on quentale-workspace at bounding box center [350, 169] width 701 height 339
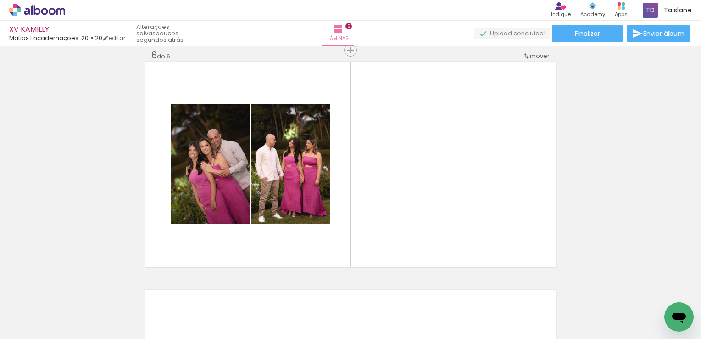
scroll to position [0, 797]
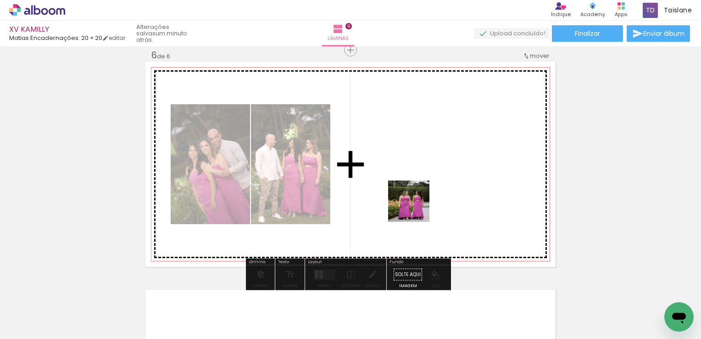
drag, startPoint x: 434, startPoint y: 310, endPoint x: 416, endPoint y: 208, distance: 104.0
click at [416, 208] on quentale-workspace at bounding box center [350, 169] width 701 height 339
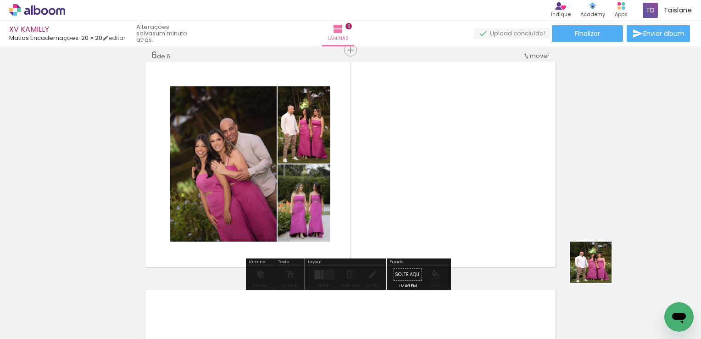
drag, startPoint x: 644, startPoint y: 314, endPoint x: 522, endPoint y: 210, distance: 160.1
click at [522, 210] on quentale-workspace at bounding box center [350, 169] width 701 height 339
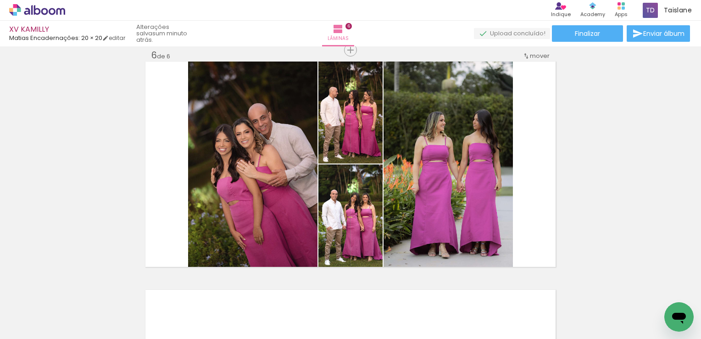
scroll to position [0, 1539]
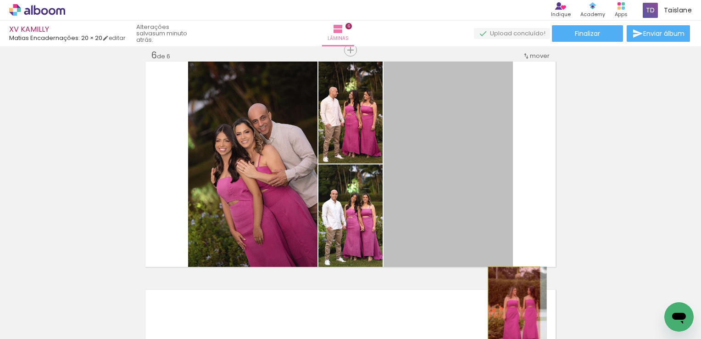
drag, startPoint x: 452, startPoint y: 169, endPoint x: 511, endPoint y: 324, distance: 165.6
click at [511, 324] on quentale-workspace at bounding box center [350, 169] width 701 height 339
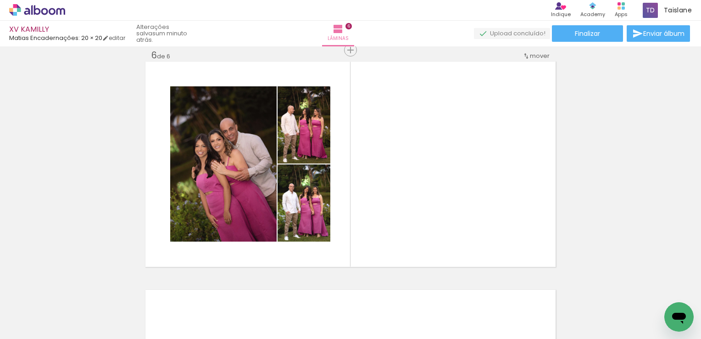
scroll to position [0, 0]
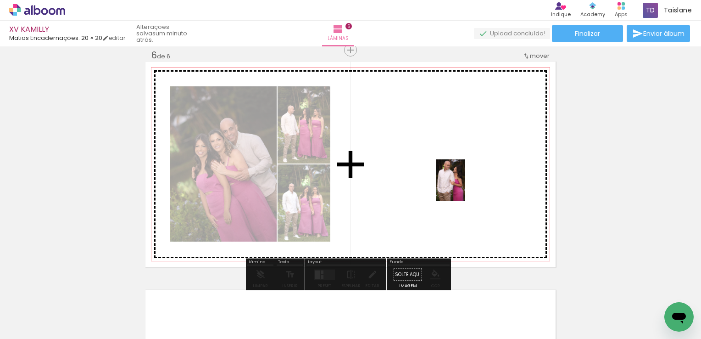
drag, startPoint x: 601, startPoint y: 323, endPoint x: 463, endPoint y: 187, distance: 193.1
click at [463, 187] on quentale-workspace at bounding box center [350, 169] width 701 height 339
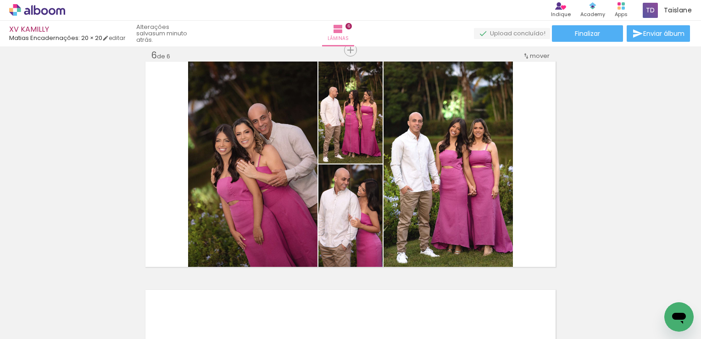
scroll to position [0, 794]
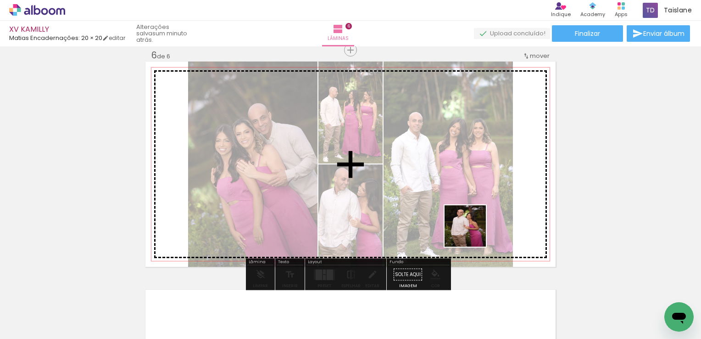
drag, startPoint x: 495, startPoint y: 307, endPoint x: 472, endPoint y: 233, distance: 77.2
click at [472, 233] on quentale-workspace at bounding box center [350, 169] width 701 height 339
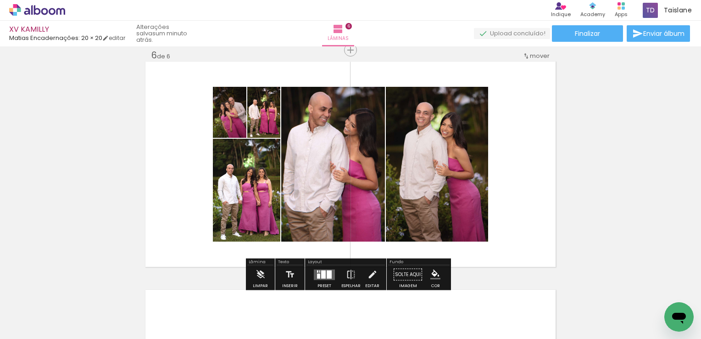
click at [327, 270] on div at bounding box center [329, 274] width 5 height 8
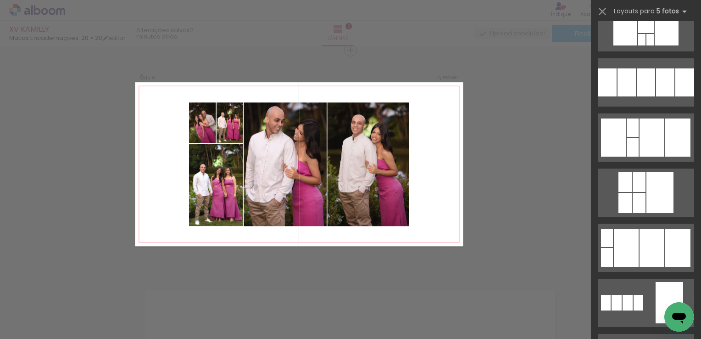
scroll to position [2402, 0]
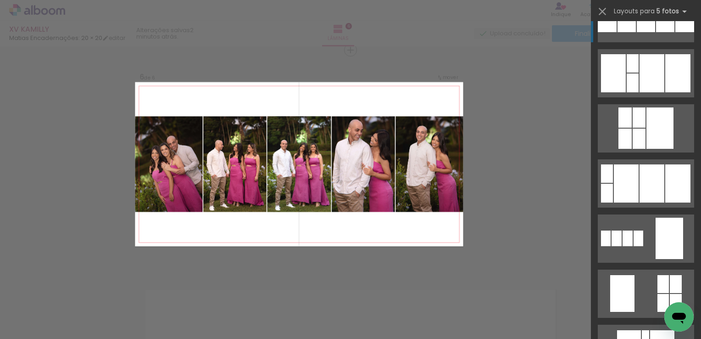
click at [656, 28] on div at bounding box center [665, 18] width 18 height 28
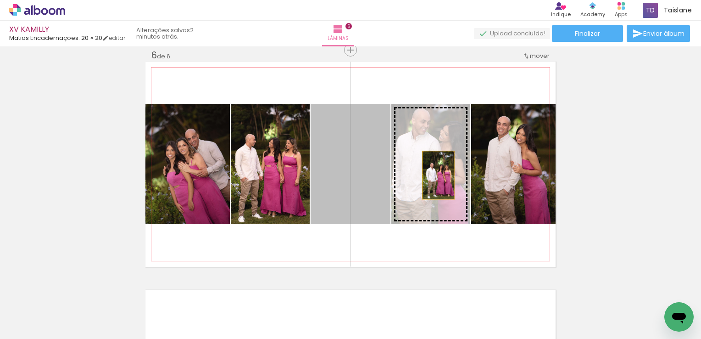
drag, startPoint x: 341, startPoint y: 175, endPoint x: 435, endPoint y: 175, distance: 93.6
click at [0, 0] on slot at bounding box center [0, 0] width 0 height 0
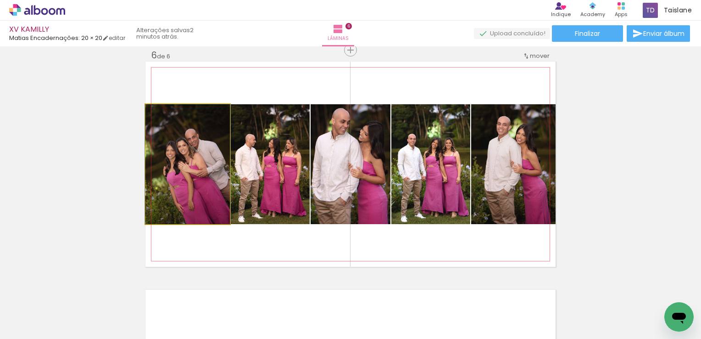
click at [200, 172] on quentale-photo at bounding box center [187, 164] width 84 height 120
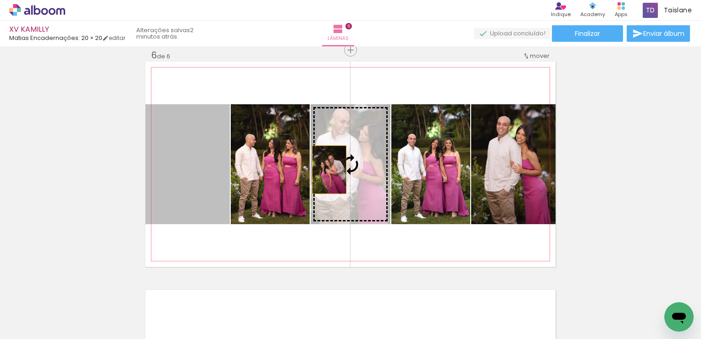
drag, startPoint x: 198, startPoint y: 169, endPoint x: 330, endPoint y: 168, distance: 132.2
click at [0, 0] on slot at bounding box center [0, 0] width 0 height 0
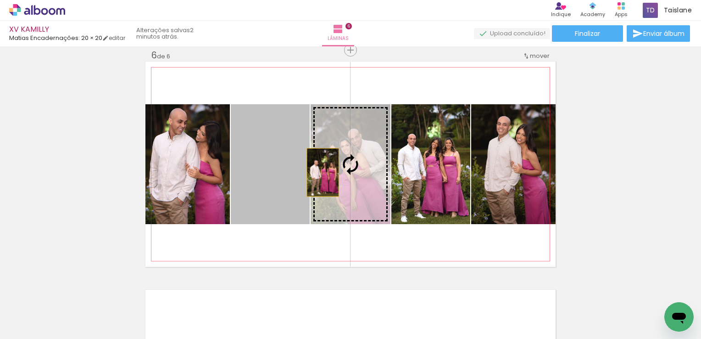
drag, startPoint x: 267, startPoint y: 172, endPoint x: 346, endPoint y: 172, distance: 78.5
click at [0, 0] on slot at bounding box center [0, 0] width 0 height 0
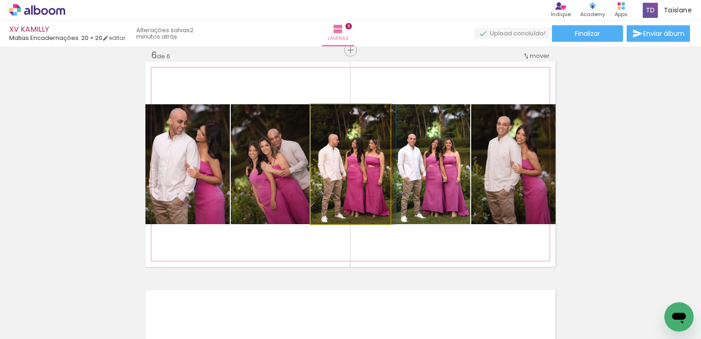
drag, startPoint x: 346, startPoint y: 173, endPoint x: 357, endPoint y: 173, distance: 10.6
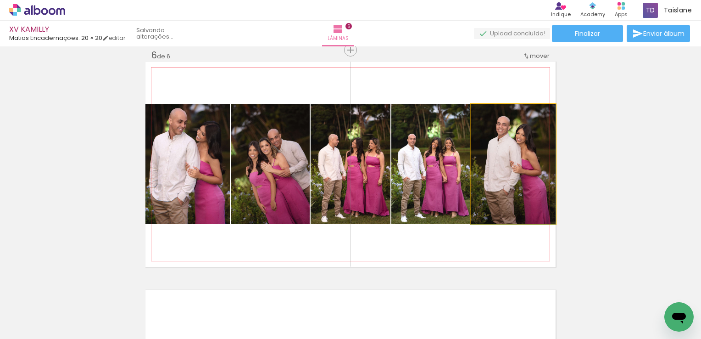
drag, startPoint x: 519, startPoint y: 206, endPoint x: 510, endPoint y: 204, distance: 9.9
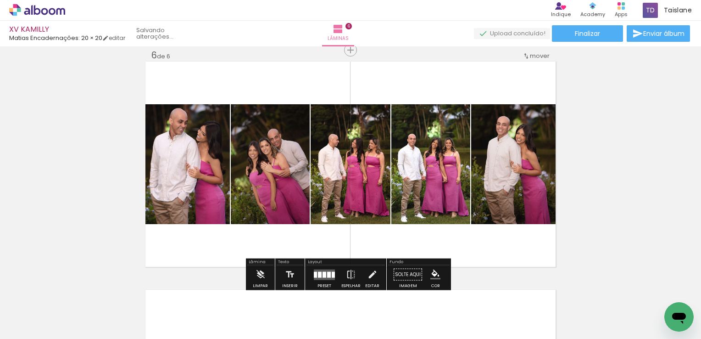
click at [156, 163] on quentale-photo at bounding box center [187, 164] width 84 height 120
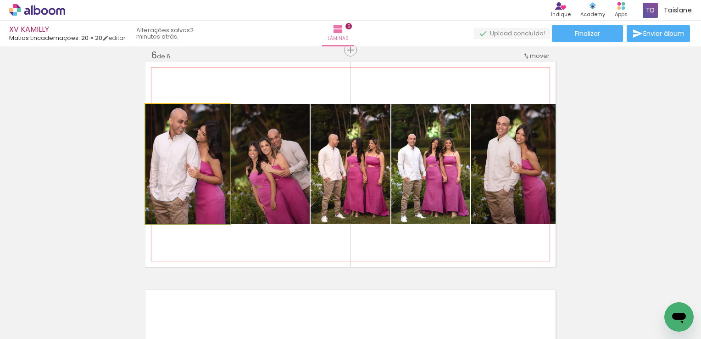
click at [156, 163] on quentale-photo at bounding box center [187, 164] width 84 height 120
click at [0, 0] on div at bounding box center [0, 0] width 0 height 0
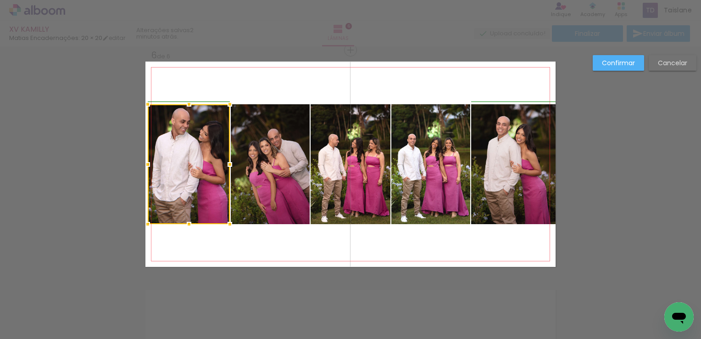
click at [142, 162] on div at bounding box center [148, 164] width 18 height 18
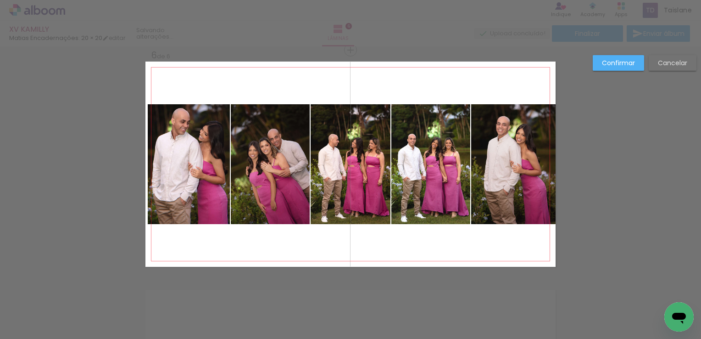
click at [168, 171] on quentale-photo at bounding box center [189, 164] width 82 height 120
click at [168, 171] on div at bounding box center [189, 164] width 82 height 120
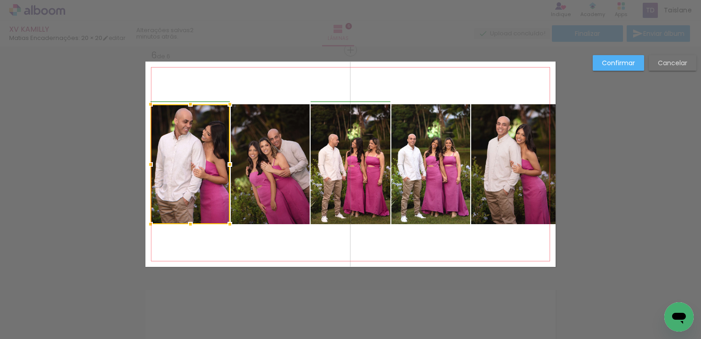
click at [146, 164] on div at bounding box center [150, 164] width 18 height 18
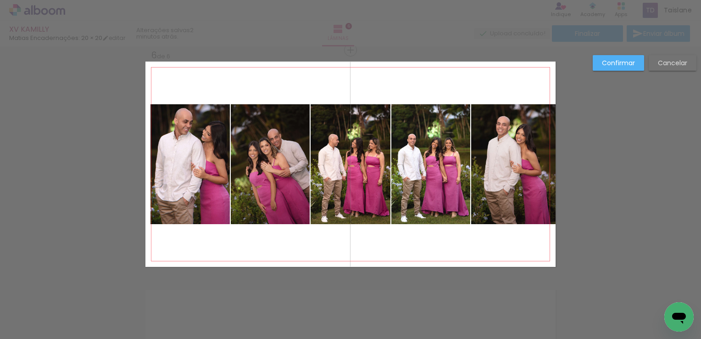
click at [500, 171] on quentale-photo at bounding box center [513, 164] width 84 height 120
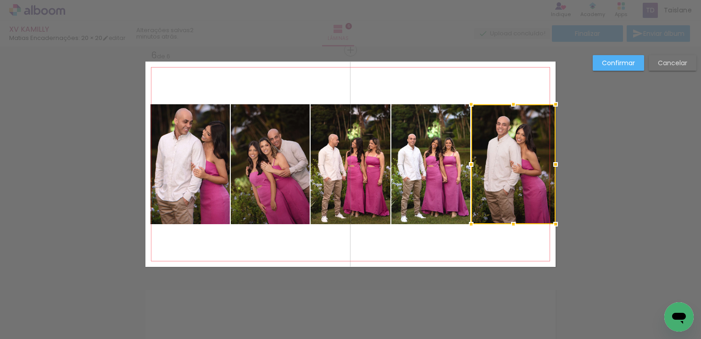
click at [500, 171] on div at bounding box center [513, 164] width 84 height 120
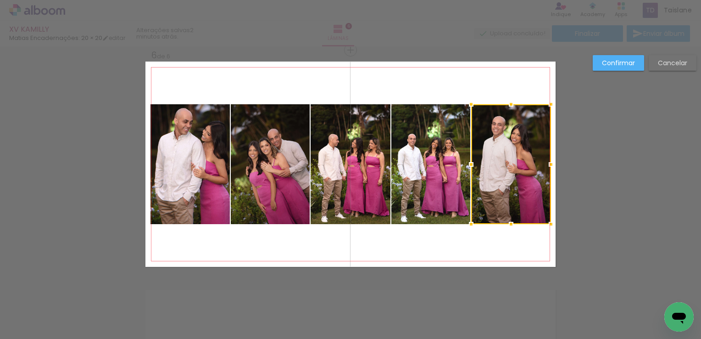
click at [554, 163] on div at bounding box center [551, 164] width 18 height 18
click at [532, 144] on quentale-photo at bounding box center [511, 164] width 80 height 120
drag, startPoint x: 532, startPoint y: 144, endPoint x: 545, endPoint y: 159, distance: 19.6
click at [532, 144] on div at bounding box center [511, 164] width 80 height 120
click at [545, 164] on div at bounding box center [551, 164] width 18 height 18
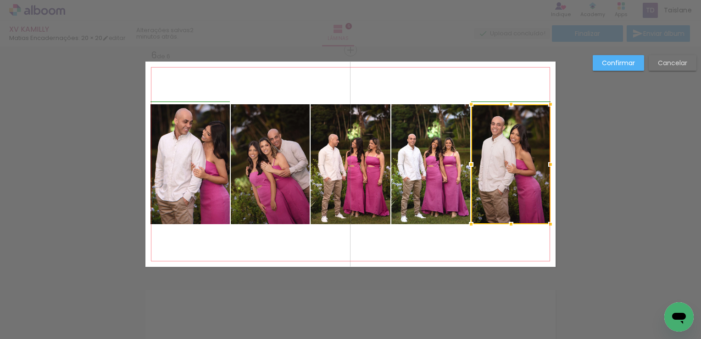
click at [547, 164] on div at bounding box center [550, 164] width 18 height 18
click at [0, 0] on slot "Confirmar" at bounding box center [0, 0] width 0 height 0
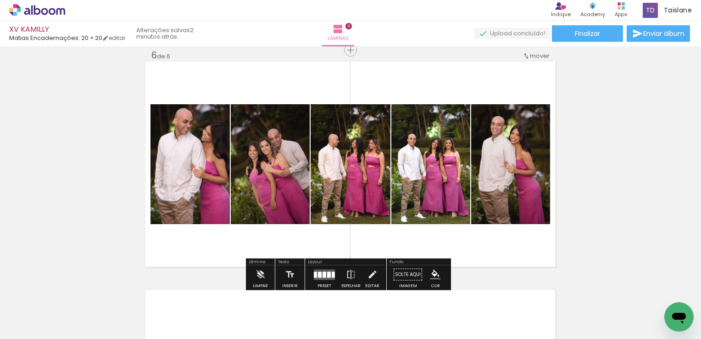
click at [329, 284] on quentale-thumb at bounding box center [325, 307] width 51 height 53
click at [332, 272] on div at bounding box center [333, 274] width 3 height 6
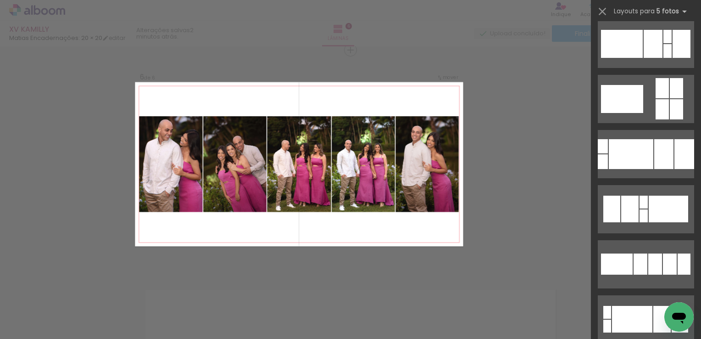
scroll to position [3464, 0]
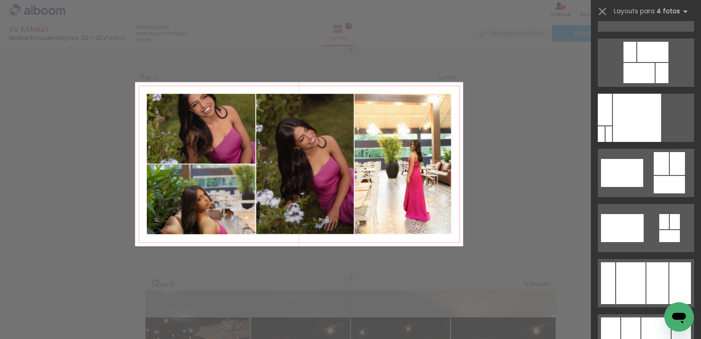
scroll to position [9538, 0]
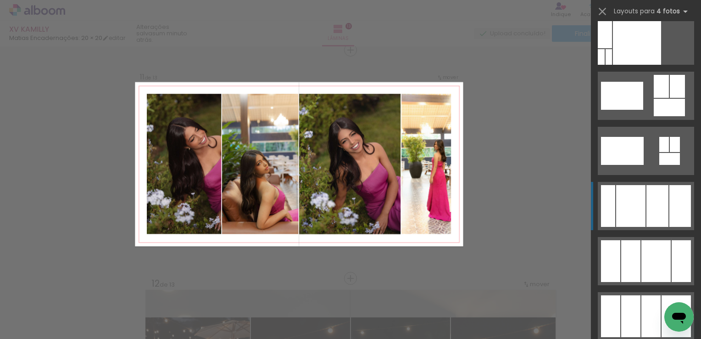
click at [663, 209] on div at bounding box center [658, 206] width 22 height 42
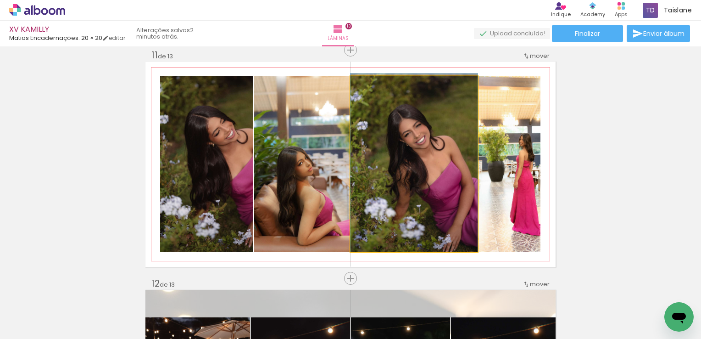
drag, startPoint x: 442, startPoint y: 199, endPoint x: 429, endPoint y: 197, distance: 13.4
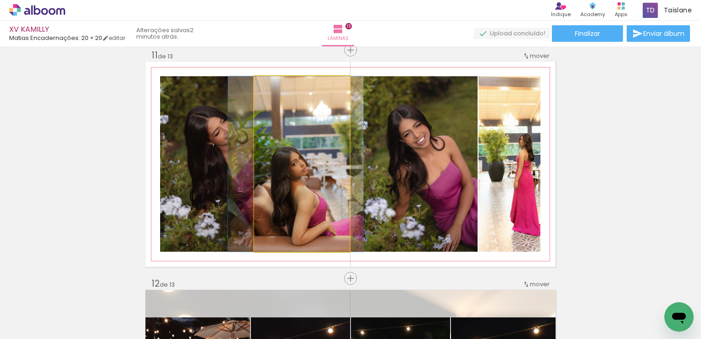
drag, startPoint x: 301, startPoint y: 188, endPoint x: 296, endPoint y: 185, distance: 6.8
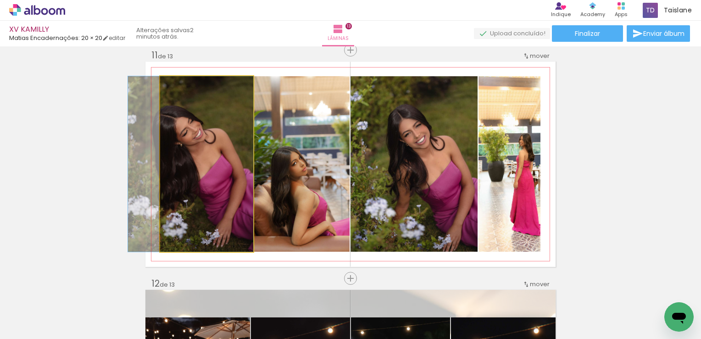
drag, startPoint x: 204, startPoint y: 179, endPoint x: 167, endPoint y: 177, distance: 36.8
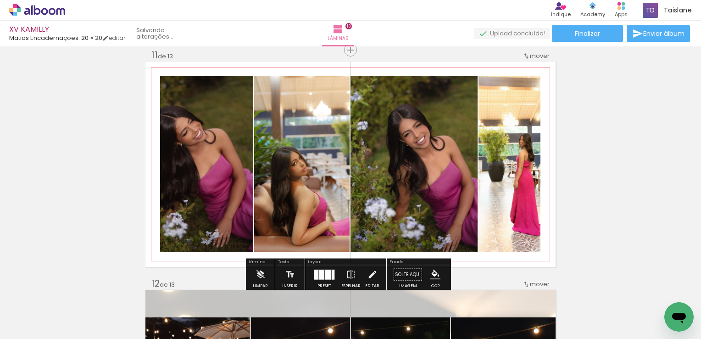
click at [182, 155] on quentale-photo at bounding box center [206, 163] width 93 height 175
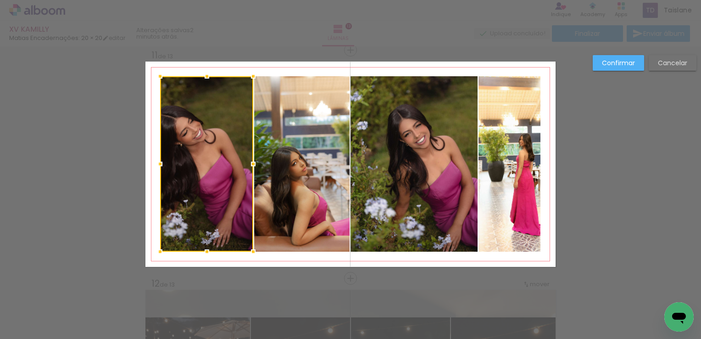
click at [182, 155] on div at bounding box center [206, 163] width 93 height 175
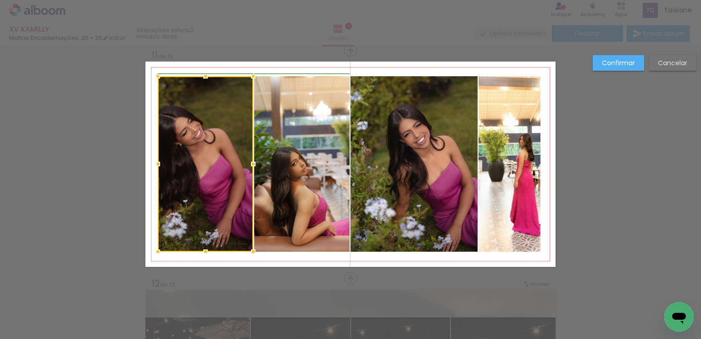
drag, startPoint x: 154, startPoint y: 161, endPoint x: 149, endPoint y: 160, distance: 5.1
click at [149, 160] on div at bounding box center [158, 164] width 18 height 18
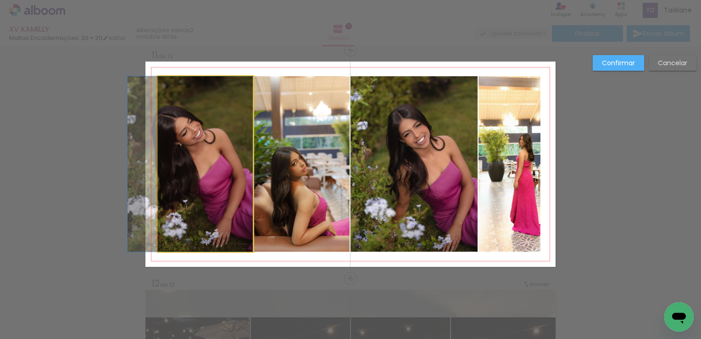
click at [158, 164] on quentale-photo at bounding box center [205, 163] width 95 height 175
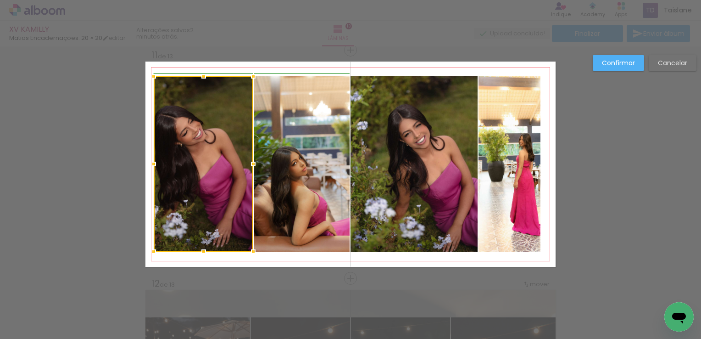
click at [151, 164] on div at bounding box center [154, 164] width 18 height 18
click at [150, 164] on div at bounding box center [154, 164] width 18 height 18
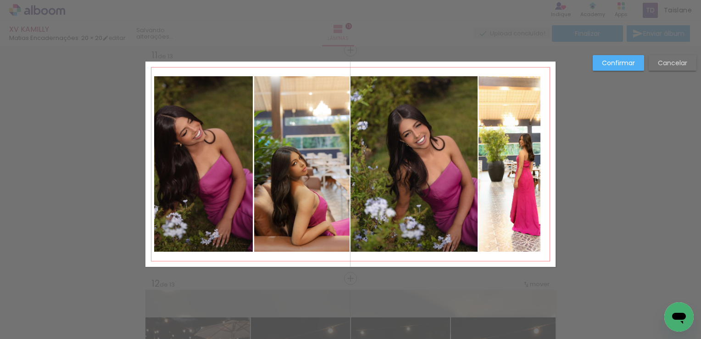
click at [158, 163] on quentale-photo at bounding box center [203, 163] width 99 height 175
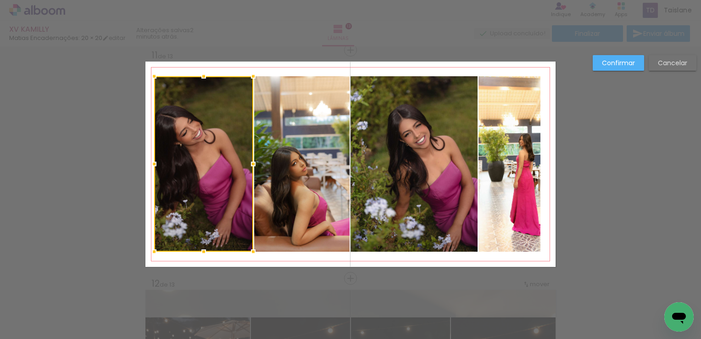
click at [158, 163] on div at bounding box center [154, 164] width 18 height 18
click at [152, 163] on div at bounding box center [148, 164] width 18 height 18
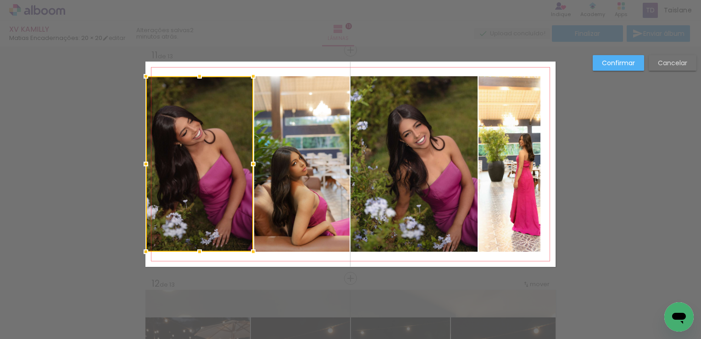
click at [145, 164] on div at bounding box center [146, 164] width 18 height 18
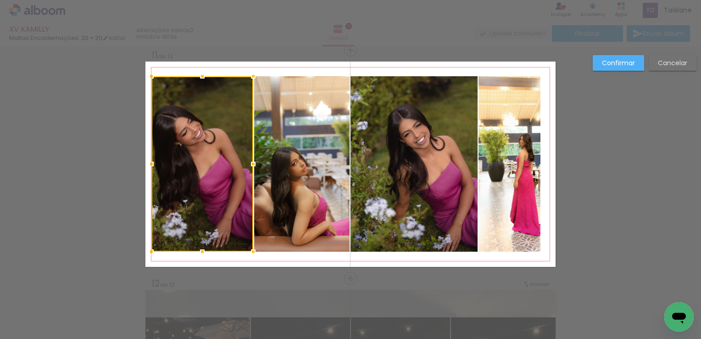
drag, startPoint x: 140, startPoint y: 166, endPoint x: 147, endPoint y: 166, distance: 7.4
click at [142, 166] on div at bounding box center [151, 164] width 18 height 18
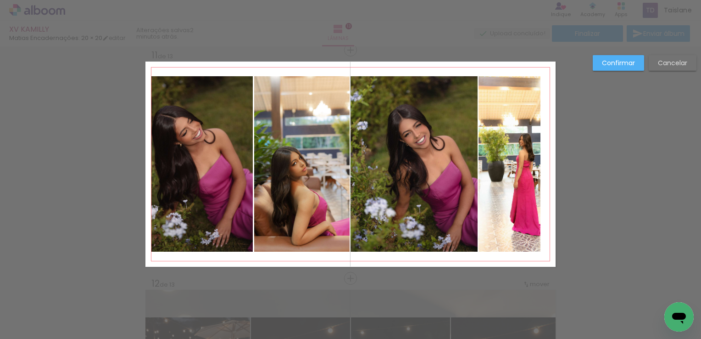
click at [0, 0] on slot "Confirmar" at bounding box center [0, 0] width 0 height 0
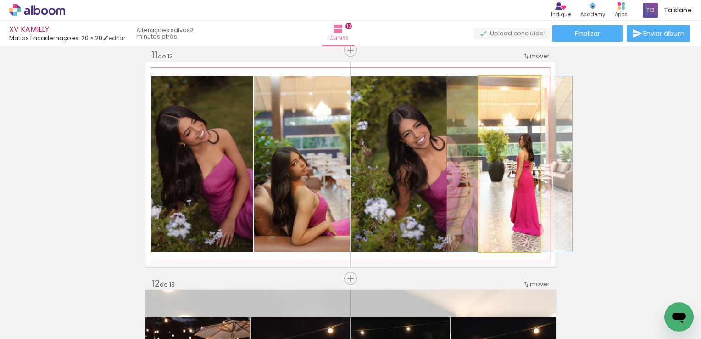
click at [528, 163] on quentale-photo at bounding box center [510, 163] width 62 height 175
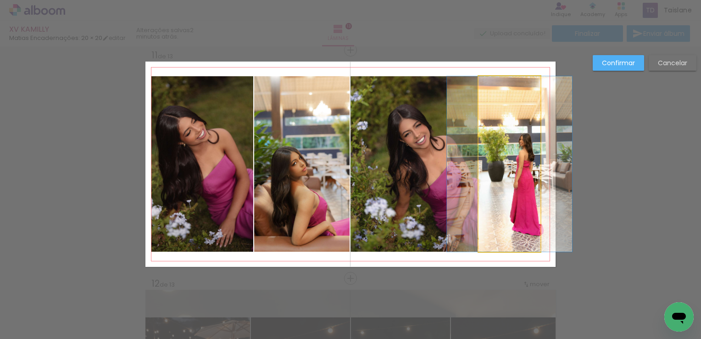
click at [528, 163] on quentale-photo at bounding box center [510, 163] width 62 height 175
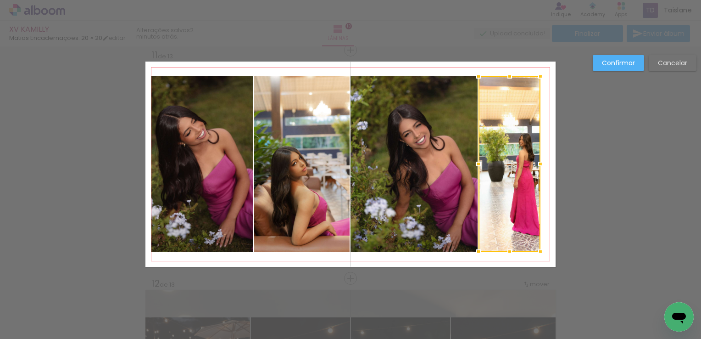
click at [528, 163] on div at bounding box center [510, 163] width 62 height 175
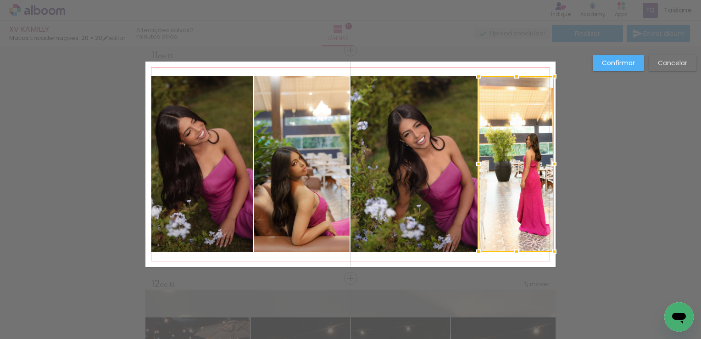
drag, startPoint x: 538, startPoint y: 165, endPoint x: 547, endPoint y: 165, distance: 8.7
click at [547, 165] on div at bounding box center [554, 164] width 18 height 18
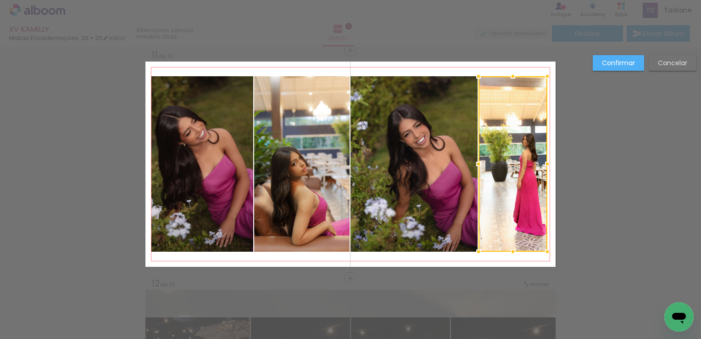
click at [546, 165] on div at bounding box center [547, 164] width 18 height 18
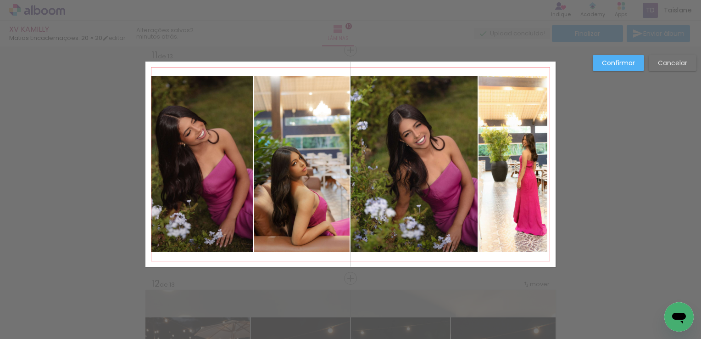
click at [539, 162] on quentale-photo at bounding box center [513, 163] width 69 height 175
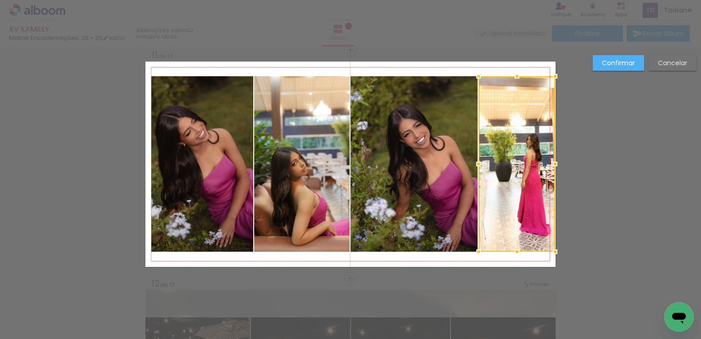
click at [547, 162] on div at bounding box center [555, 164] width 18 height 18
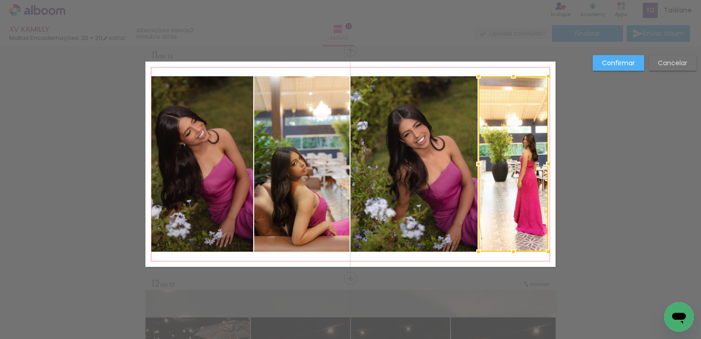
click at [553, 167] on div at bounding box center [548, 164] width 18 height 18
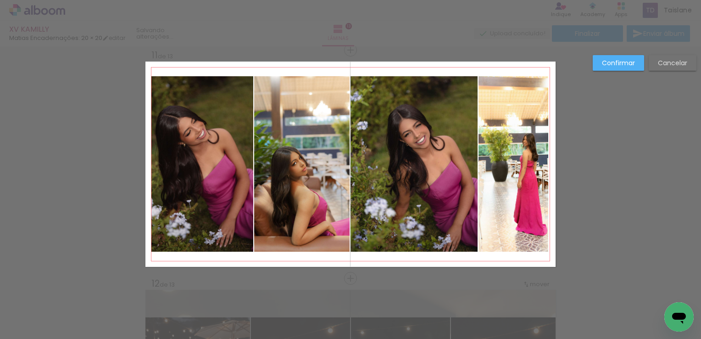
click at [522, 155] on quentale-photo at bounding box center [514, 163] width 70 height 175
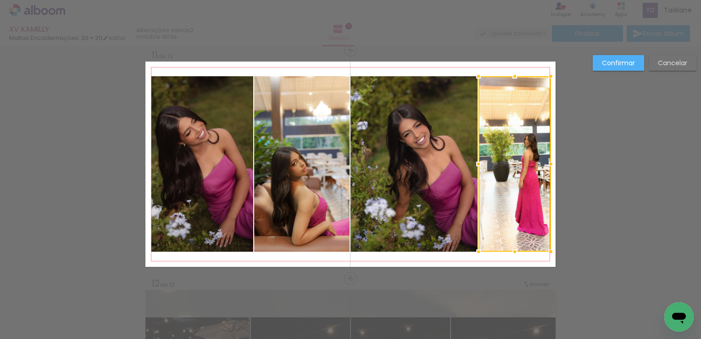
click at [543, 164] on div at bounding box center [551, 164] width 18 height 18
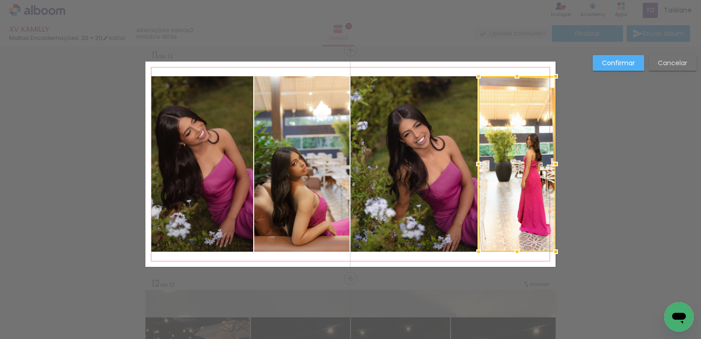
click at [547, 164] on div at bounding box center [556, 164] width 18 height 18
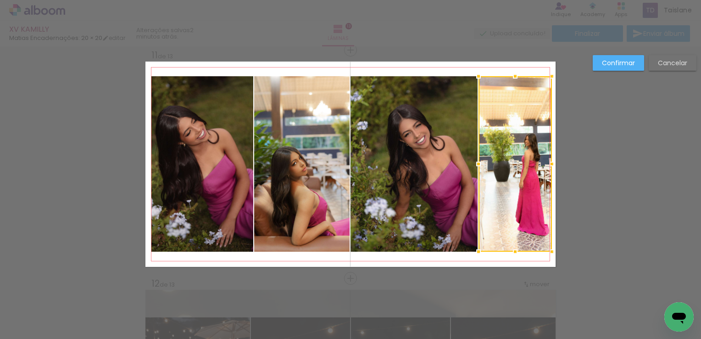
click at [549, 164] on div at bounding box center [552, 164] width 18 height 18
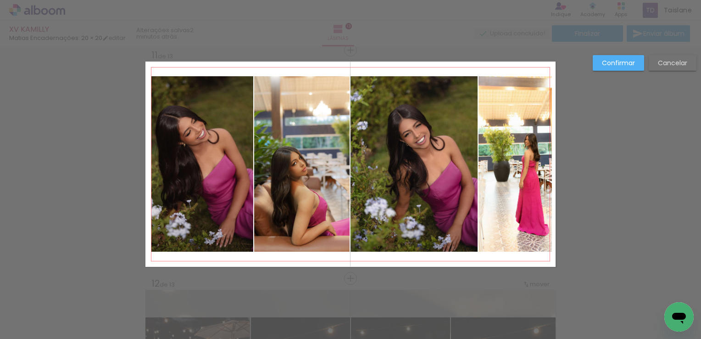
click at [547, 163] on quentale-photo at bounding box center [515, 163] width 73 height 175
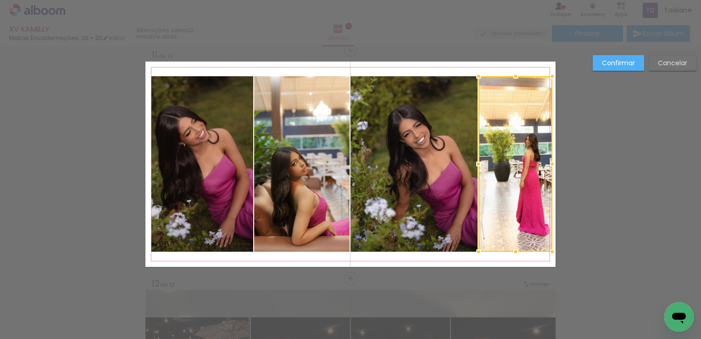
click at [547, 164] on div at bounding box center [552, 164] width 18 height 18
click at [547, 164] on div at bounding box center [551, 164] width 18 height 18
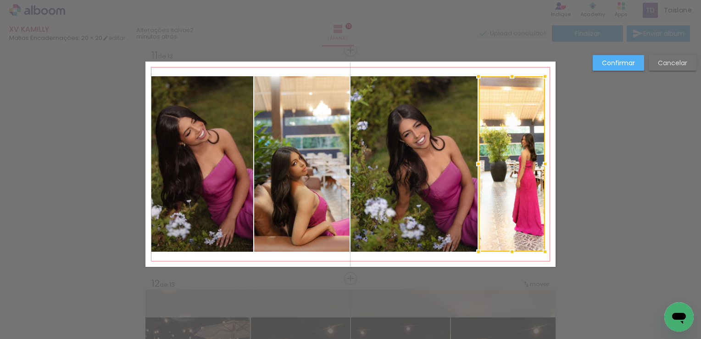
click at [547, 164] on div at bounding box center [545, 164] width 18 height 18
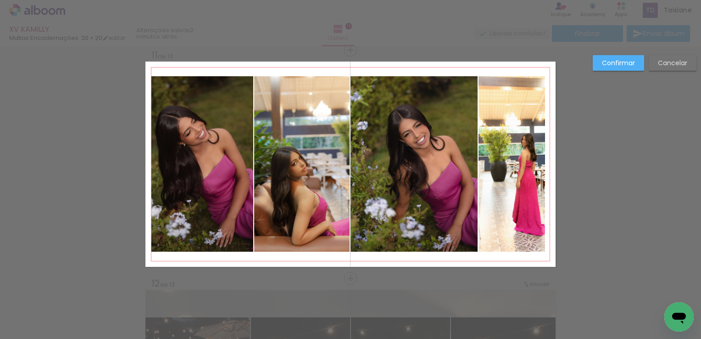
click at [537, 162] on quentale-photo at bounding box center [512, 163] width 67 height 175
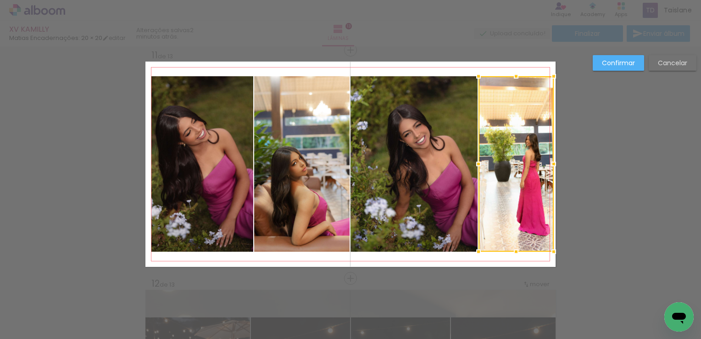
click at [547, 163] on div at bounding box center [554, 164] width 18 height 18
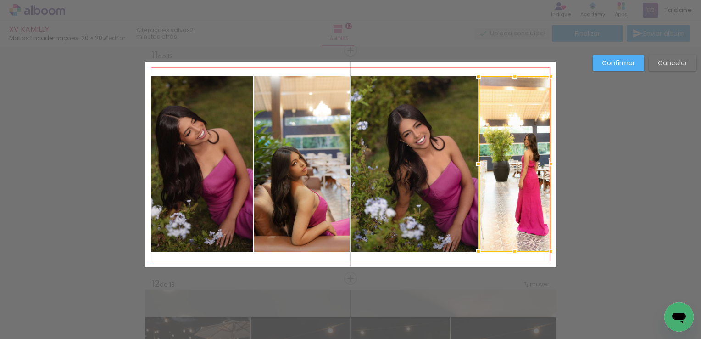
click at [548, 164] on div at bounding box center [551, 164] width 18 height 18
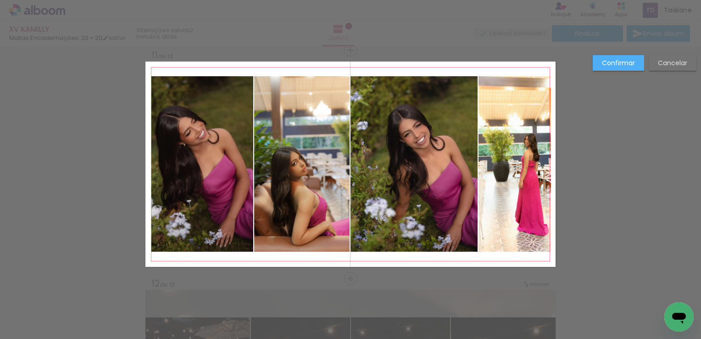
click at [517, 184] on quentale-photo at bounding box center [515, 163] width 73 height 175
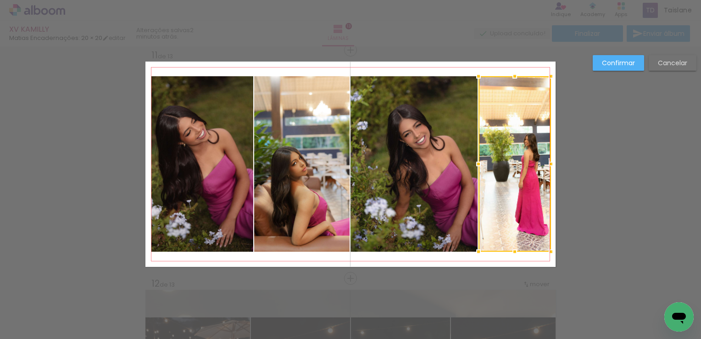
click at [517, 184] on div at bounding box center [515, 163] width 73 height 175
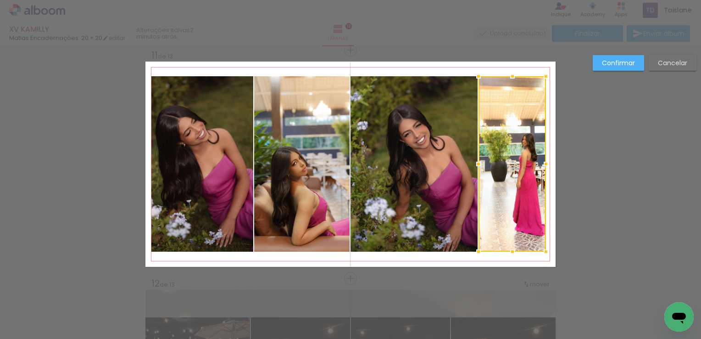
click at [547, 164] on div at bounding box center [546, 164] width 18 height 18
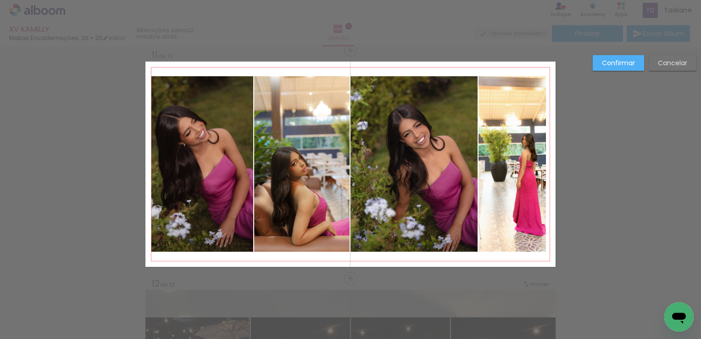
click at [541, 163] on quentale-photo at bounding box center [512, 163] width 67 height 175
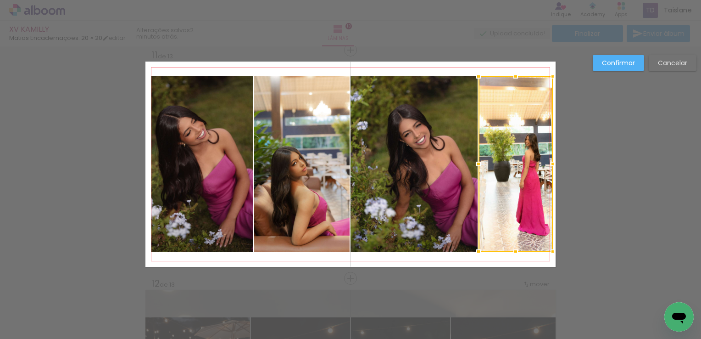
click at [548, 164] on div at bounding box center [553, 164] width 18 height 18
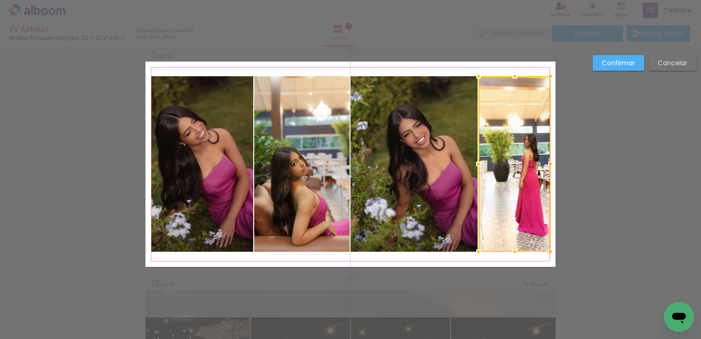
click at [549, 163] on div at bounding box center [550, 164] width 18 height 18
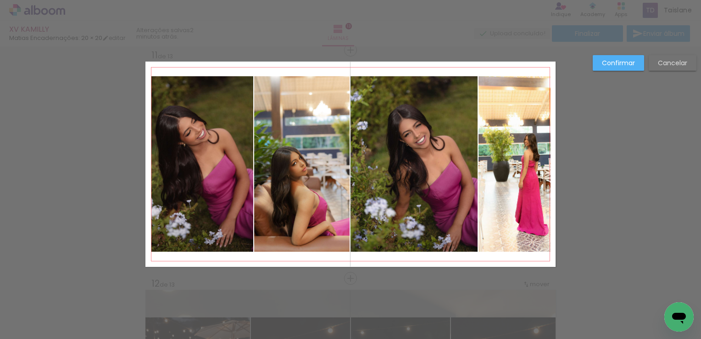
drag, startPoint x: 611, startPoint y: 57, endPoint x: 505, endPoint y: 133, distance: 130.5
click at [611, 58] on paper-button "Confirmar" at bounding box center [618, 63] width 51 height 16
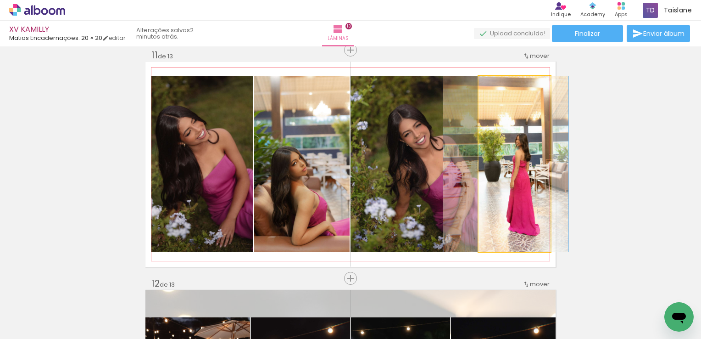
drag, startPoint x: 501, startPoint y: 144, endPoint x: 492, endPoint y: 144, distance: 8.7
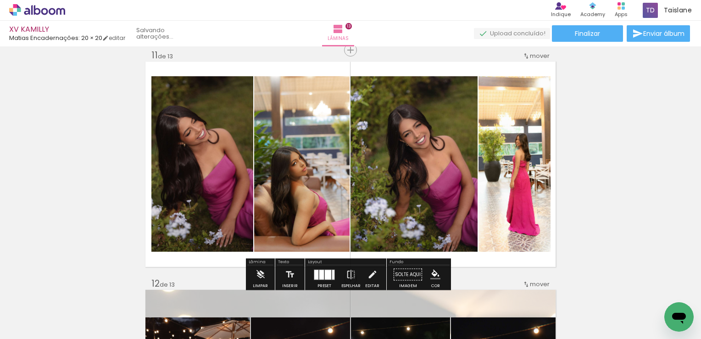
click at [533, 168] on quentale-photo at bounding box center [515, 163] width 72 height 175
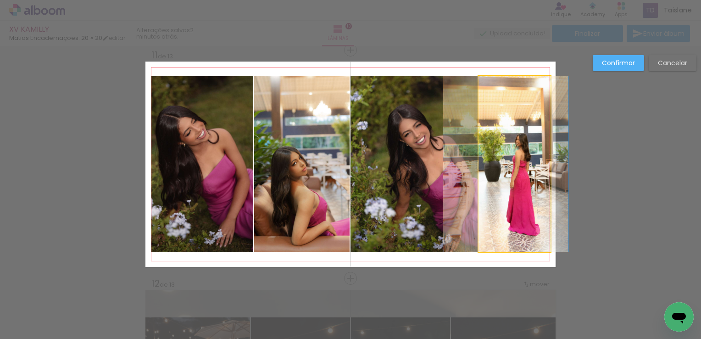
click at [533, 168] on quentale-photo at bounding box center [515, 163] width 72 height 175
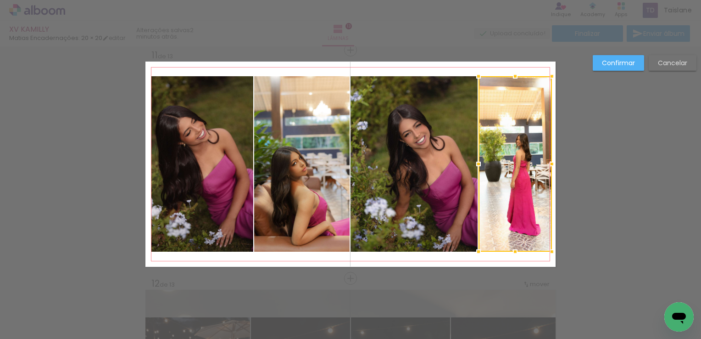
click at [547, 167] on div at bounding box center [552, 164] width 18 height 18
click at [547, 162] on div at bounding box center [551, 164] width 18 height 18
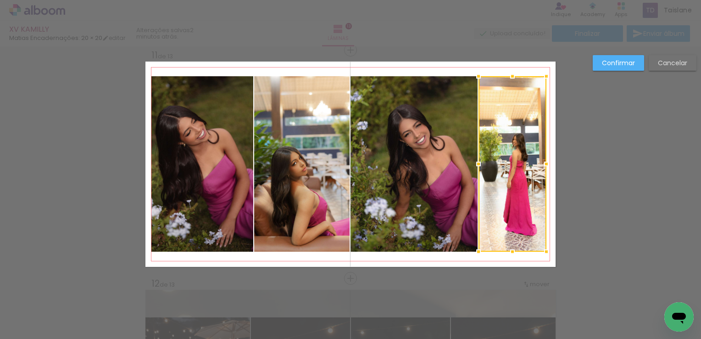
click at [547, 164] on div at bounding box center [546, 164] width 18 height 18
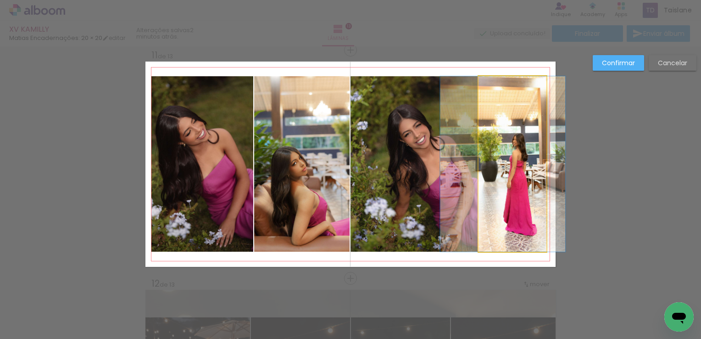
click at [542, 163] on quentale-photo at bounding box center [513, 163] width 68 height 175
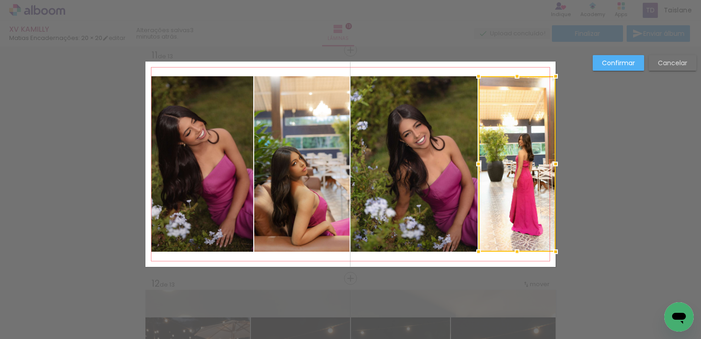
click at [547, 164] on div at bounding box center [556, 164] width 18 height 18
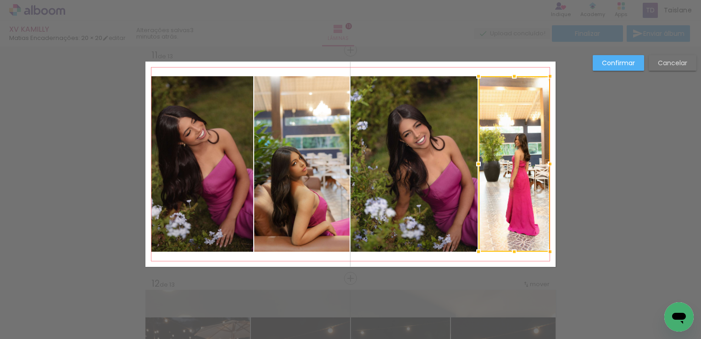
click at [551, 163] on div at bounding box center [550, 164] width 18 height 18
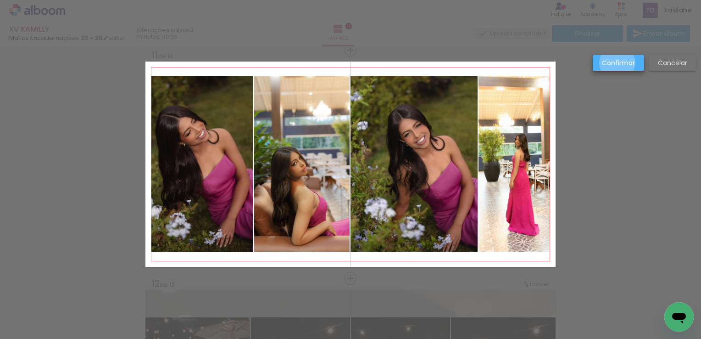
click at [0, 0] on slot "Confirmar" at bounding box center [0, 0] width 0 height 0
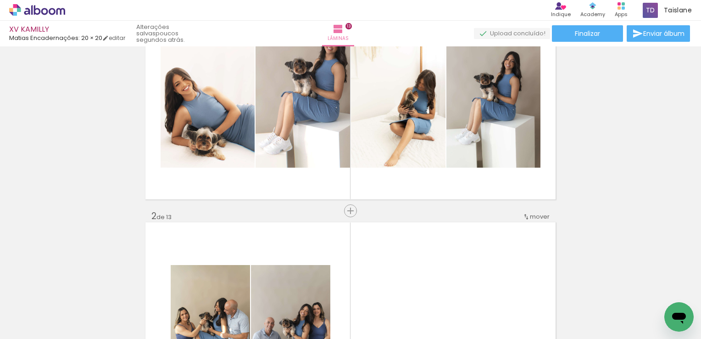
scroll to position [0, 0]
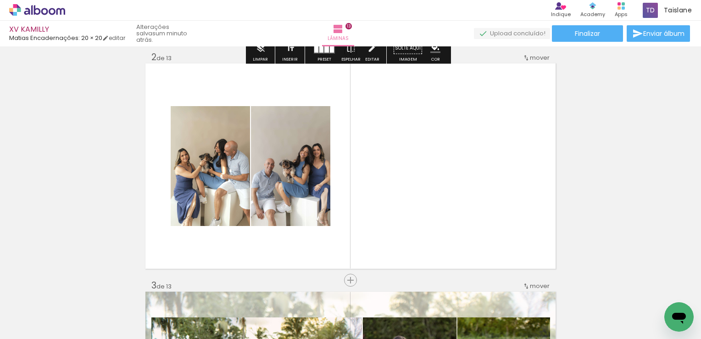
scroll to position [269, 0]
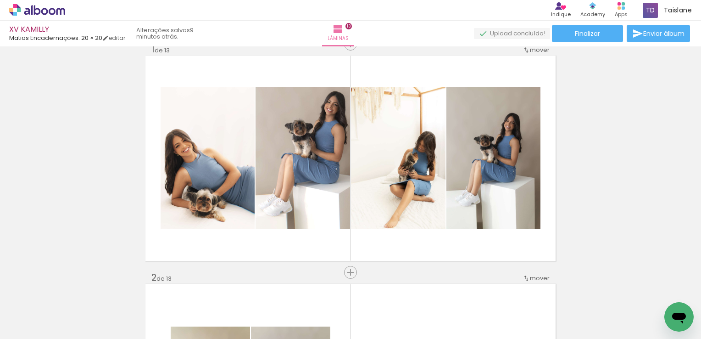
scroll to position [280, 0]
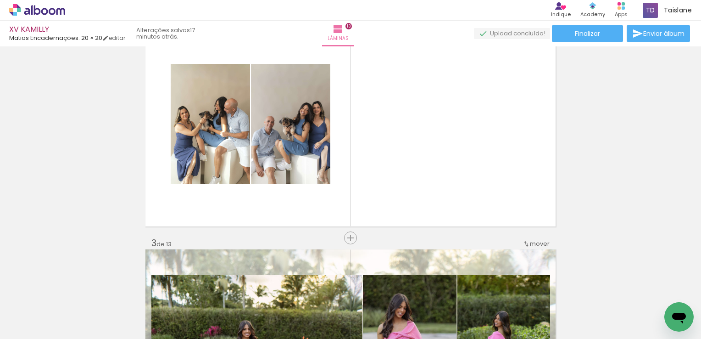
scroll to position [0, 1895]
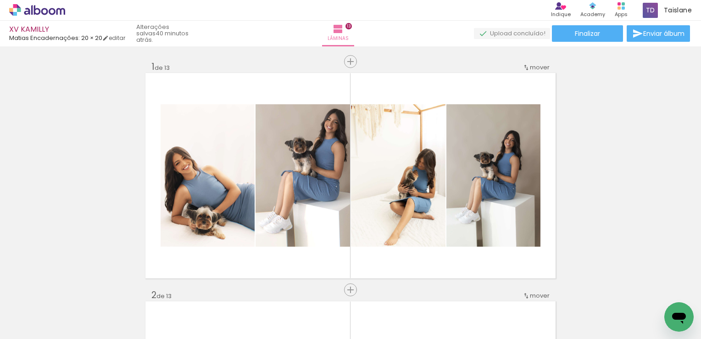
scroll to position [280, 0]
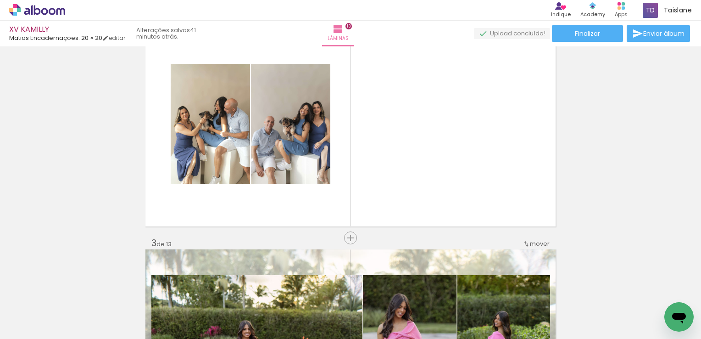
scroll to position [0, 1895]
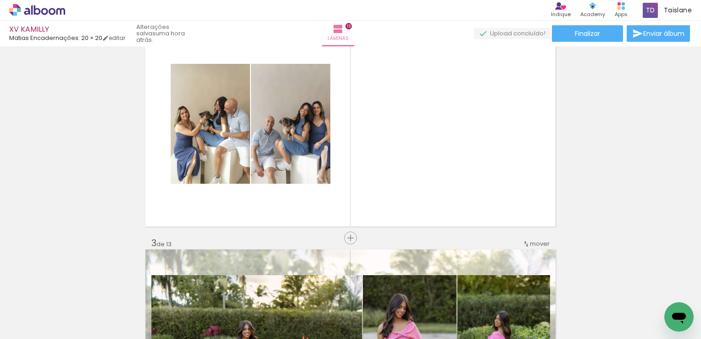
scroll to position [0, 1895]
